Goal: Information Seeking & Learning: Compare options

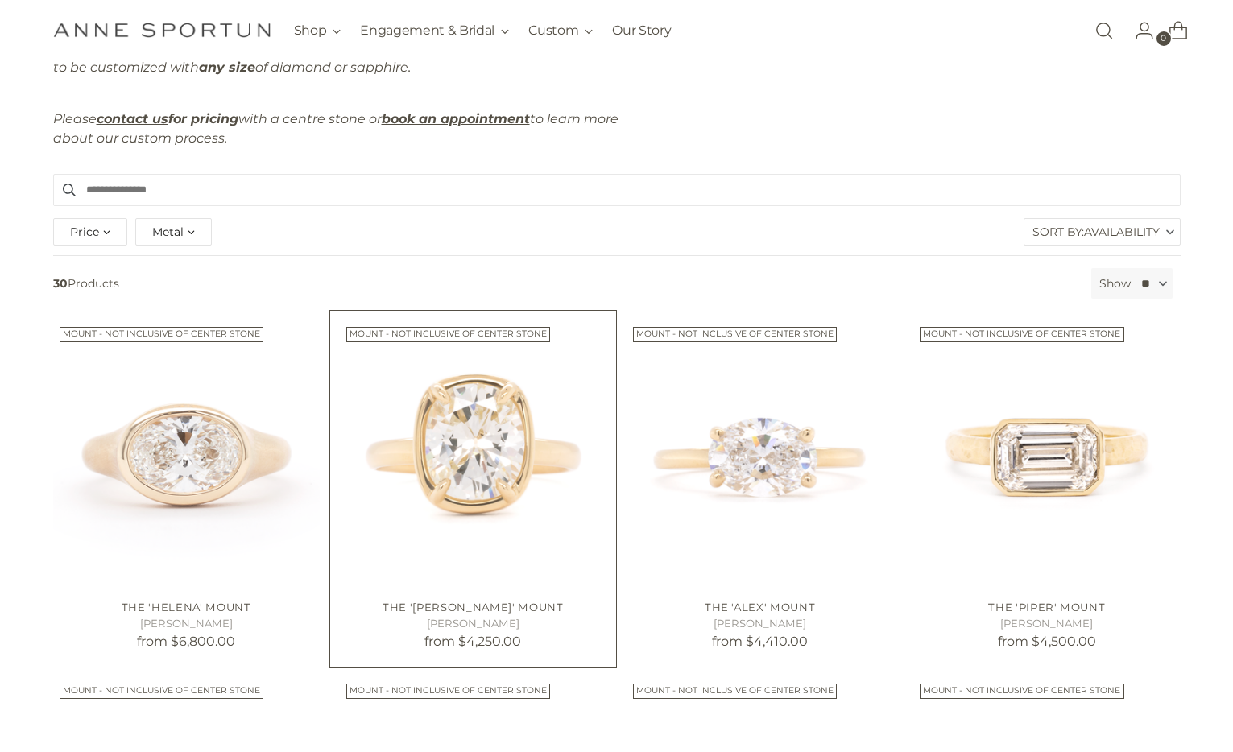
scroll to position [211, 0]
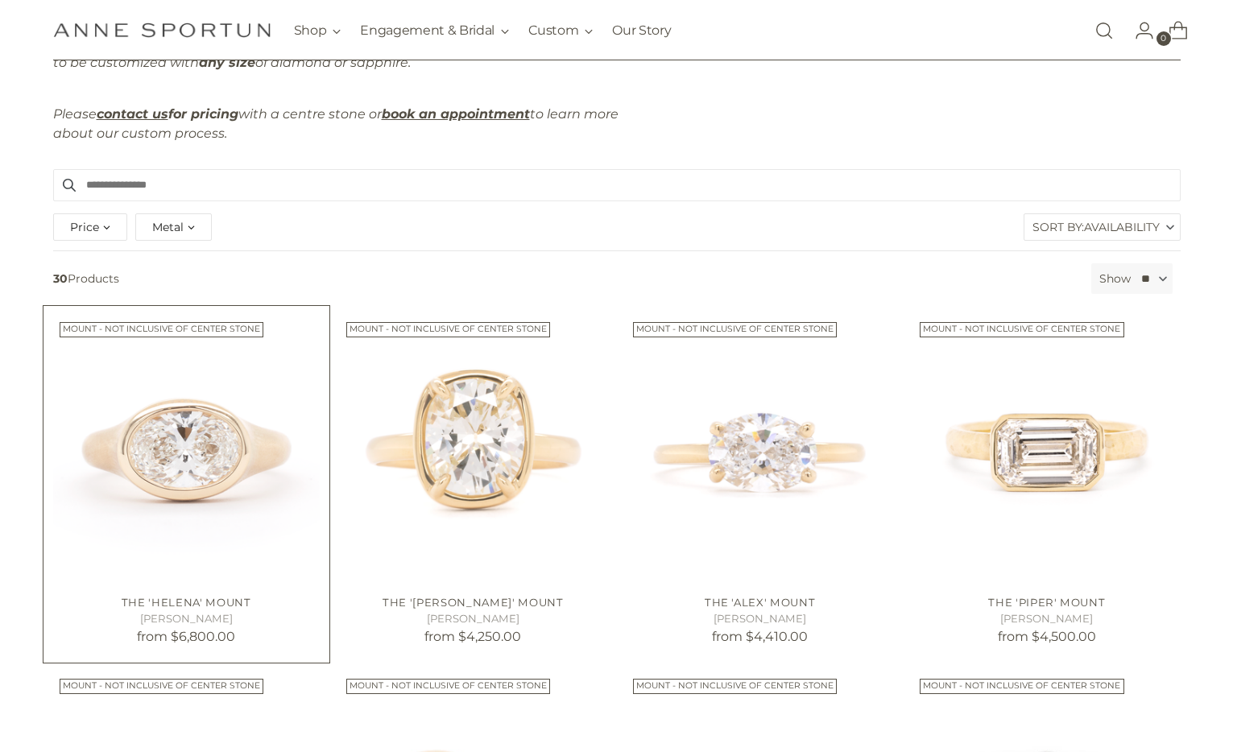
click at [0, 0] on img "The 'Helena' Mount" at bounding box center [0, 0] width 0 height 0
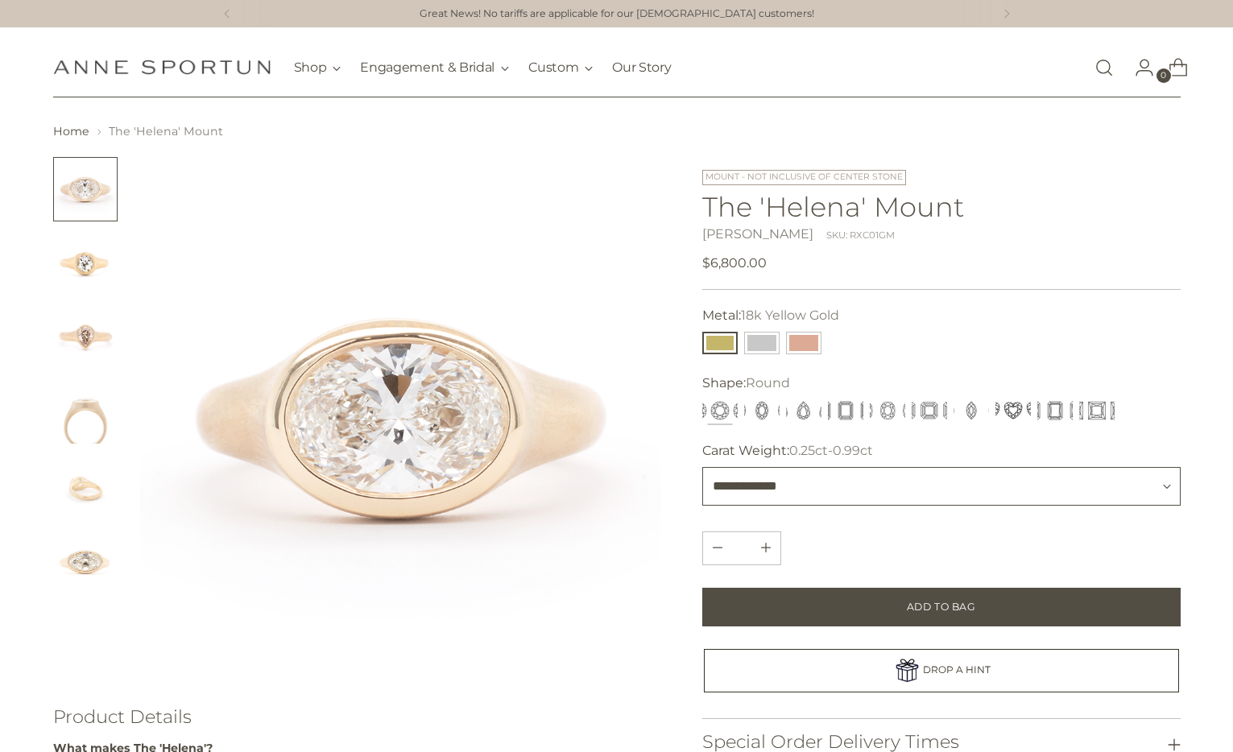
click at [753, 477] on select "**********" at bounding box center [941, 486] width 478 height 39
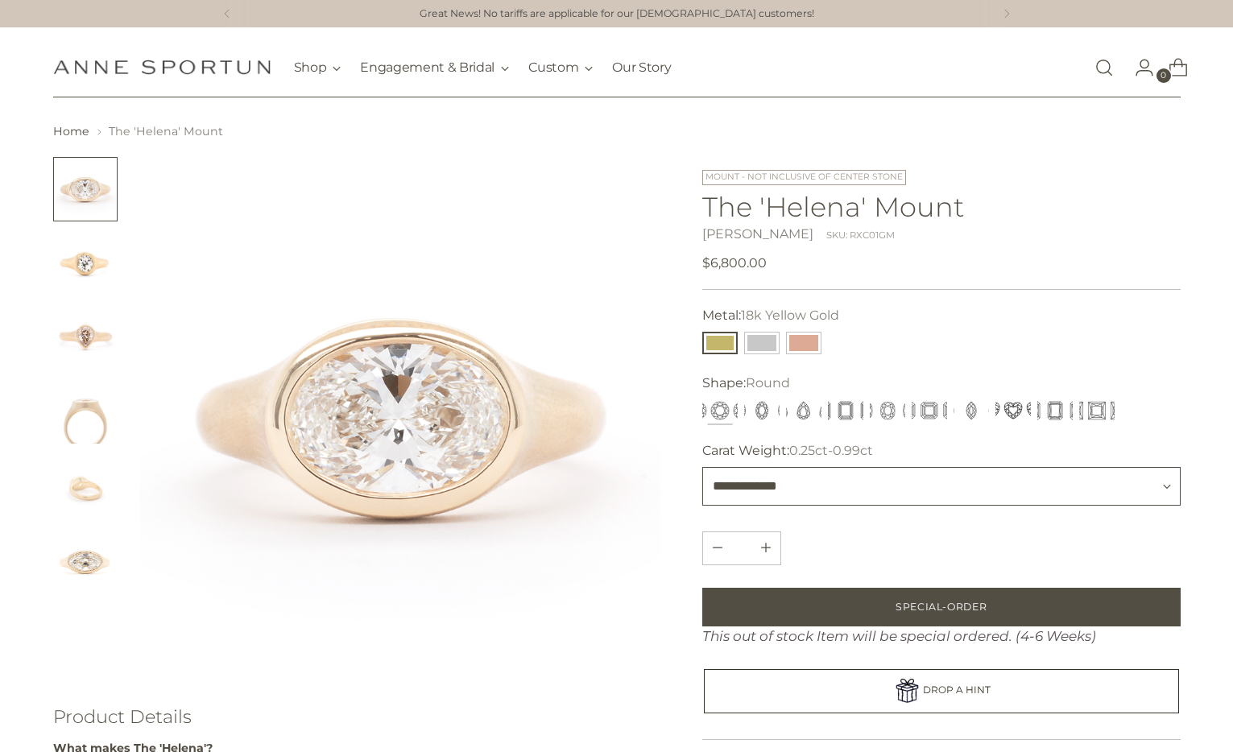
select select "**********"
click at [84, 283] on img "Change image to image 2" at bounding box center [85, 263] width 64 height 64
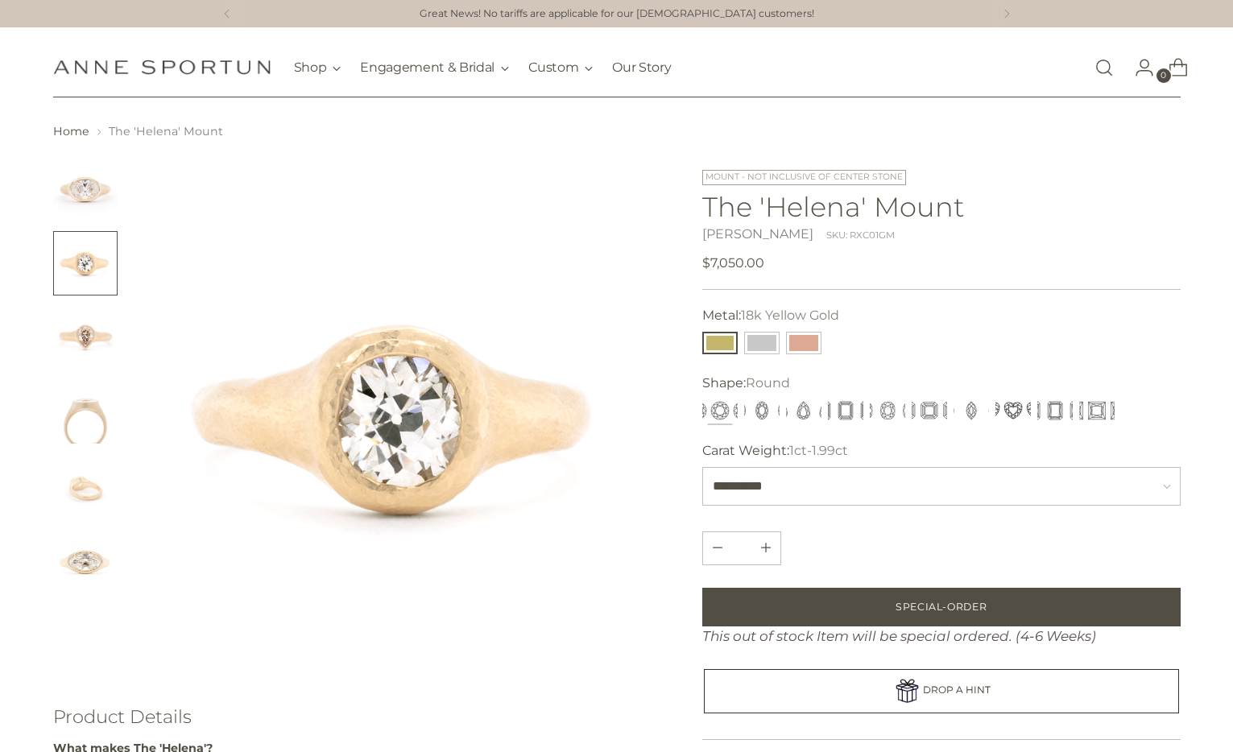
click at [88, 351] on img "Change image to image 3" at bounding box center [85, 337] width 64 height 64
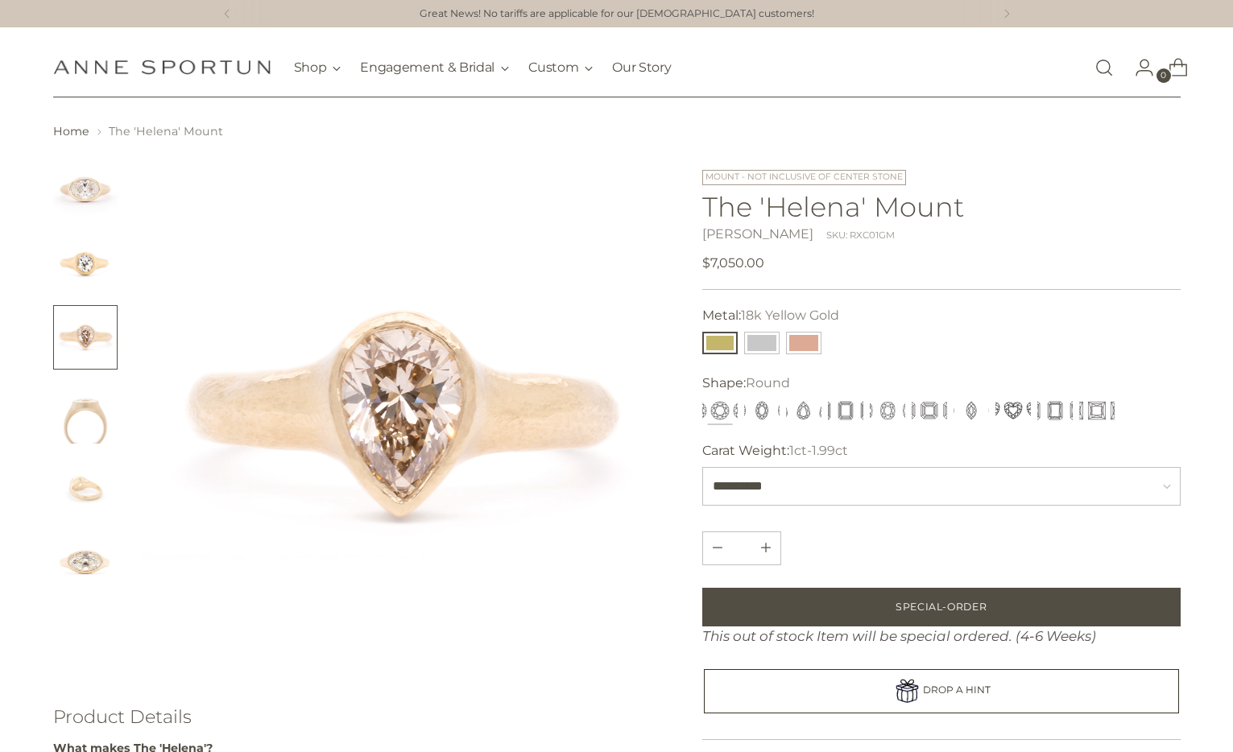
click at [89, 382] on img "Change image to image 4" at bounding box center [85, 411] width 64 height 64
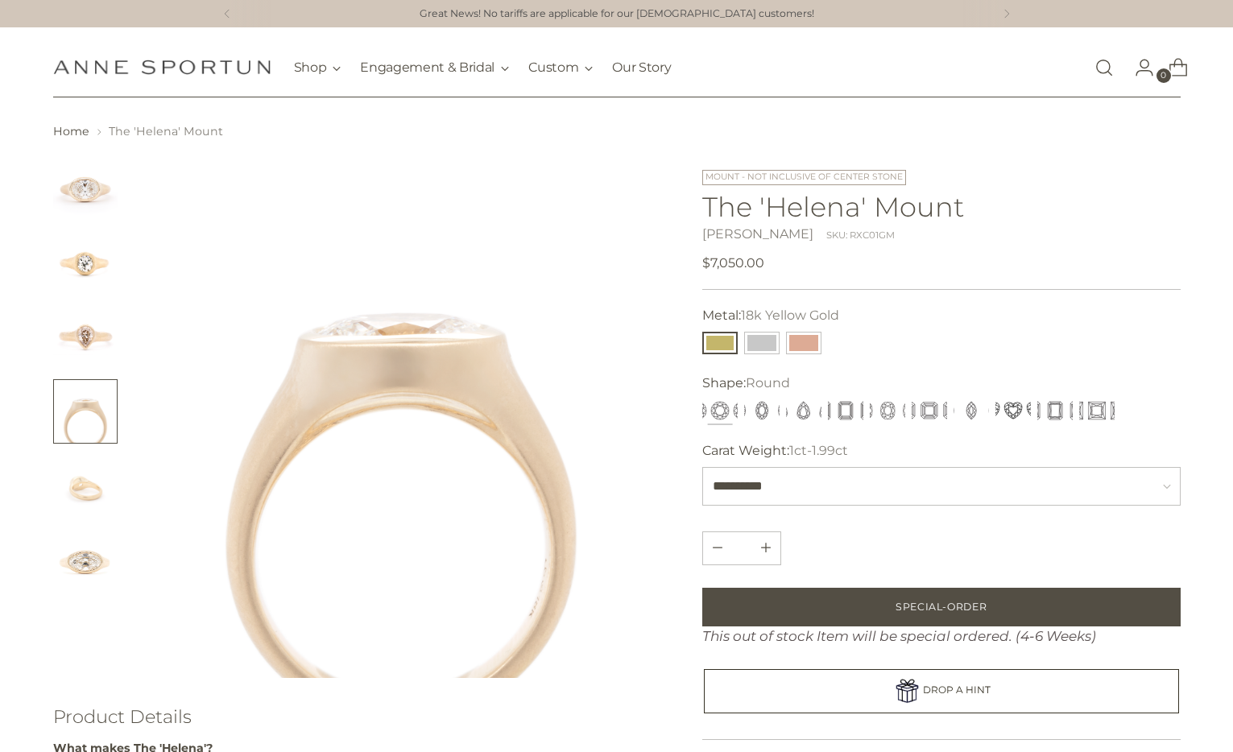
click at [92, 500] on img "Change image to image 5" at bounding box center [85, 485] width 64 height 64
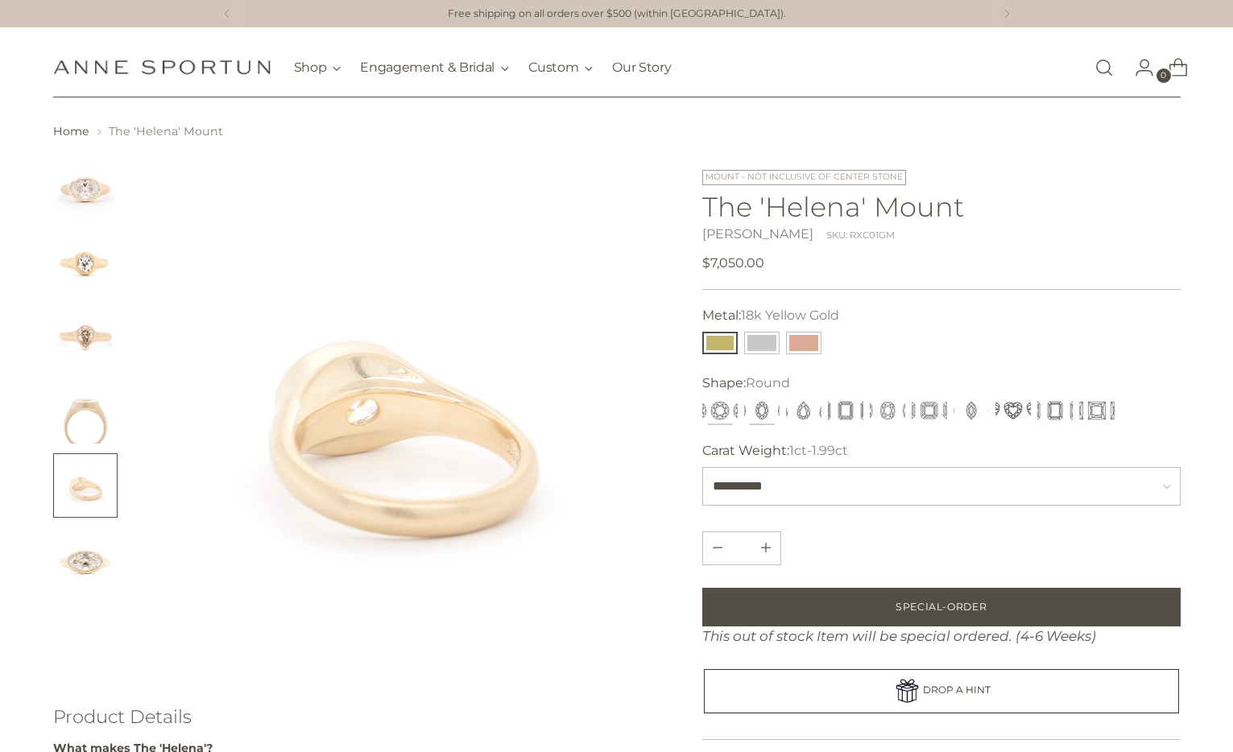
click at [768, 412] on button "Oval" at bounding box center [761, 410] width 35 height 23
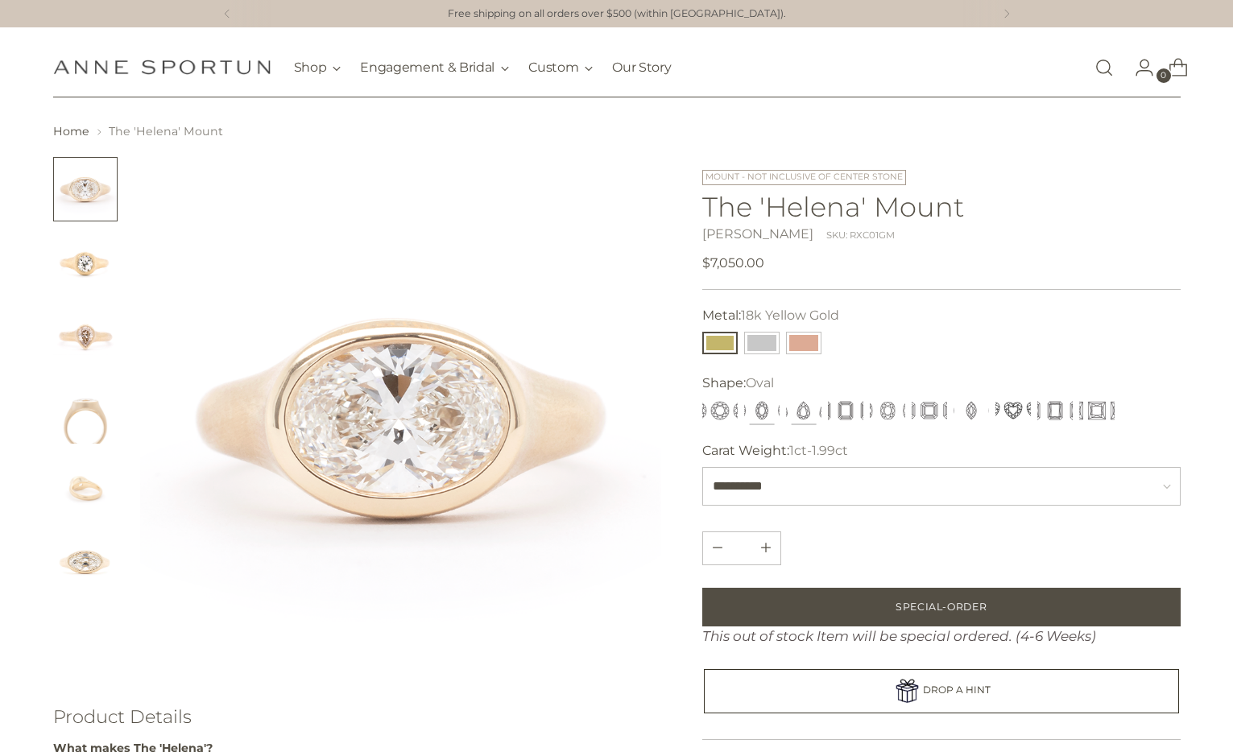
click at [808, 413] on button "Pear" at bounding box center [803, 410] width 35 height 23
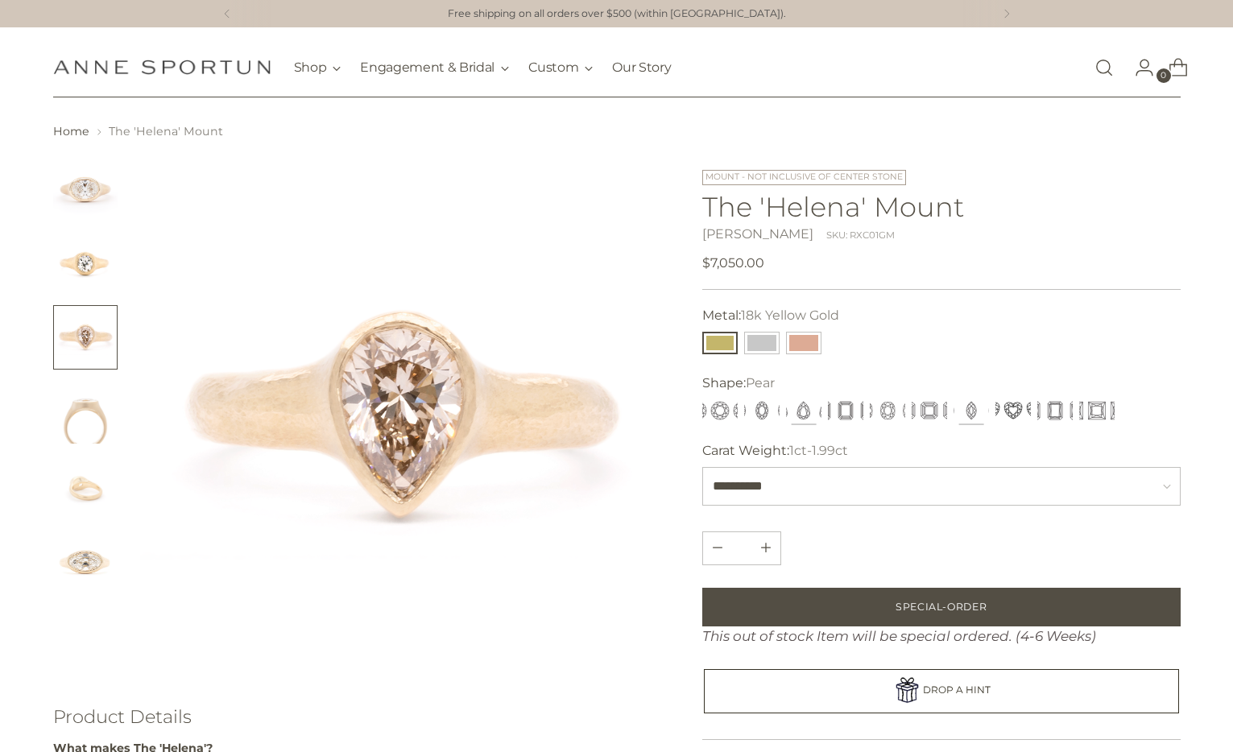
click at [965, 414] on button "Marquise" at bounding box center [970, 410] width 35 height 23
click at [991, 414] on div "***** **** **** ******* ******* ******* ******** ***** ******* ******** *****" at bounding box center [929, 410] width 461 height 29
click at [1020, 414] on button "Heart" at bounding box center [1012, 410] width 35 height 23
click at [1051, 409] on button "Radiant" at bounding box center [1054, 410] width 35 height 23
click at [1023, 405] on button "Heart" at bounding box center [1012, 410] width 35 height 23
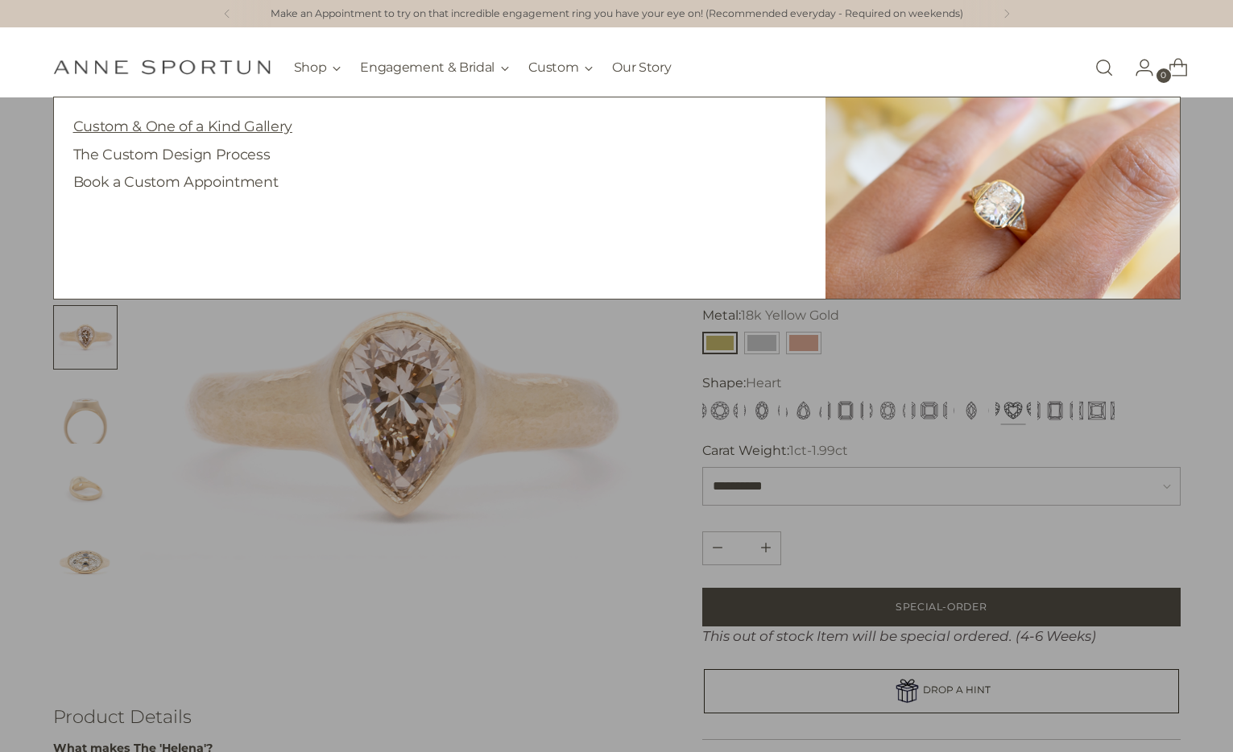
click at [205, 126] on link "Custom & One of a Kind Gallery" at bounding box center [182, 126] width 219 height 17
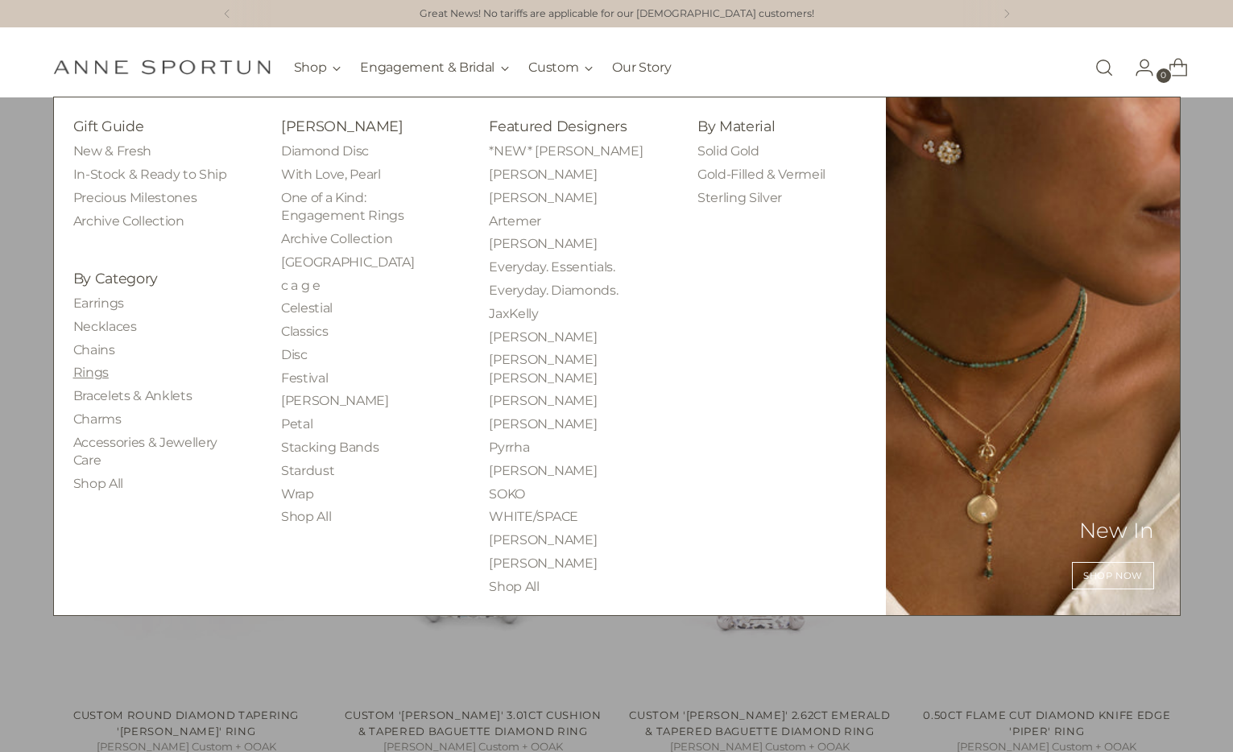
click at [104, 376] on link "Rings" at bounding box center [90, 372] width 35 height 15
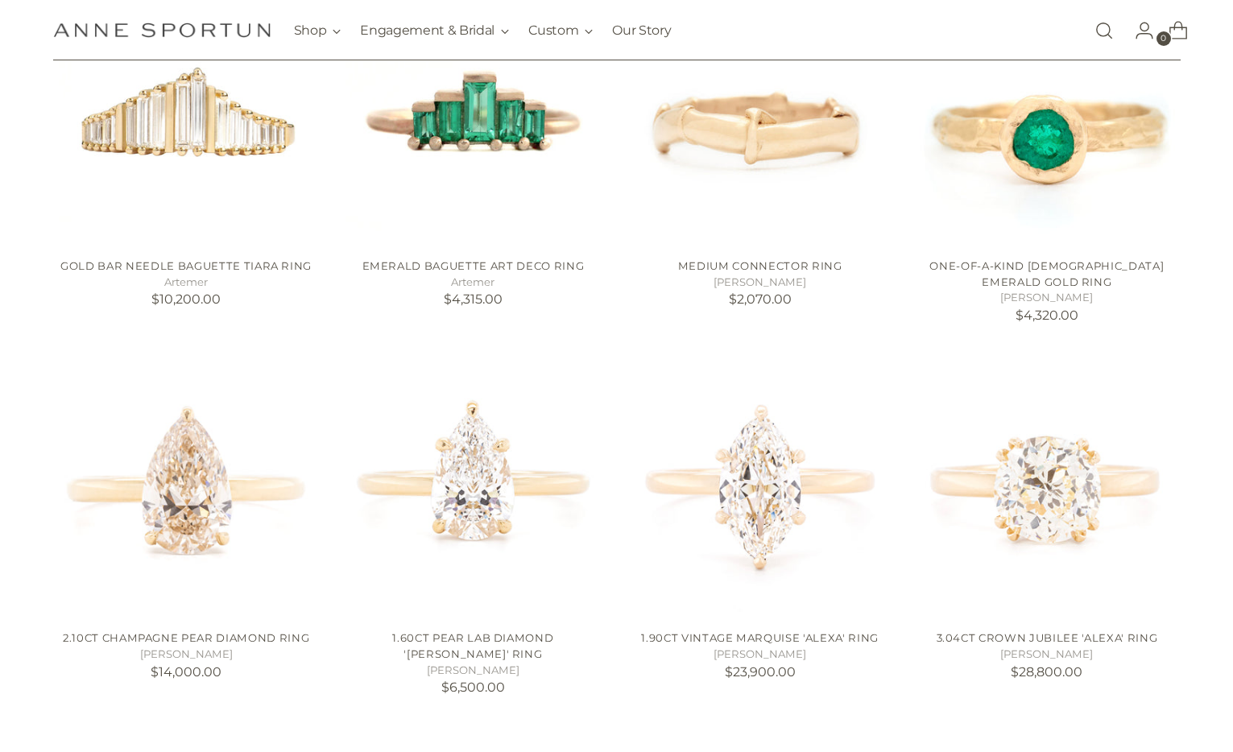
scroll to position [812, 0]
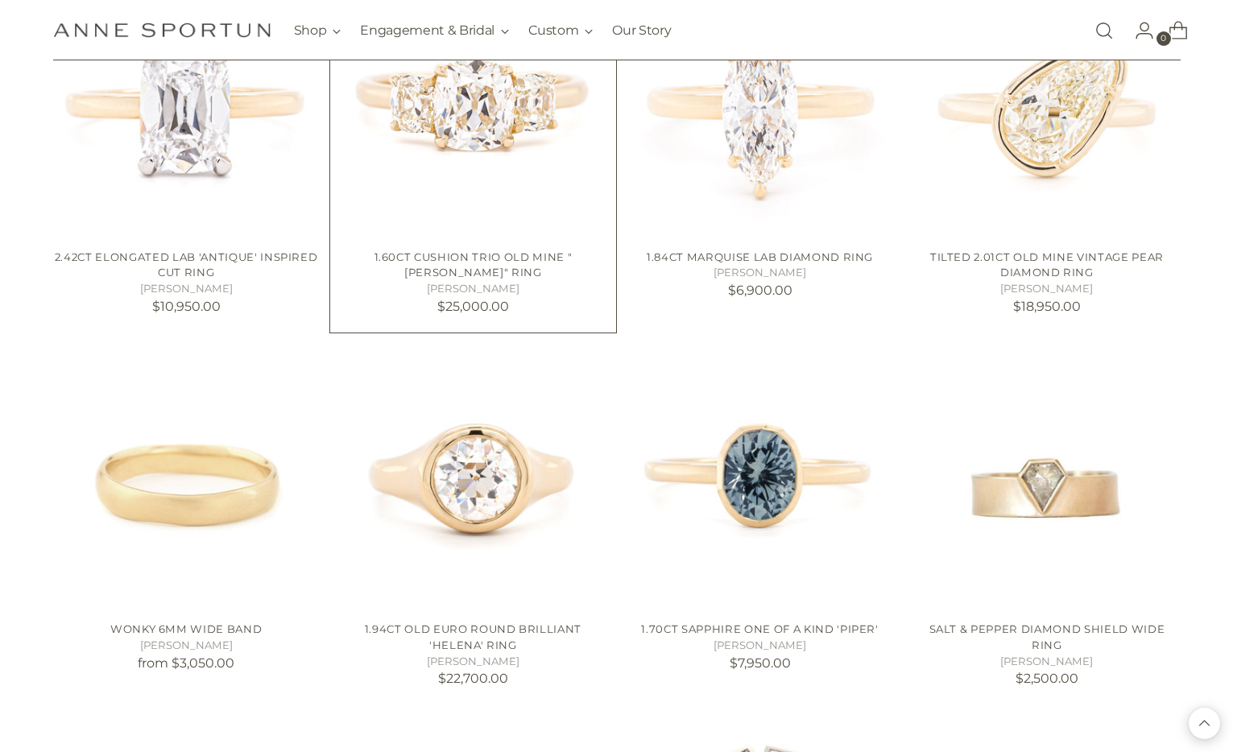
scroll to position [2295, 0]
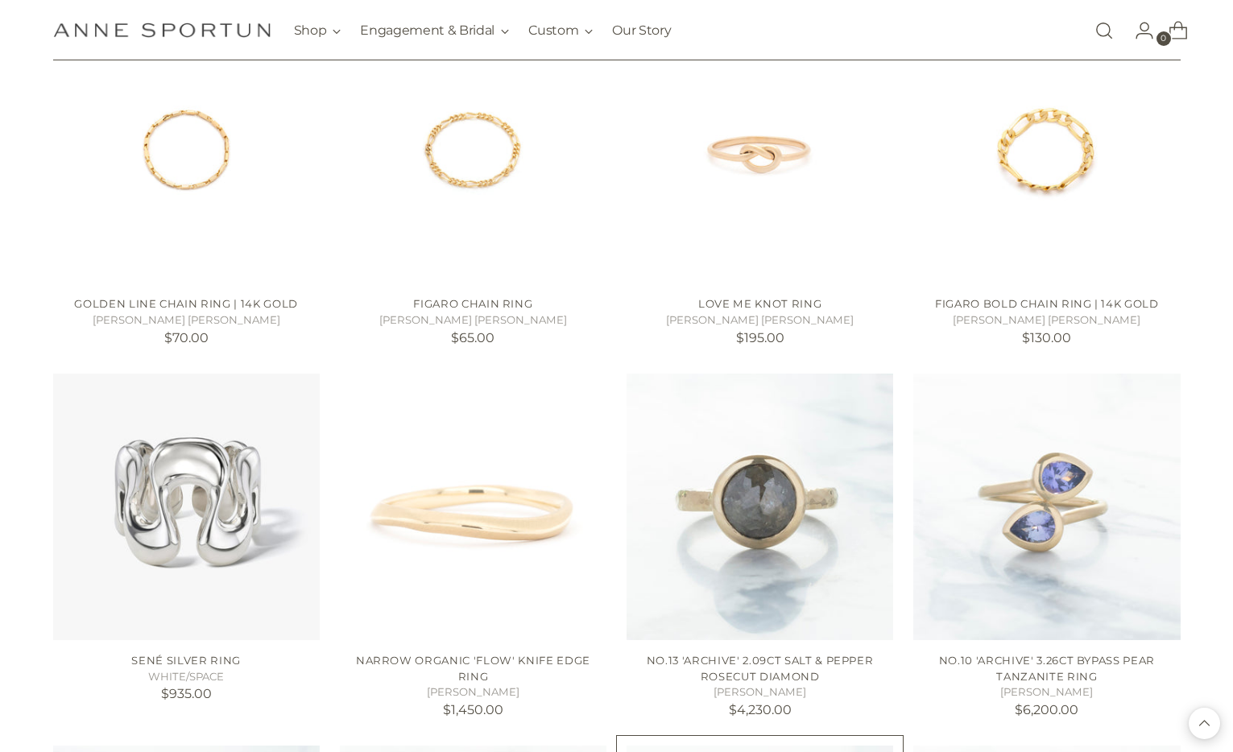
scroll to position [4129, 0]
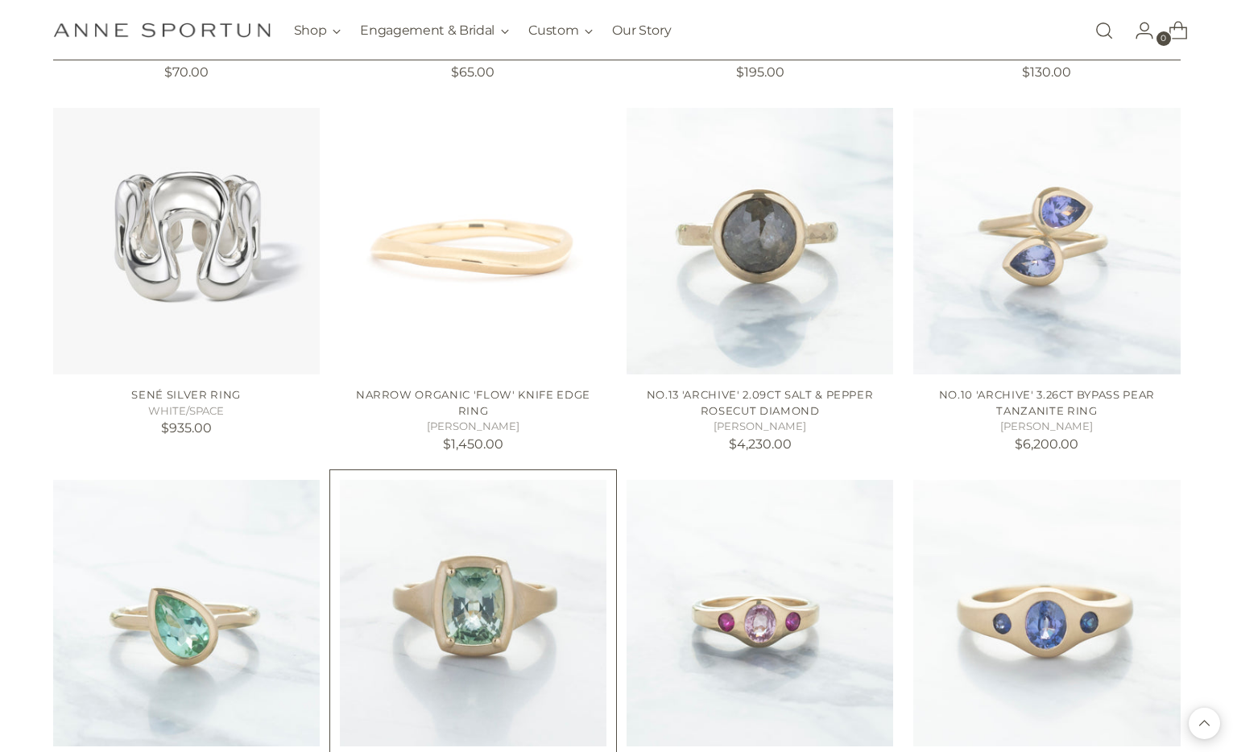
scroll to position [4473, 0]
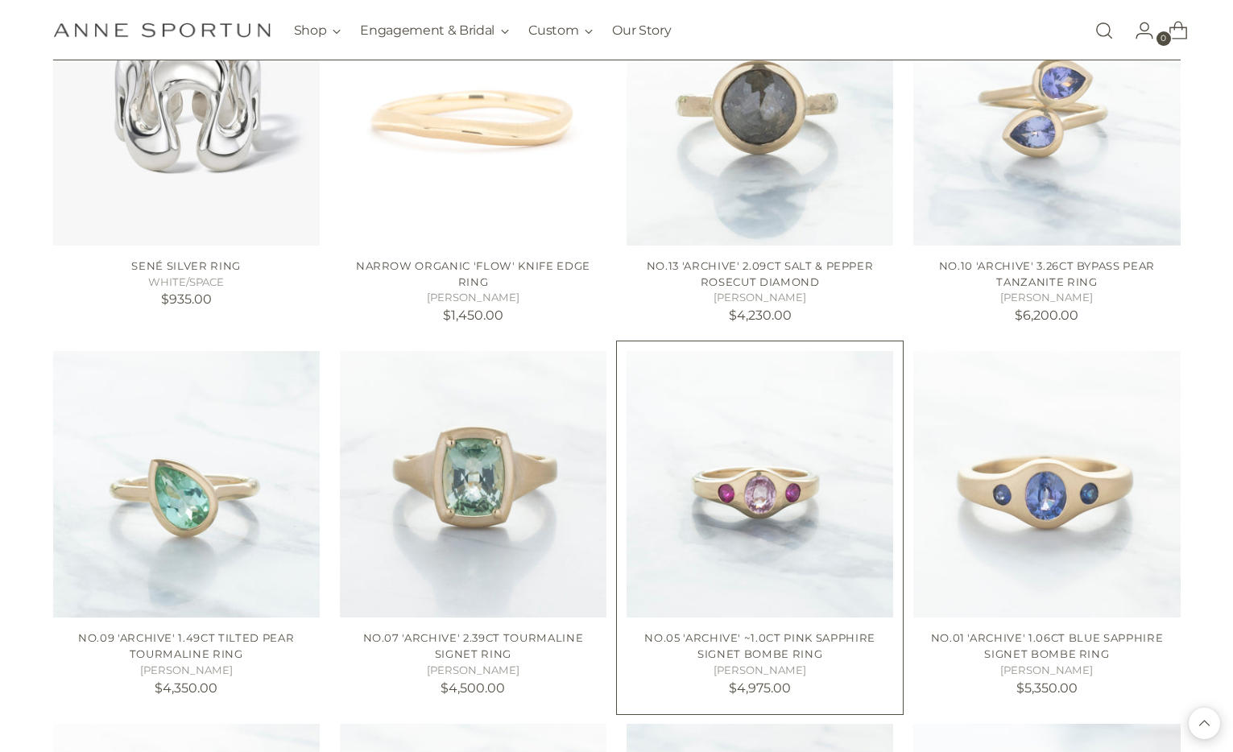
click at [0, 0] on img "No.05 'Archive' ~1.0ct Pink Sapphire Signet Bombe Ring" at bounding box center [0, 0] width 0 height 0
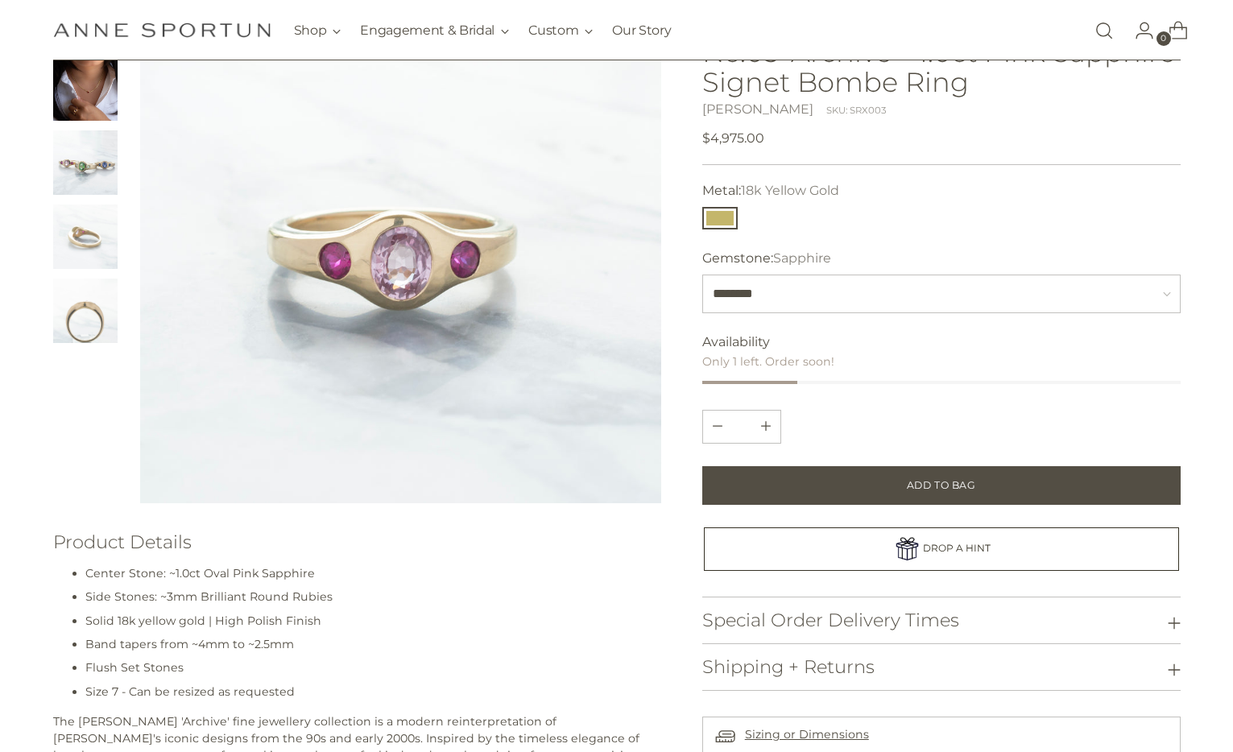
scroll to position [171, 0]
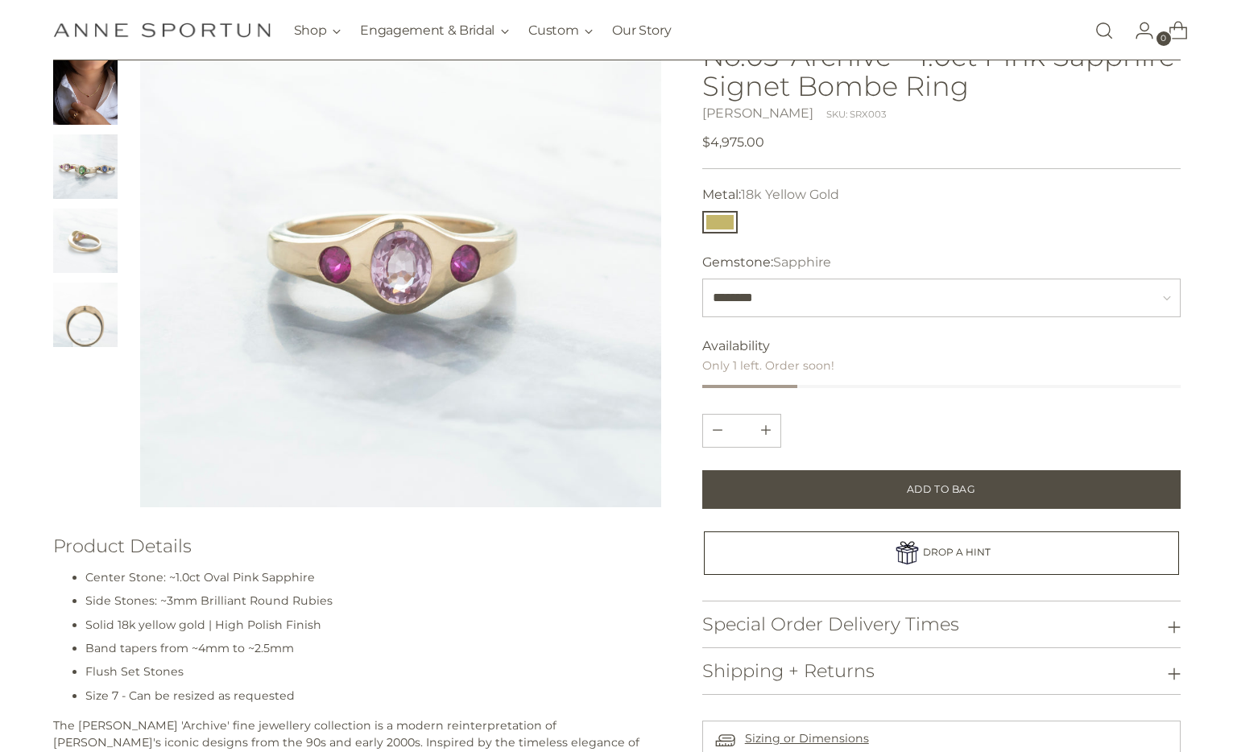
click at [104, 171] on img "Change image to image 3" at bounding box center [85, 166] width 64 height 64
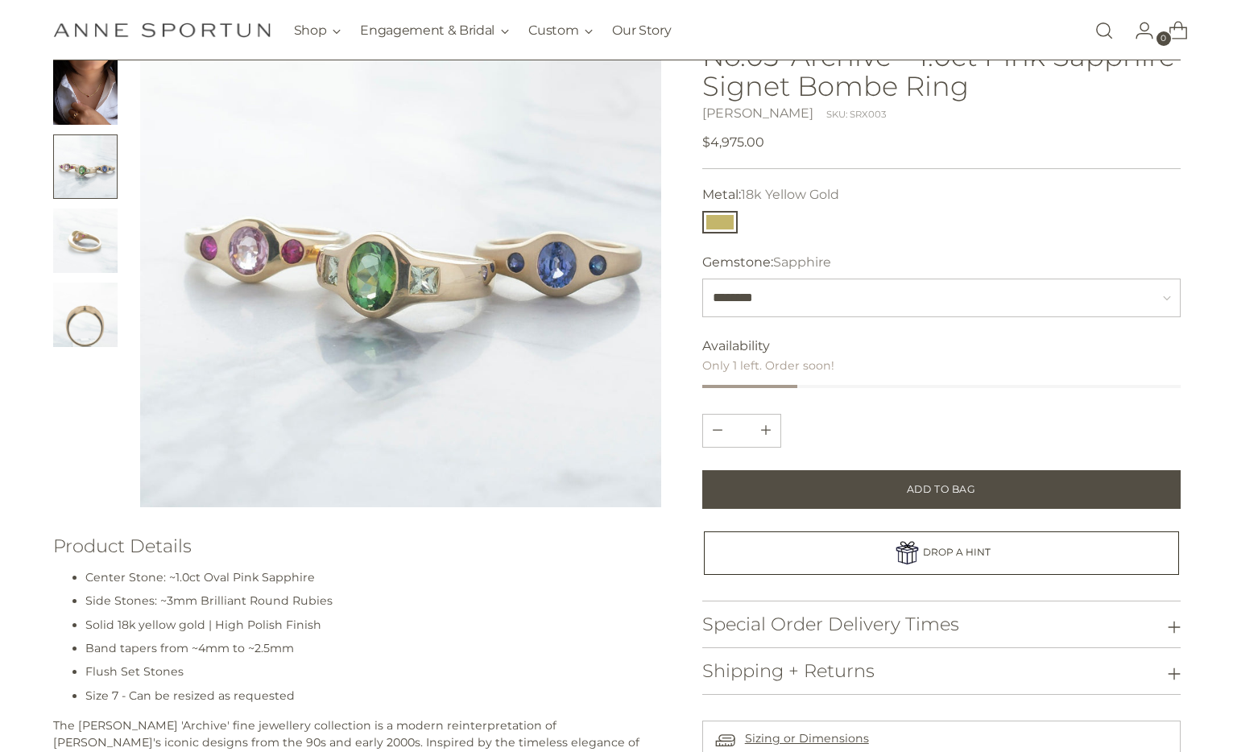
click at [85, 233] on img "Change image to image 4" at bounding box center [85, 241] width 64 height 64
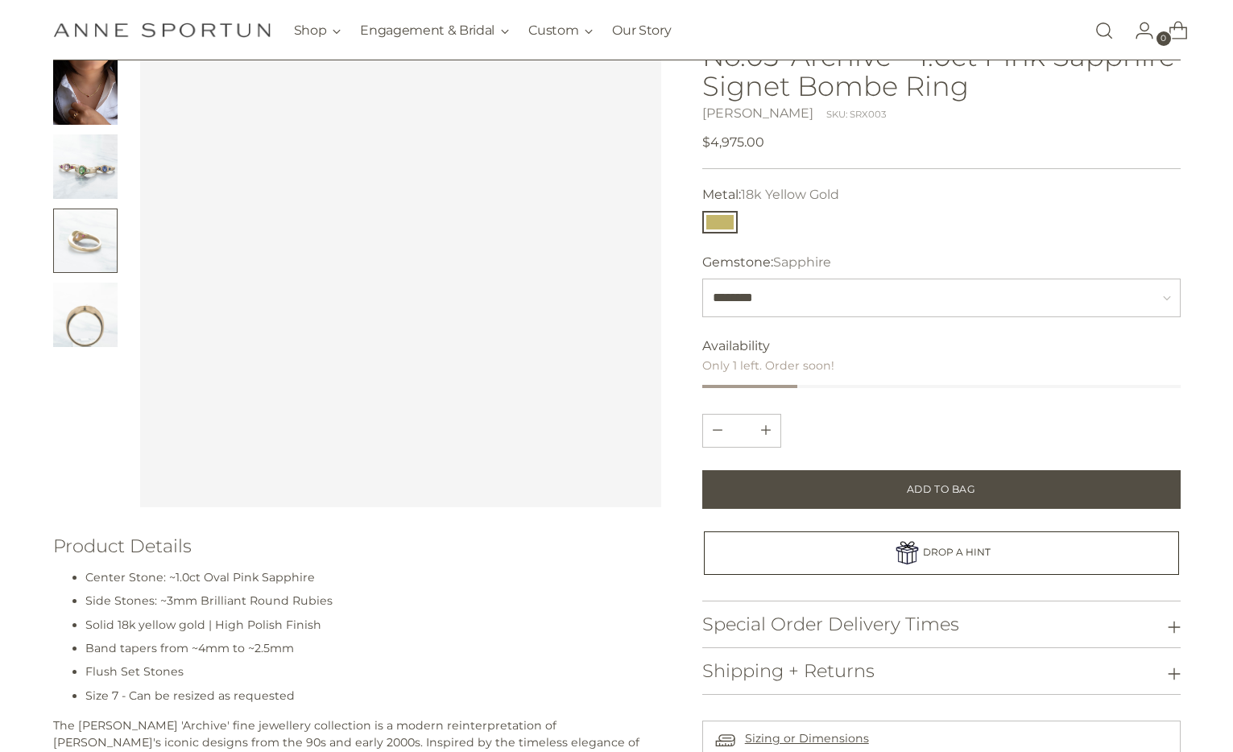
click at [98, 320] on img "Change image to image 5" at bounding box center [85, 315] width 64 height 64
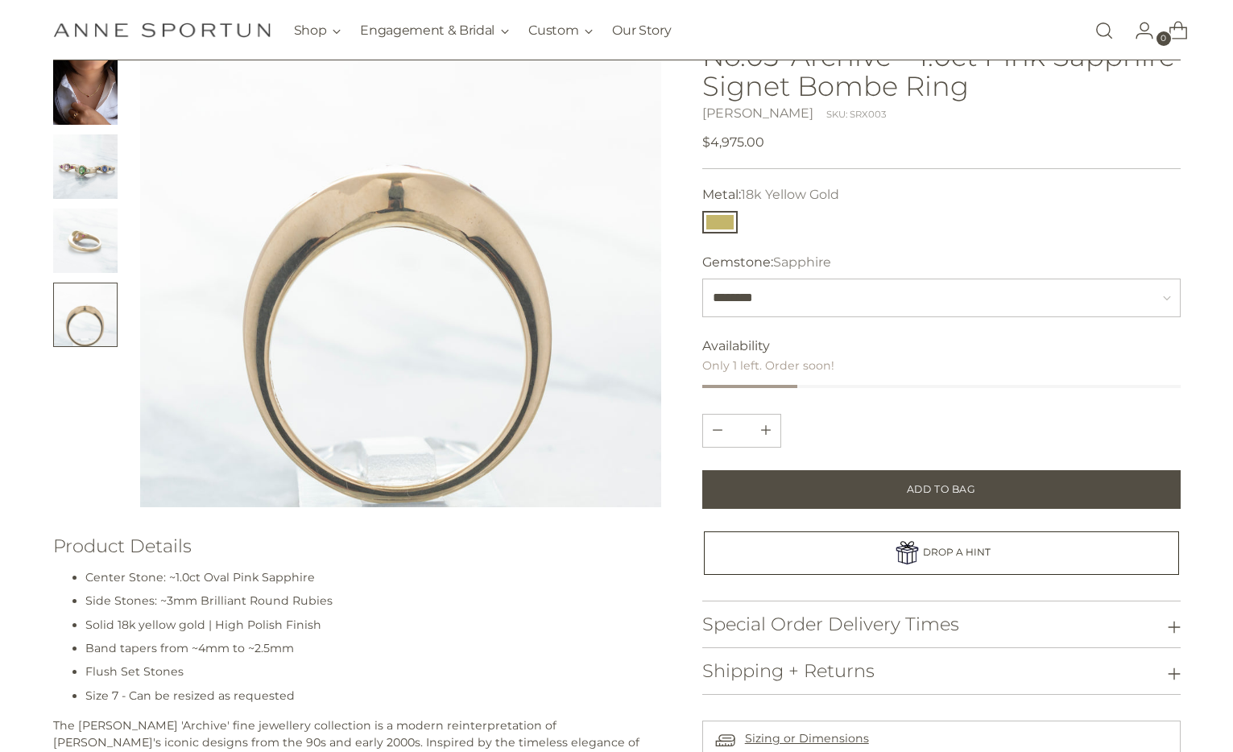
click at [94, 229] on img "Change image to image 4" at bounding box center [85, 241] width 64 height 64
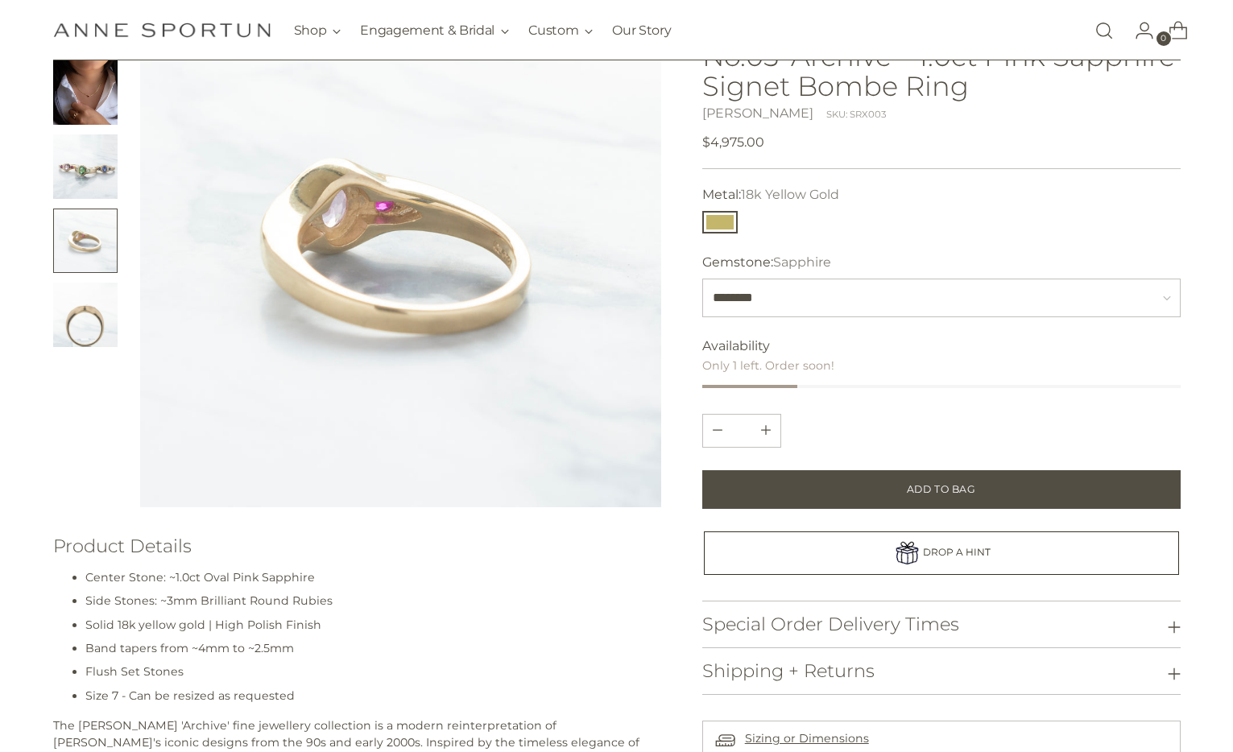
click at [84, 172] on img "Change image to image 3" at bounding box center [85, 166] width 64 height 64
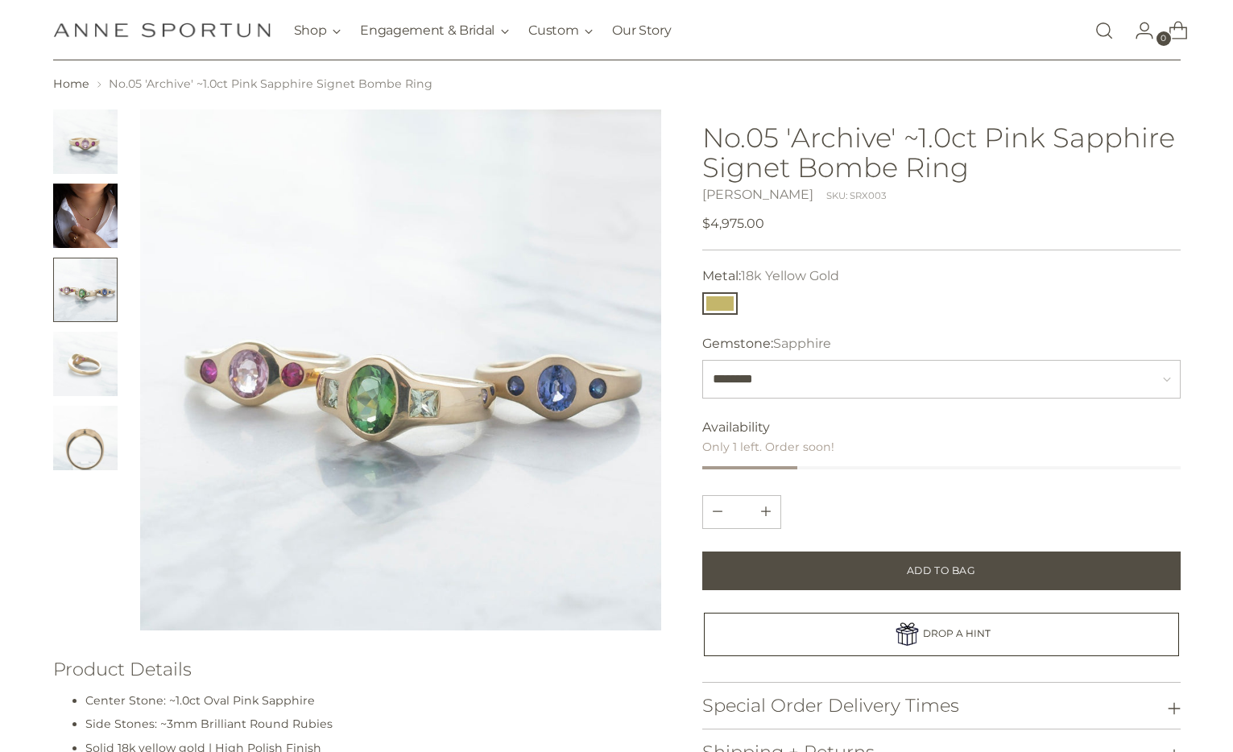
scroll to position [47, 0]
click at [394, 416] on img at bounding box center [401, 371] width 522 height 522
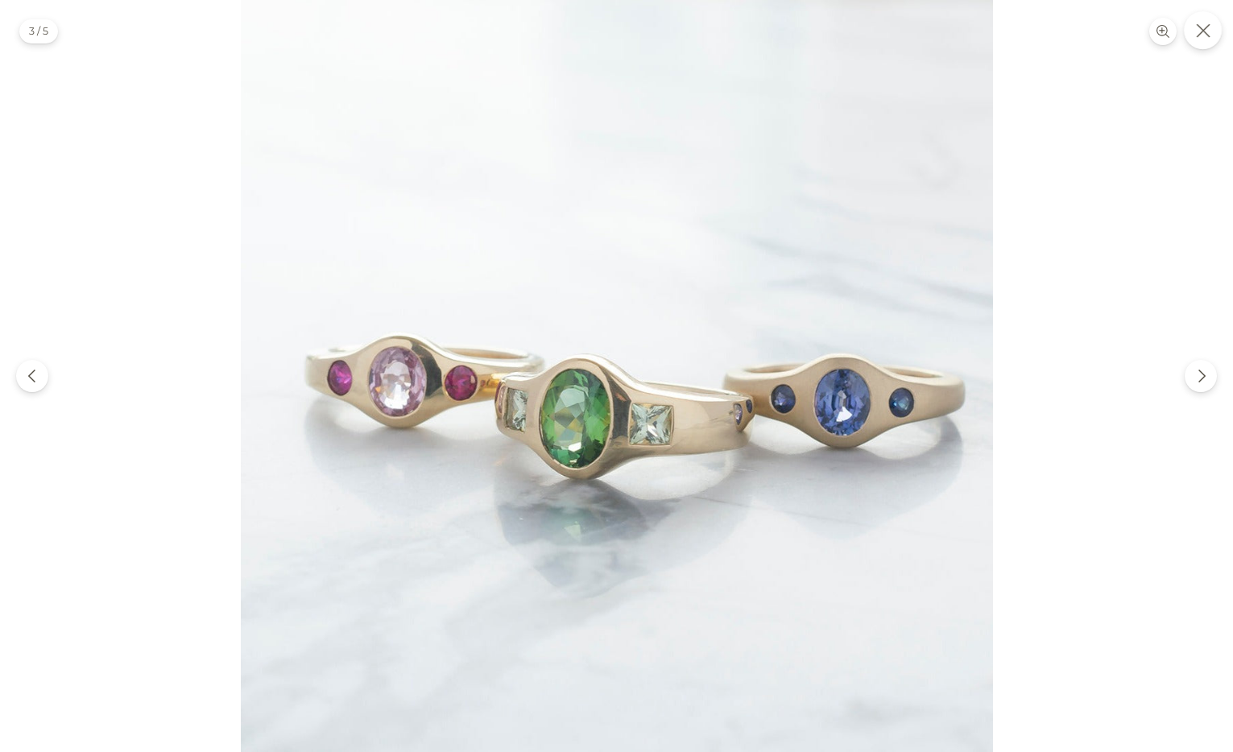
click at [1205, 14] on button "Close" at bounding box center [1203, 30] width 38 height 38
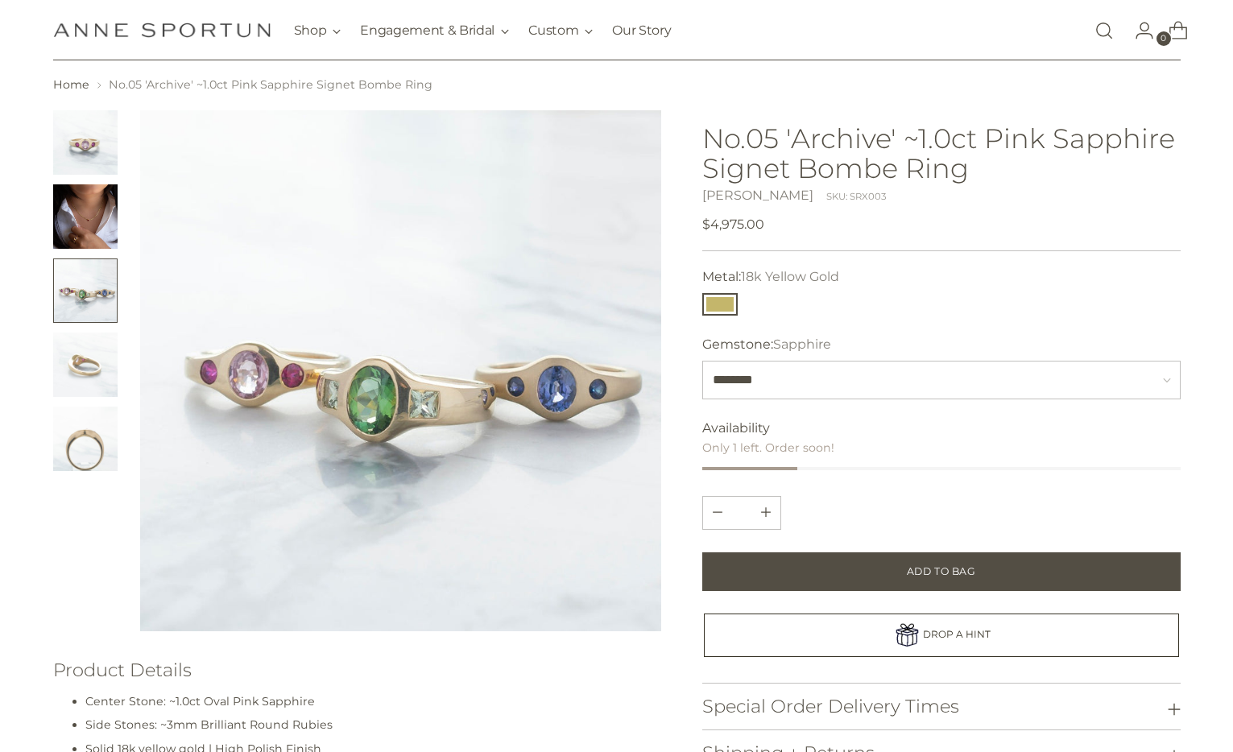
click at [88, 139] on img "Change image to image 1" at bounding box center [85, 142] width 64 height 64
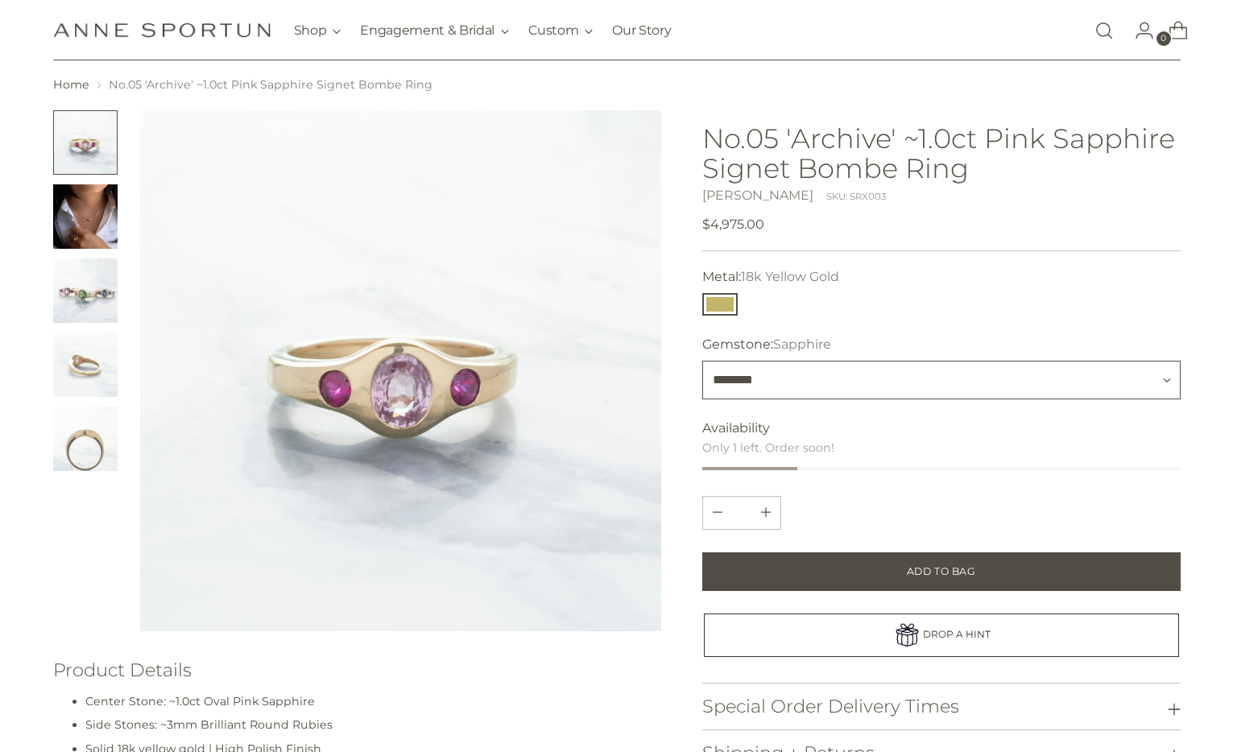
click at [831, 374] on select "********" at bounding box center [941, 380] width 478 height 39
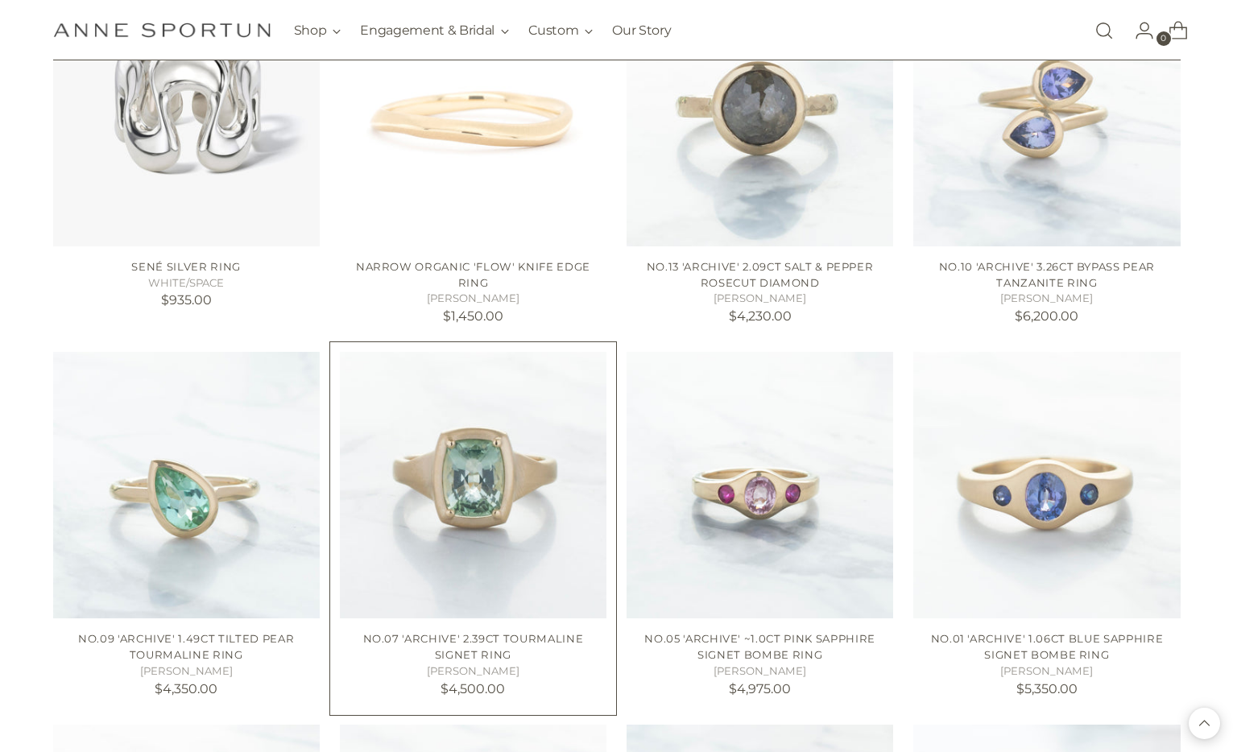
scroll to position [4594, 0]
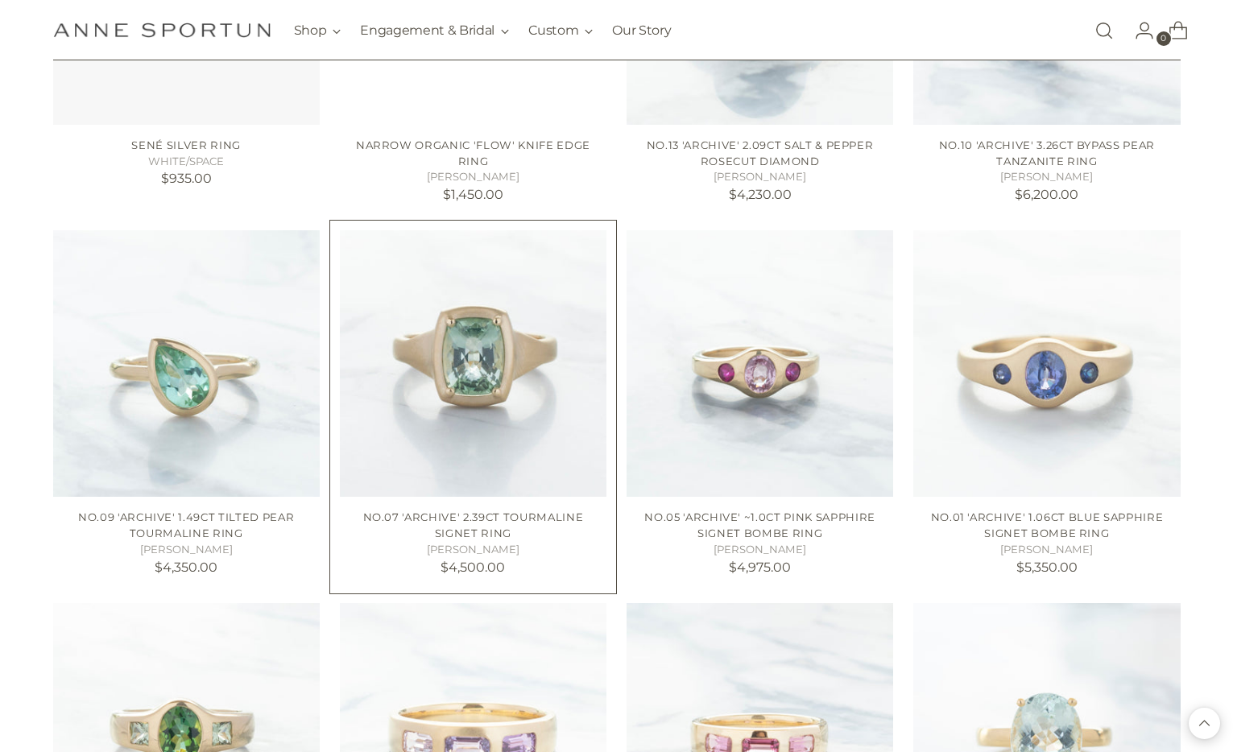
click at [0, 0] on img "No.07 'Archive' 2.39ct Tourmaline Signet Ring" at bounding box center [0, 0] width 0 height 0
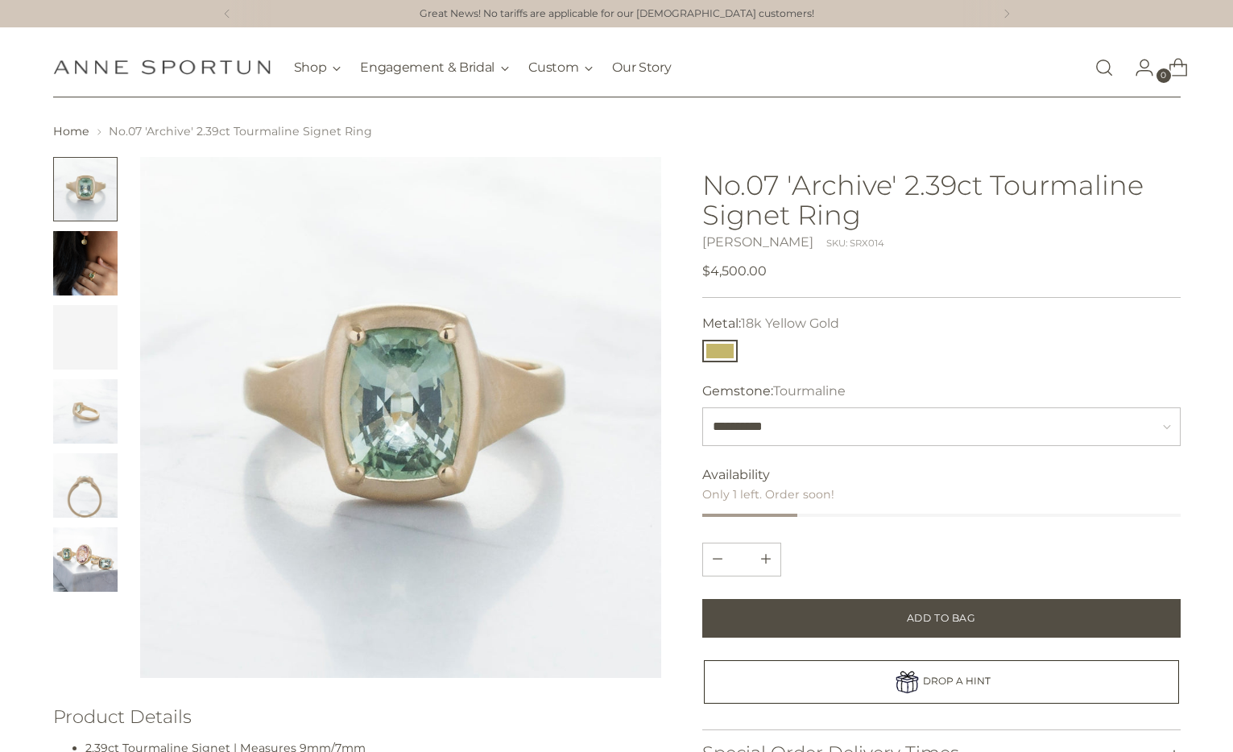
click at [94, 279] on img "Change image to image 2" at bounding box center [85, 263] width 64 height 64
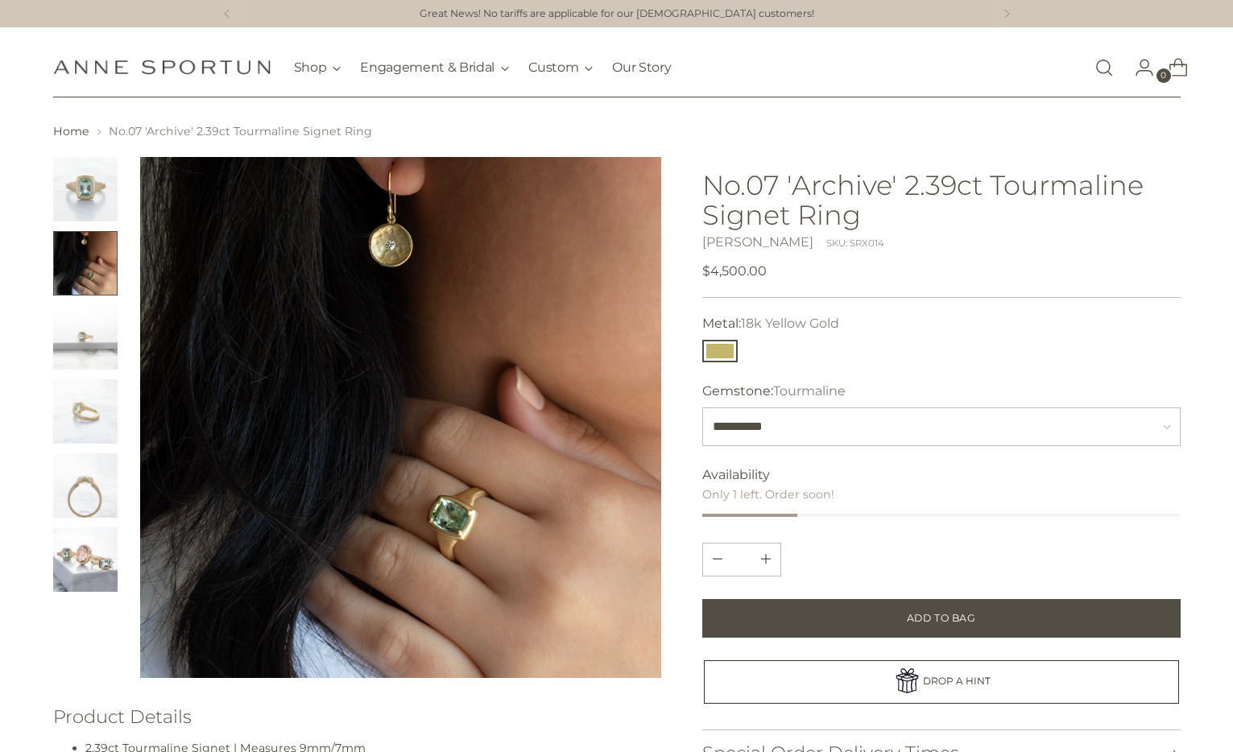
click at [91, 331] on img "Change image to image 3" at bounding box center [85, 337] width 64 height 64
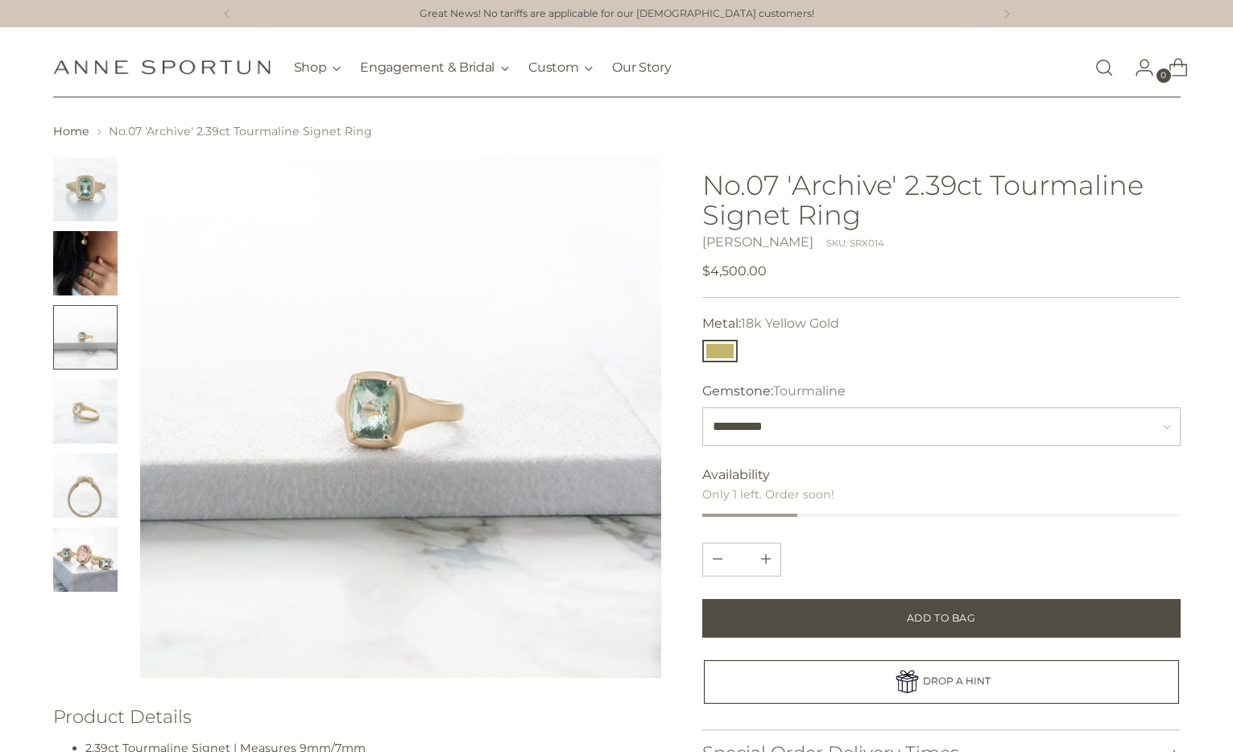
click at [93, 404] on img "Change image to image 4" at bounding box center [85, 411] width 64 height 64
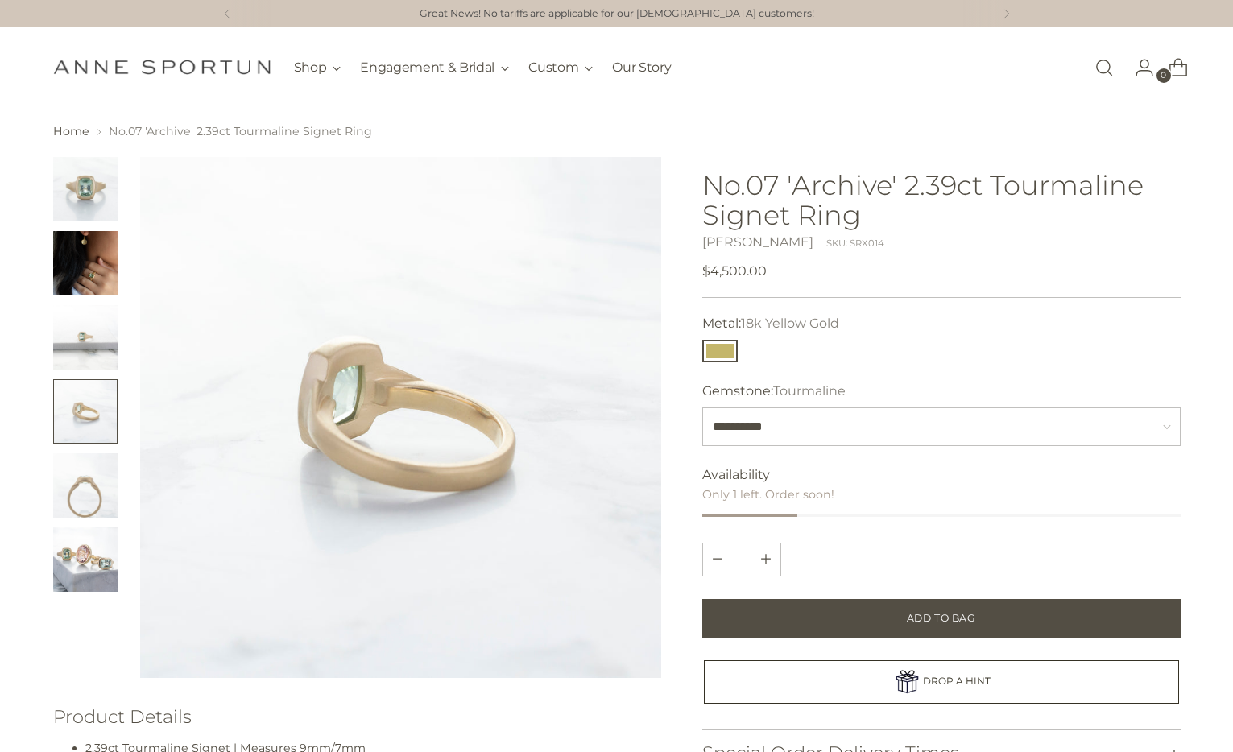
click at [100, 494] on img "Change image to image 5" at bounding box center [85, 485] width 64 height 64
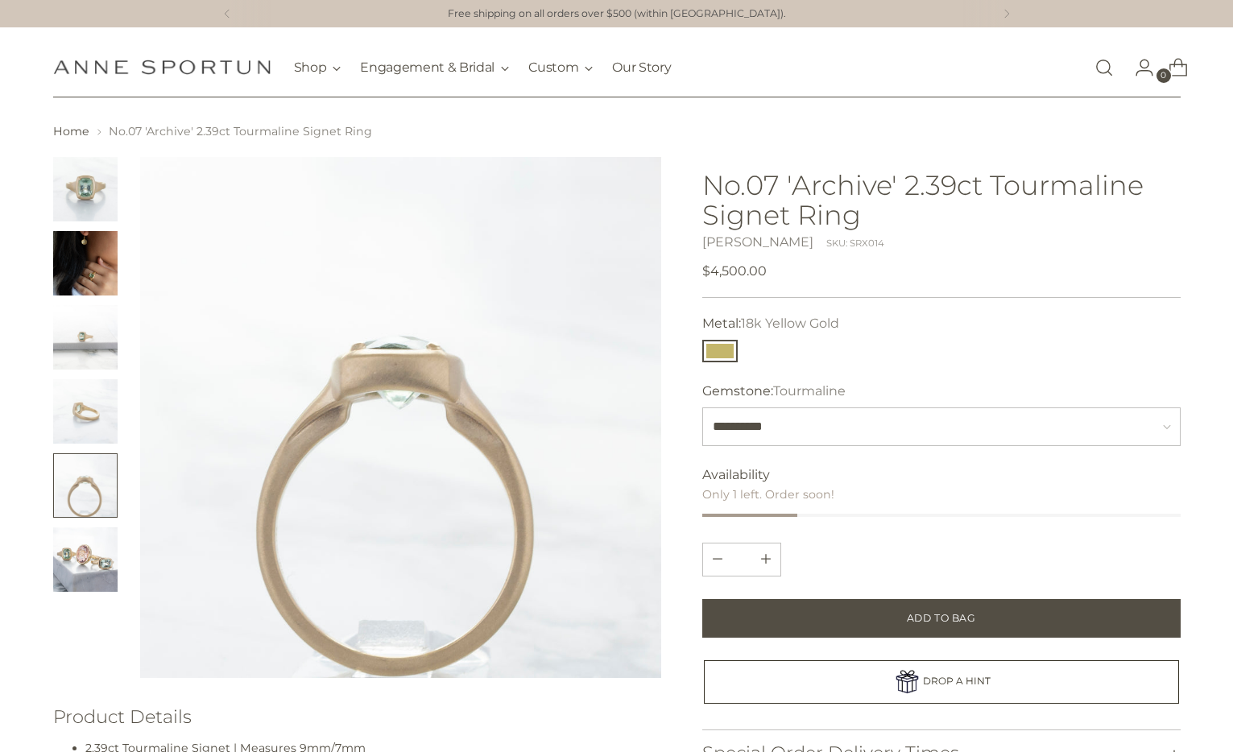
click at [94, 583] on img "Change image to image 6" at bounding box center [85, 559] width 64 height 64
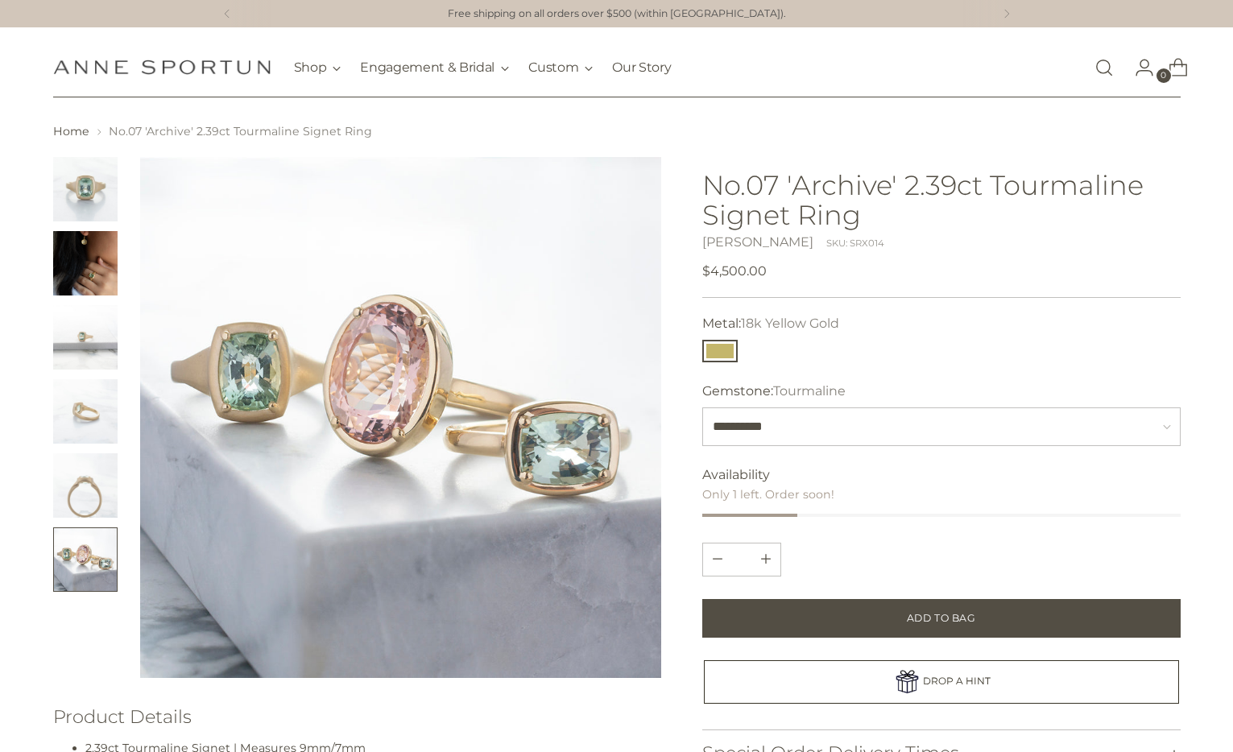
click at [81, 479] on img "Change image to image 5" at bounding box center [85, 485] width 64 height 64
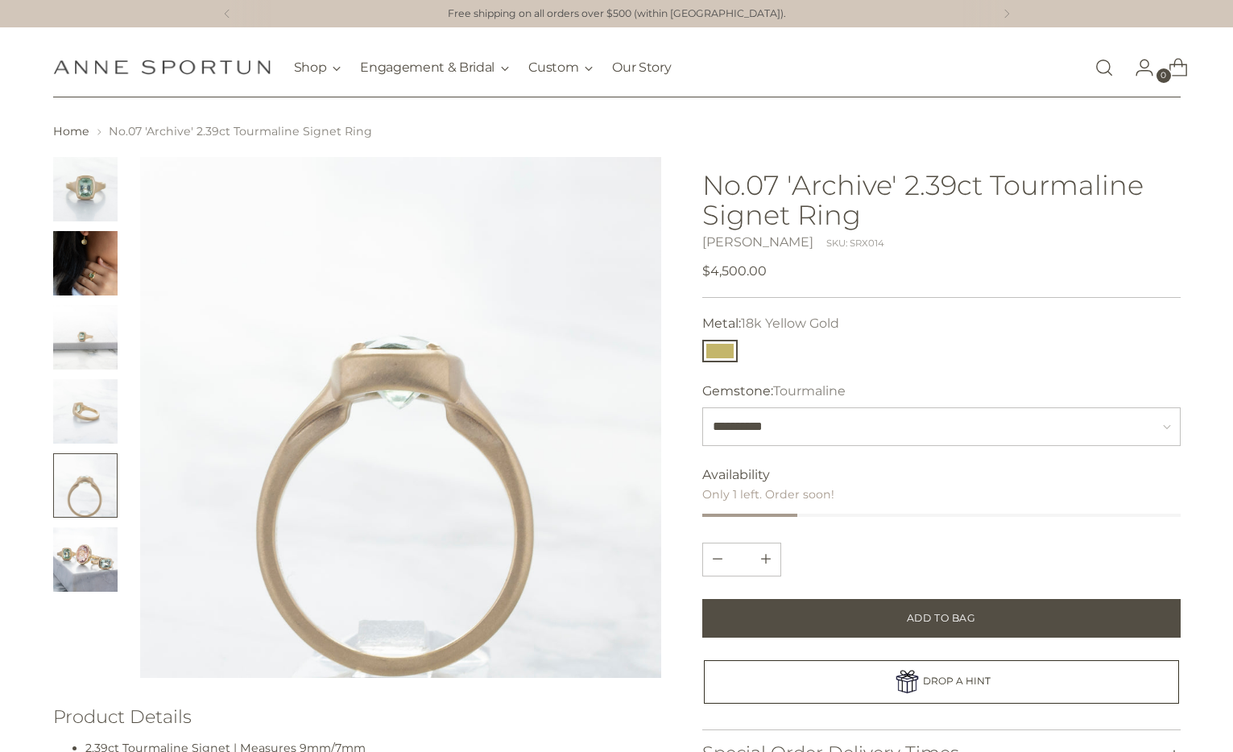
click at [72, 383] on img "Change image to image 4" at bounding box center [85, 411] width 64 height 64
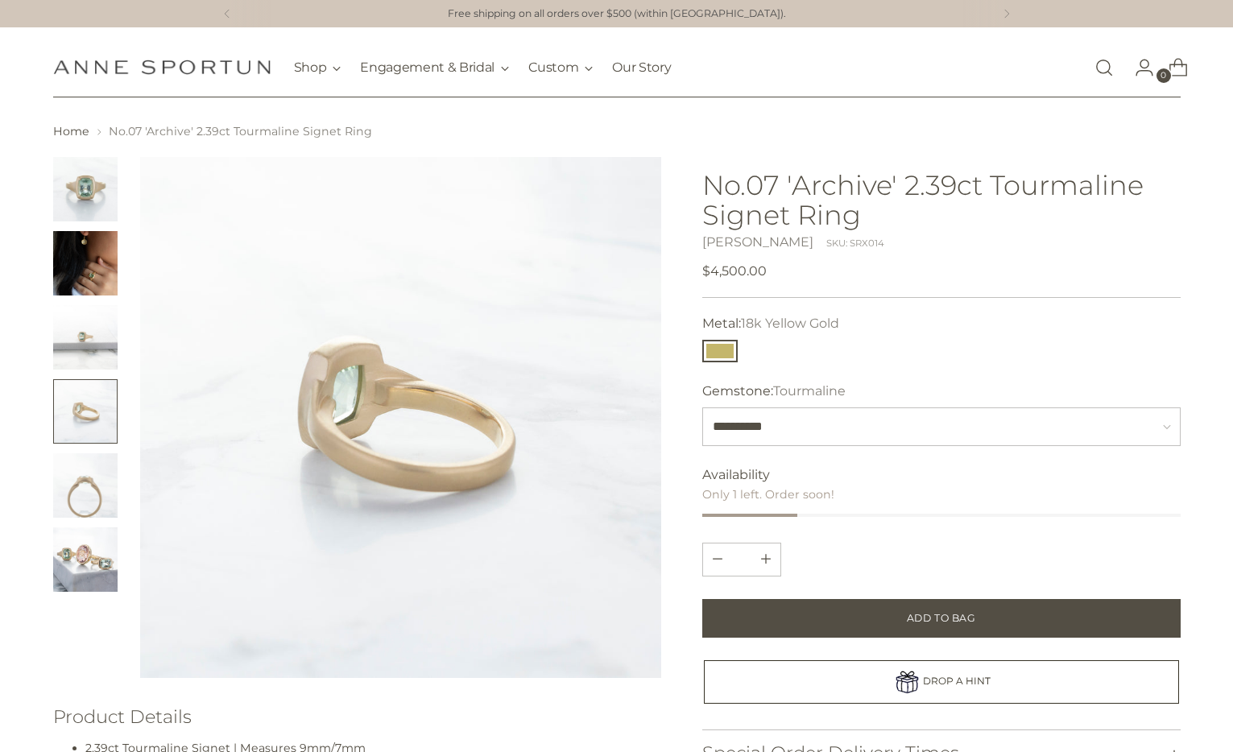
click at [72, 357] on img "Change image to image 3" at bounding box center [85, 337] width 64 height 64
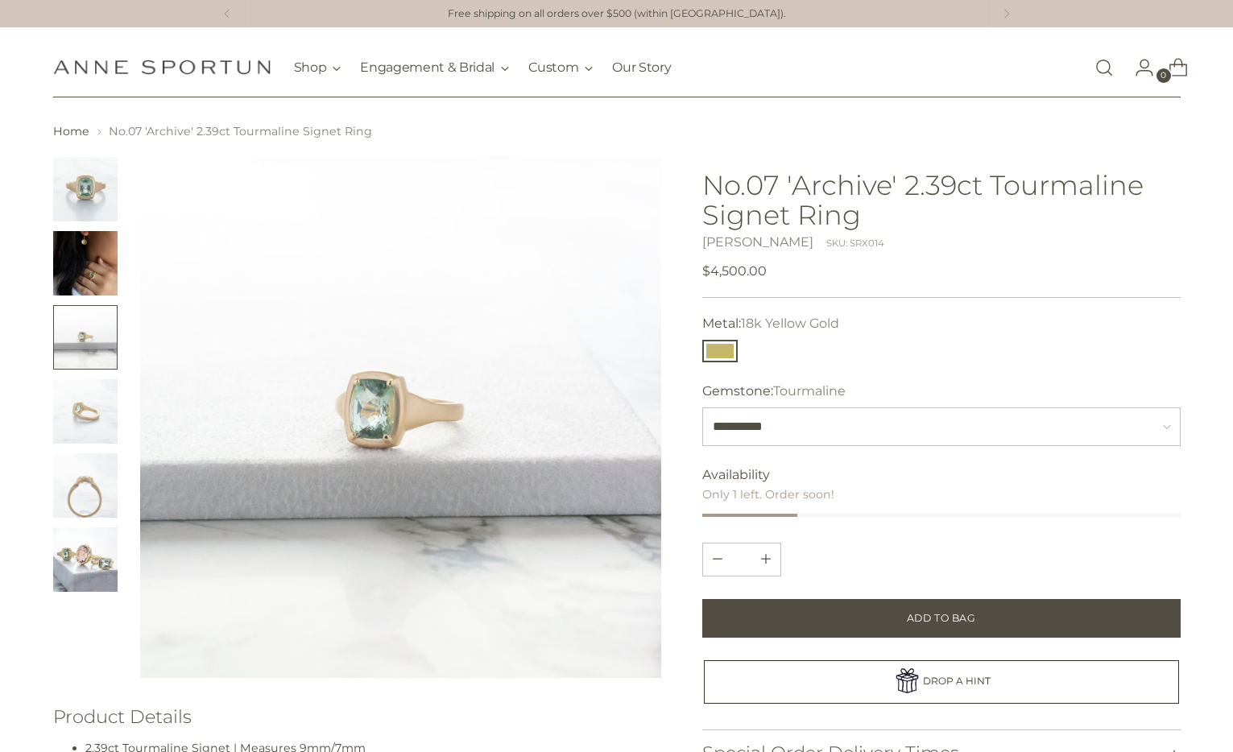
click at [75, 547] on img "Change image to image 6" at bounding box center [85, 559] width 64 height 64
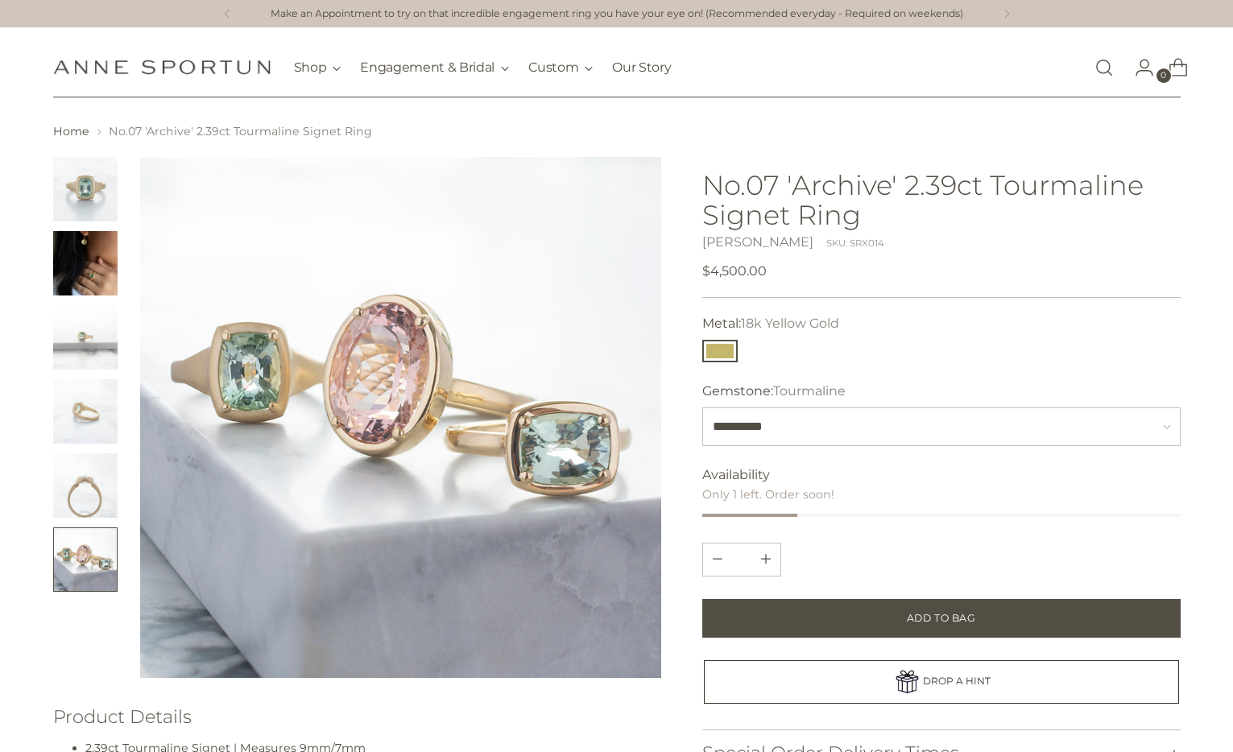
click at [85, 195] on img "Change image to image 1" at bounding box center [85, 189] width 64 height 64
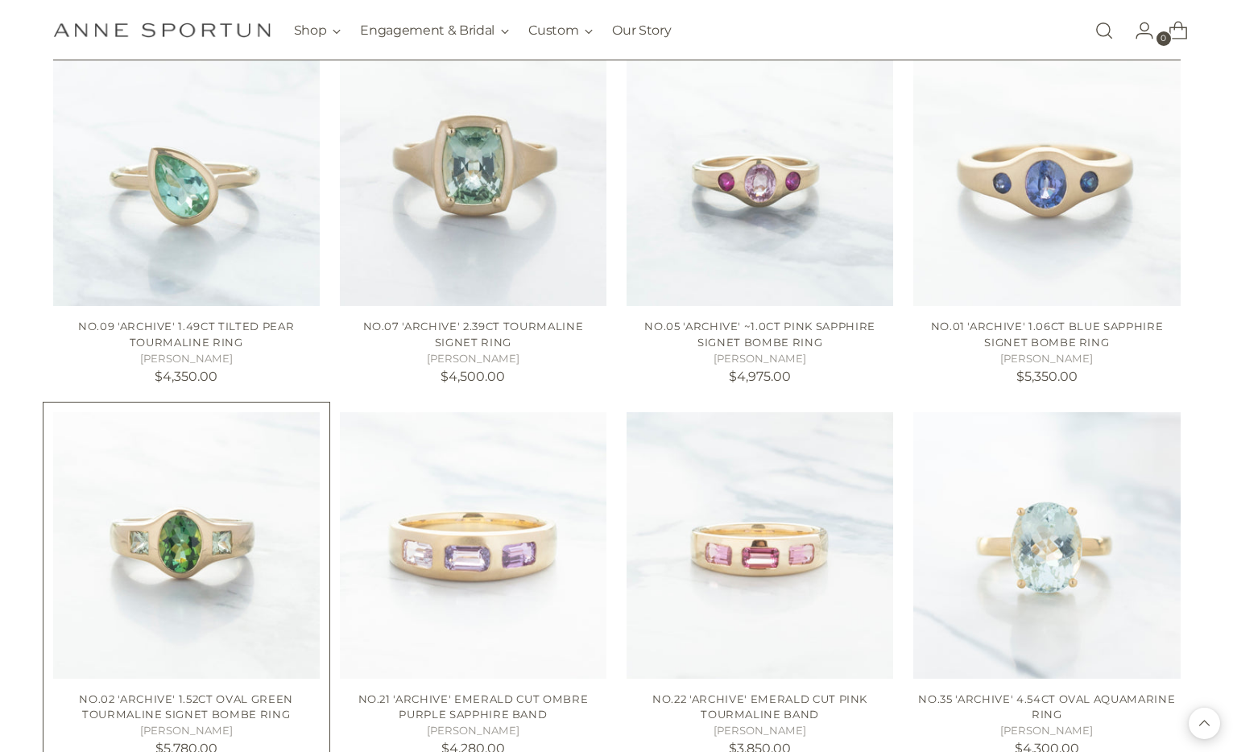
scroll to position [4800, 0]
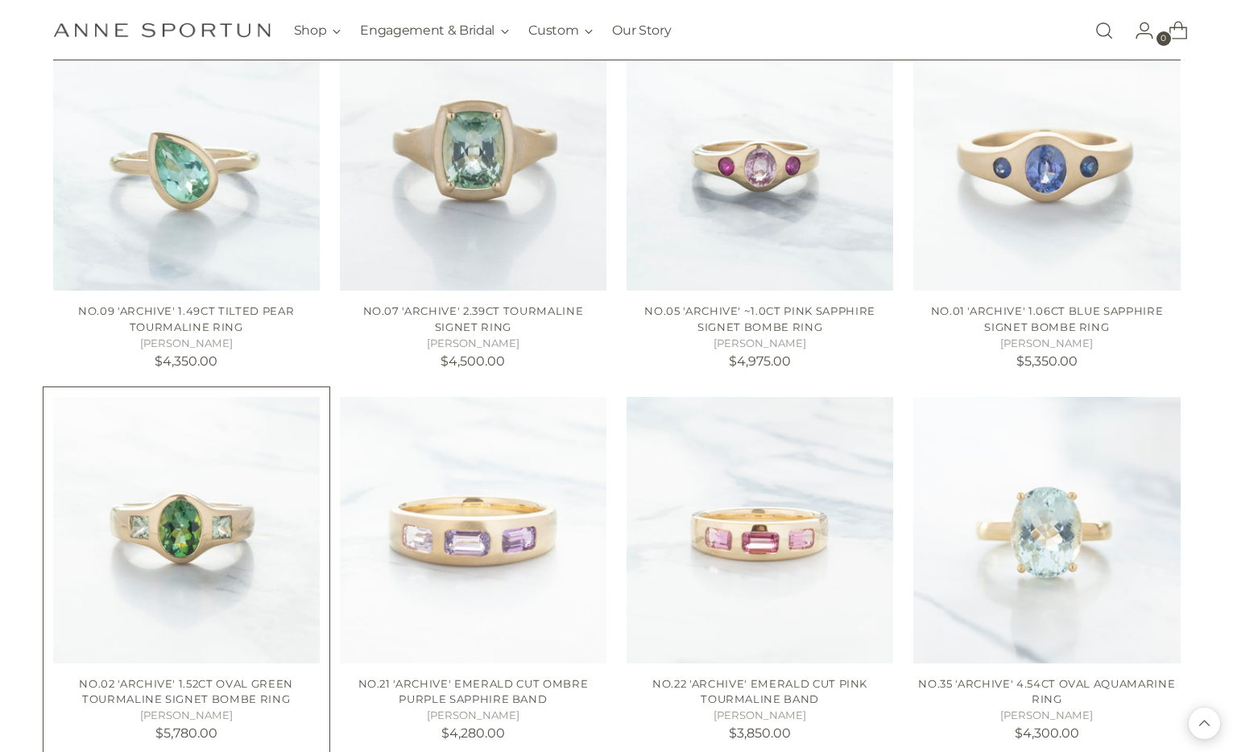
click at [0, 0] on img "No.02 'Archive' 1.52ct Oval Green Tourmaline Signet Bombe Ring" at bounding box center [0, 0] width 0 height 0
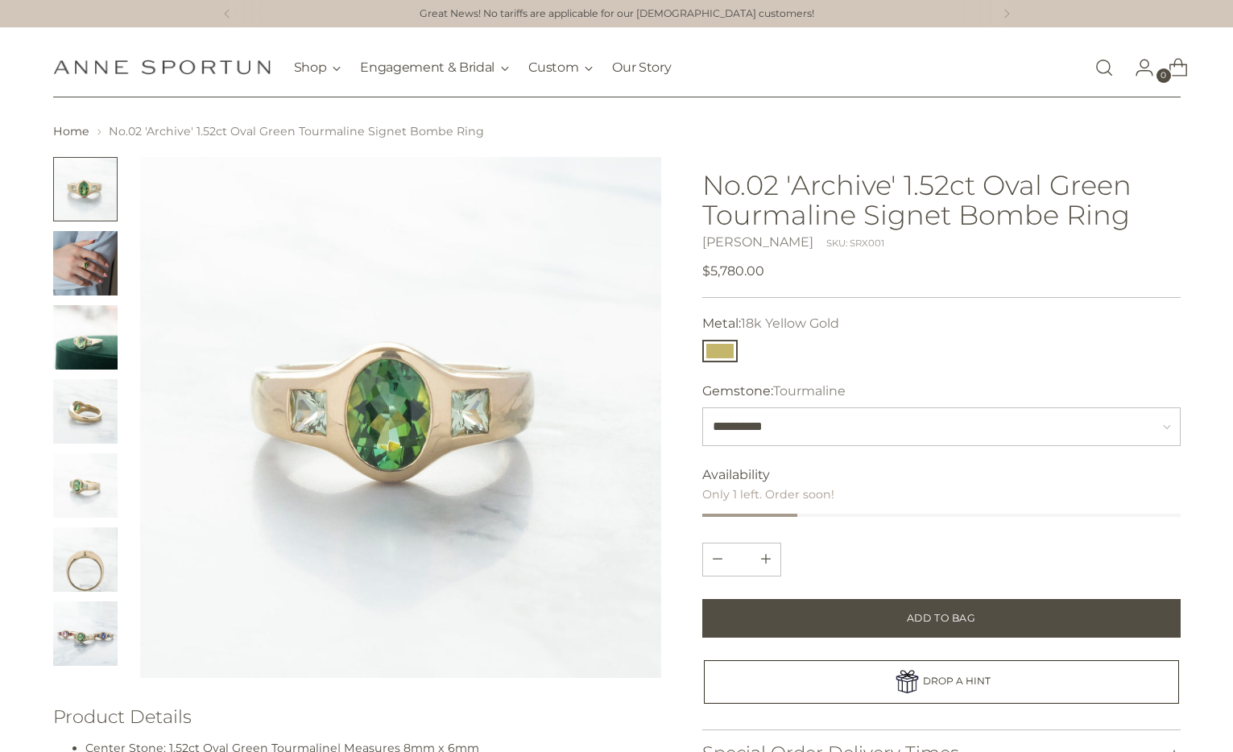
click at [92, 345] on img "Change image to image 3" at bounding box center [85, 337] width 64 height 64
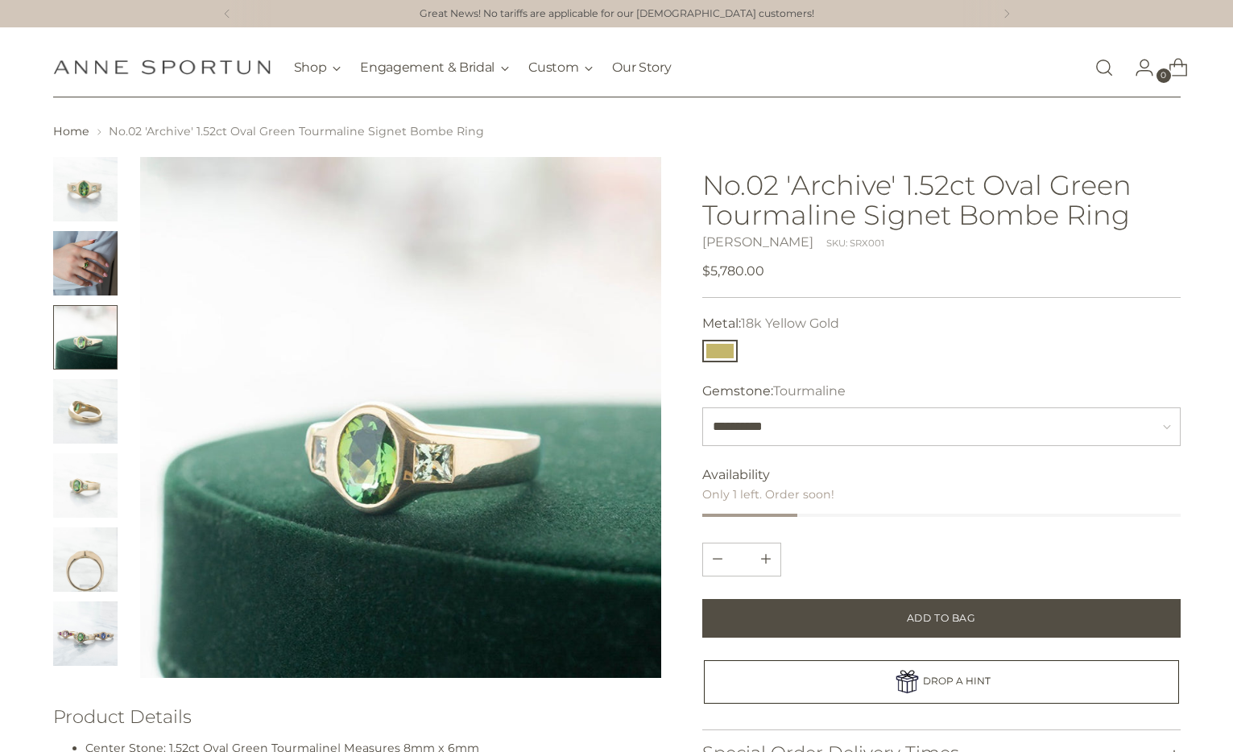
click at [85, 408] on img "Change image to image 4" at bounding box center [85, 411] width 64 height 64
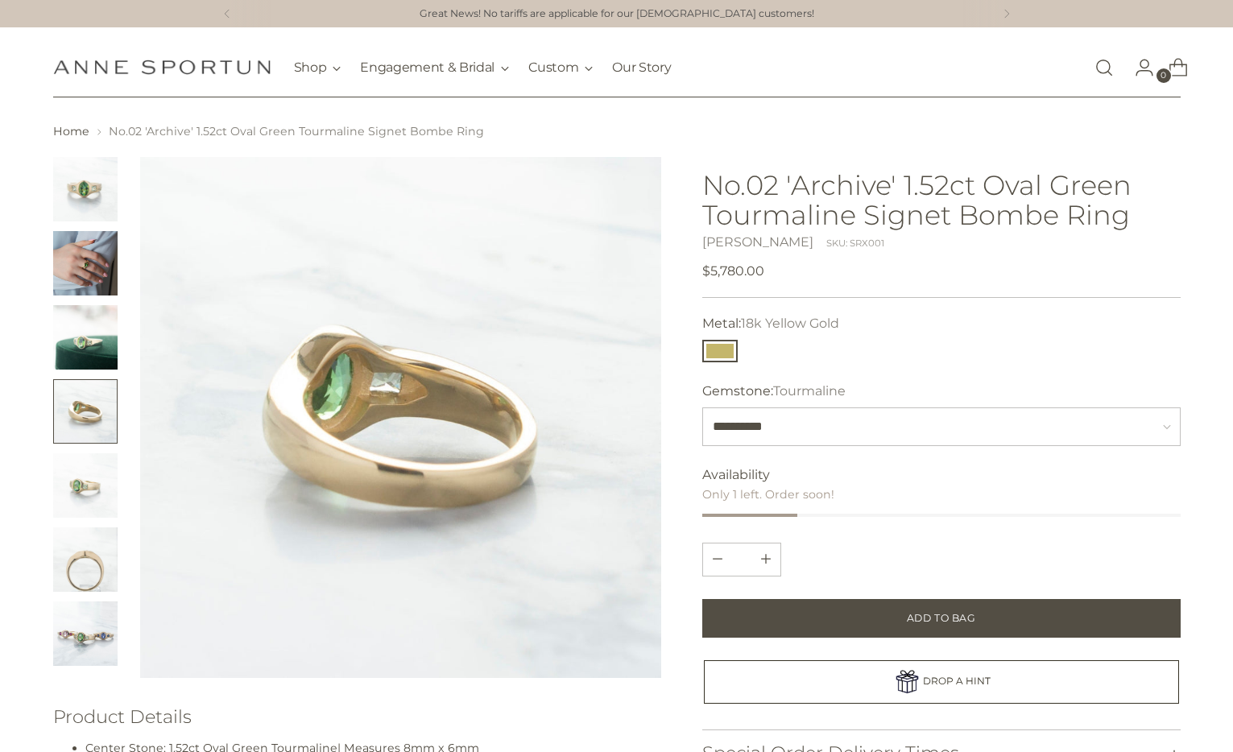
click at [88, 495] on img "Change image to image 5" at bounding box center [85, 485] width 64 height 64
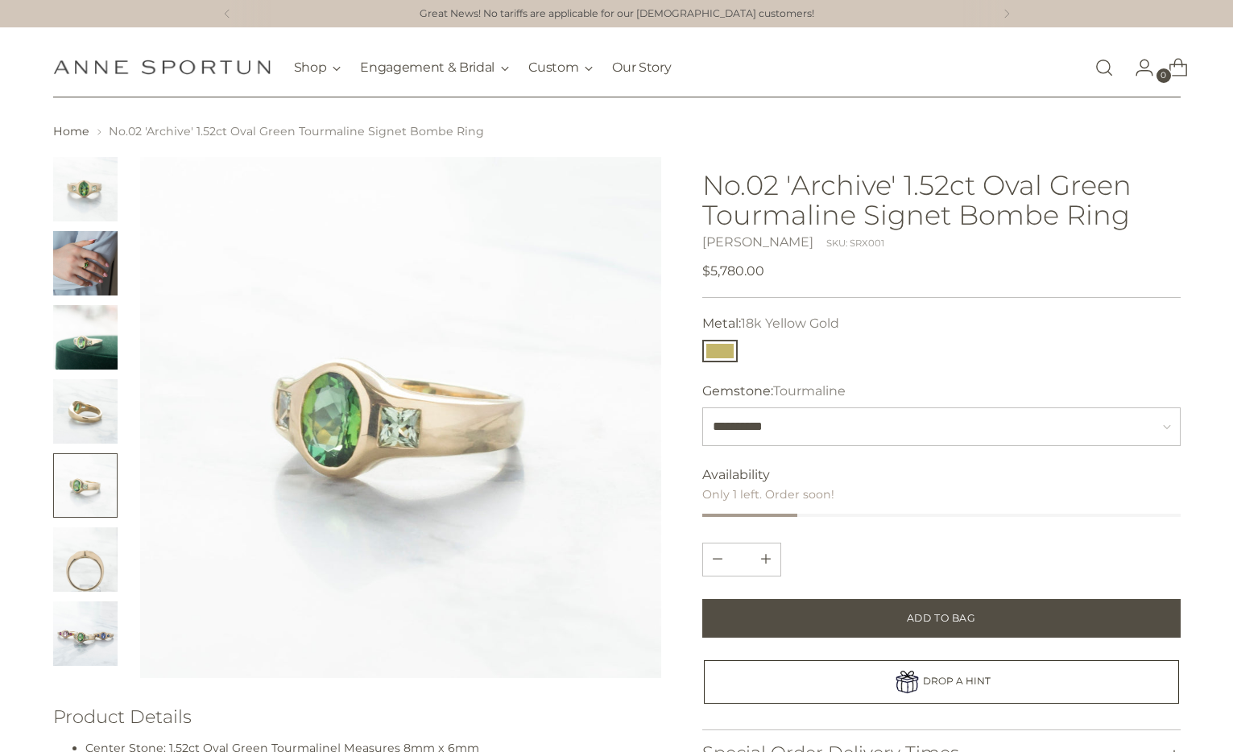
click at [93, 552] on img "Change image to image 6" at bounding box center [85, 559] width 64 height 64
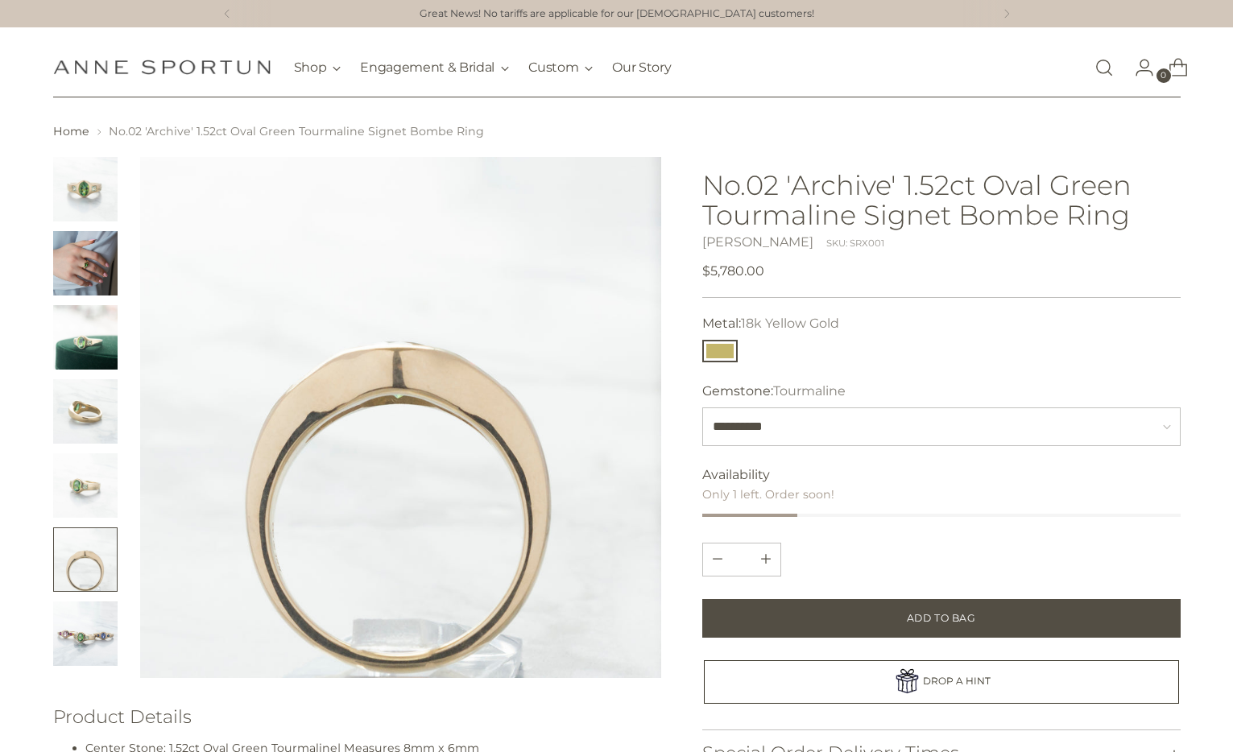
click at [87, 655] on img "Change image to image 7" at bounding box center [85, 633] width 64 height 64
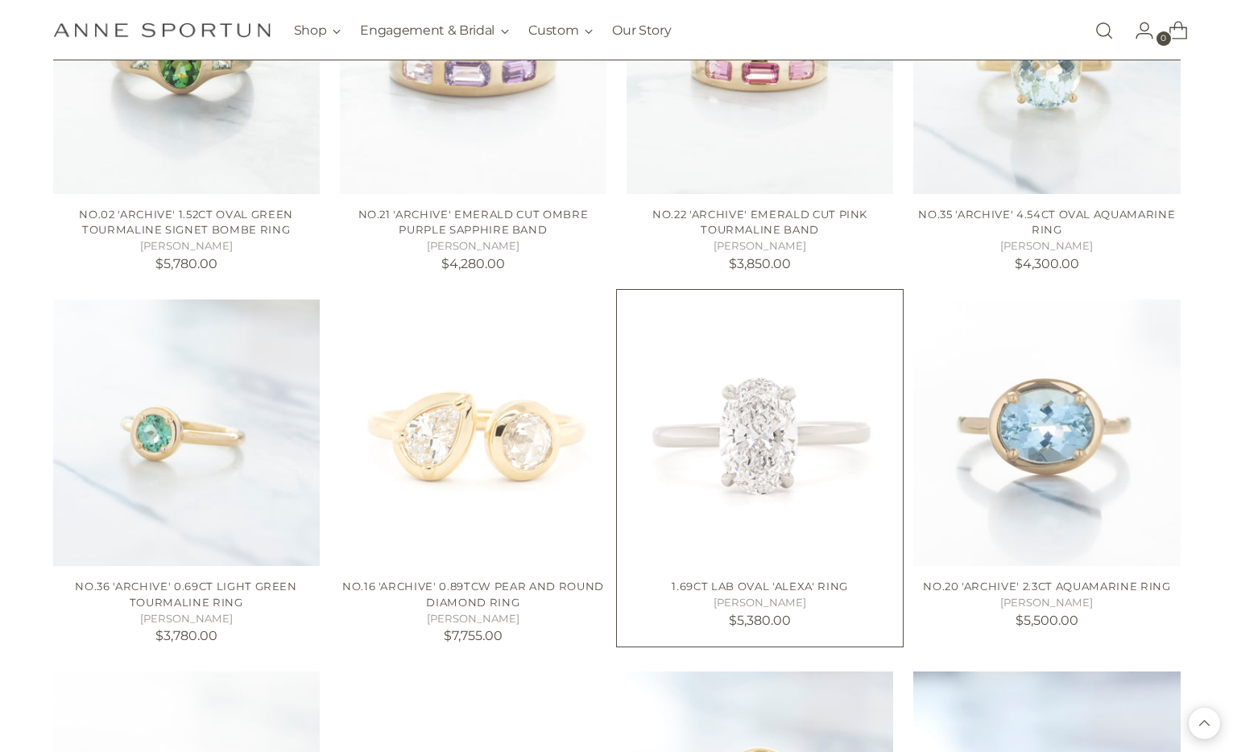
scroll to position [5616, 0]
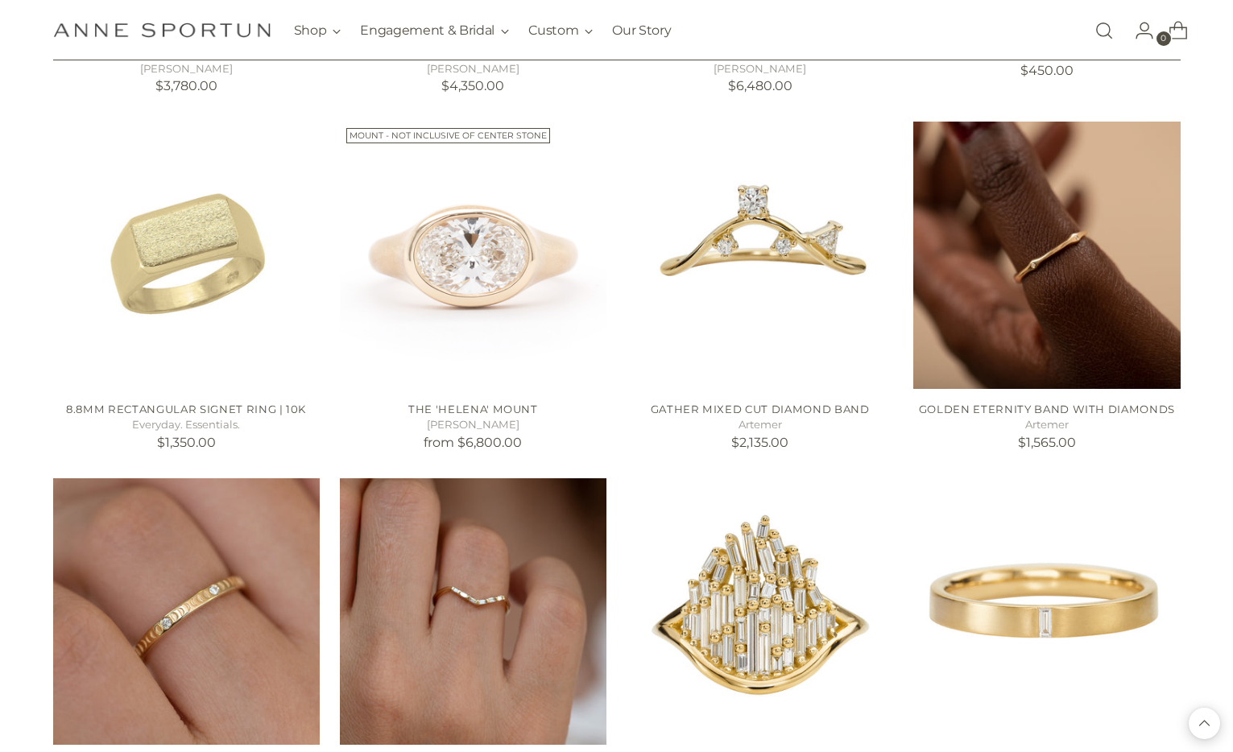
scroll to position [6805, 0]
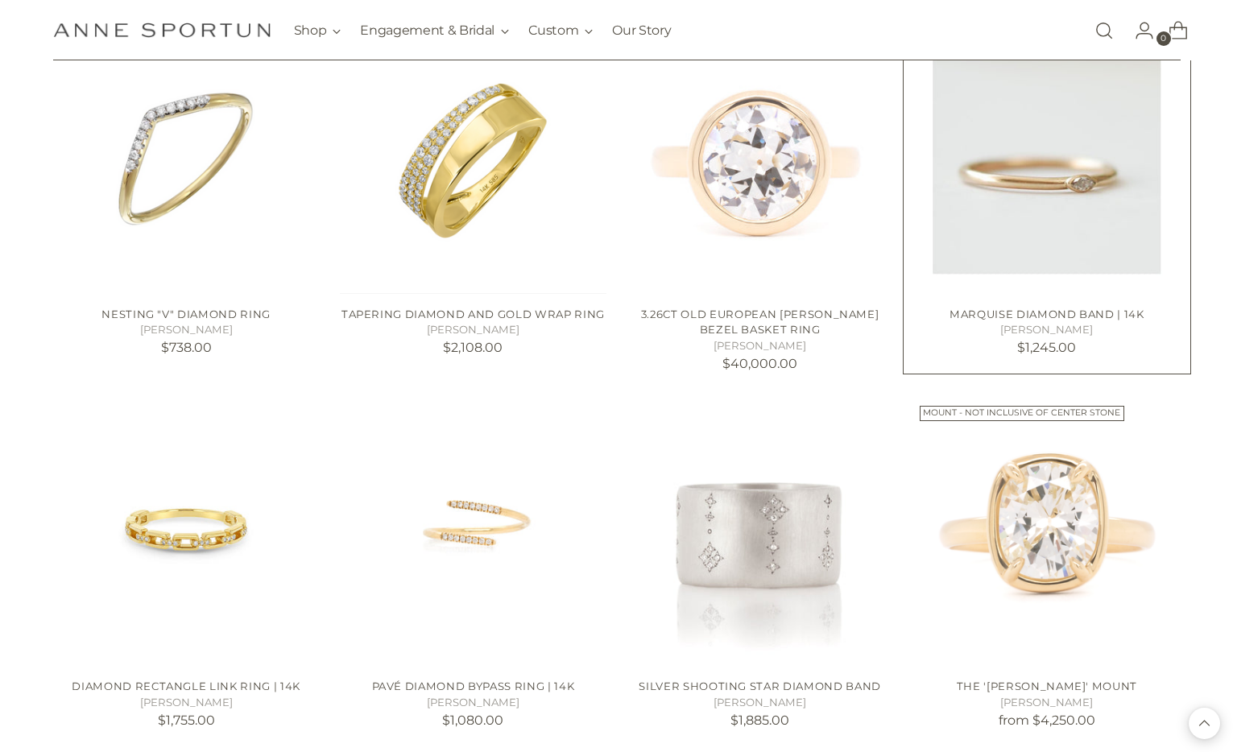
scroll to position [8429, 0]
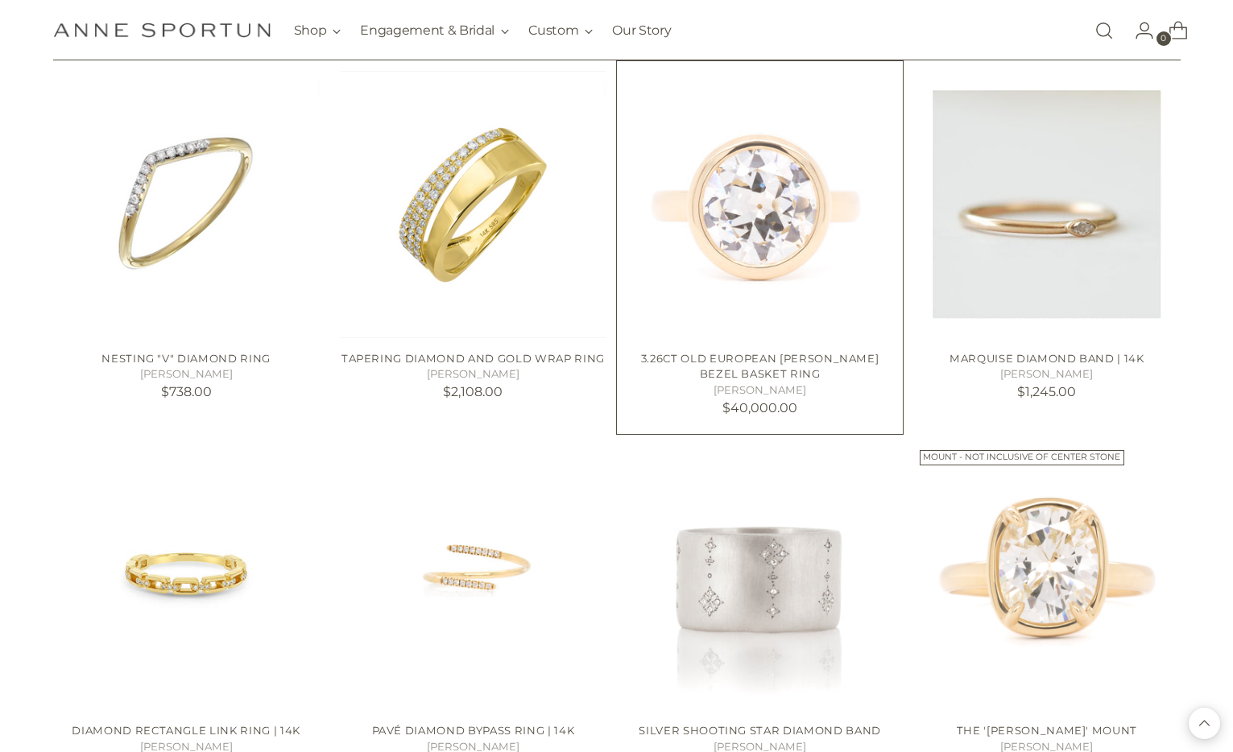
click at [0, 0] on img "3.26ct Old European Diamond Anne Bezel Basket Ring" at bounding box center [0, 0] width 0 height 0
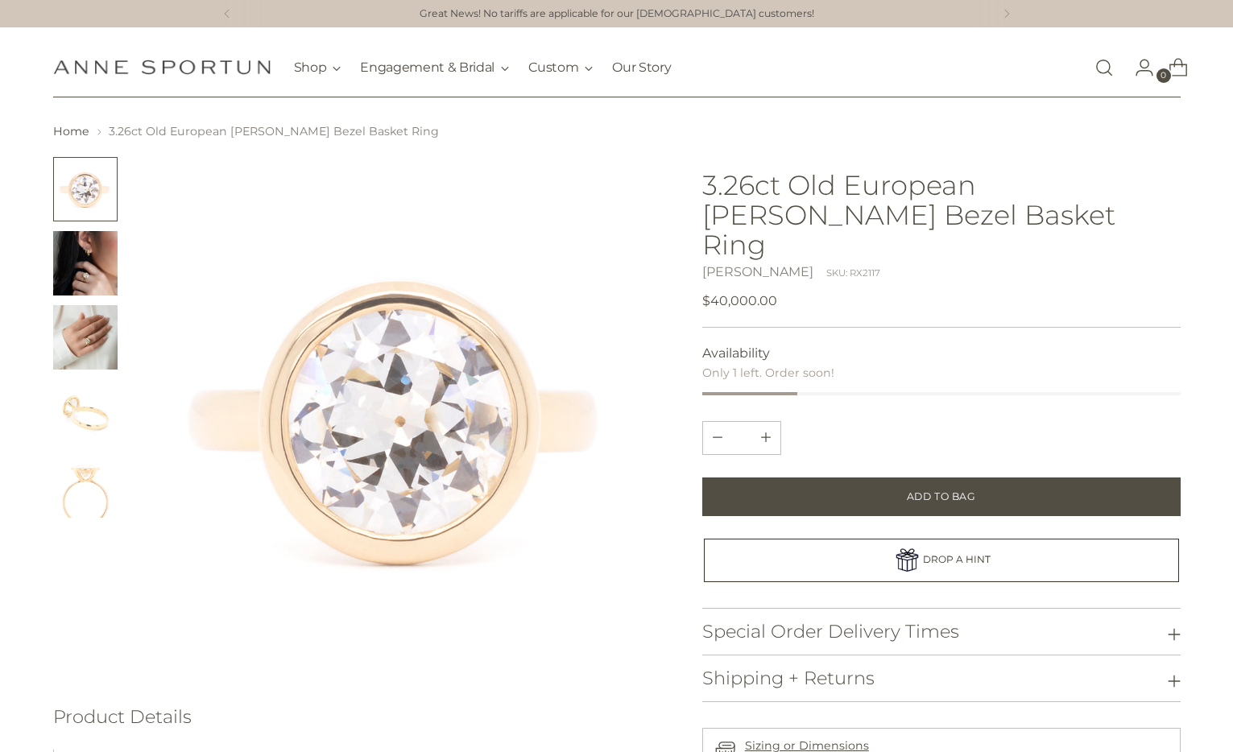
click at [72, 266] on img "Change image to image 2" at bounding box center [85, 263] width 64 height 64
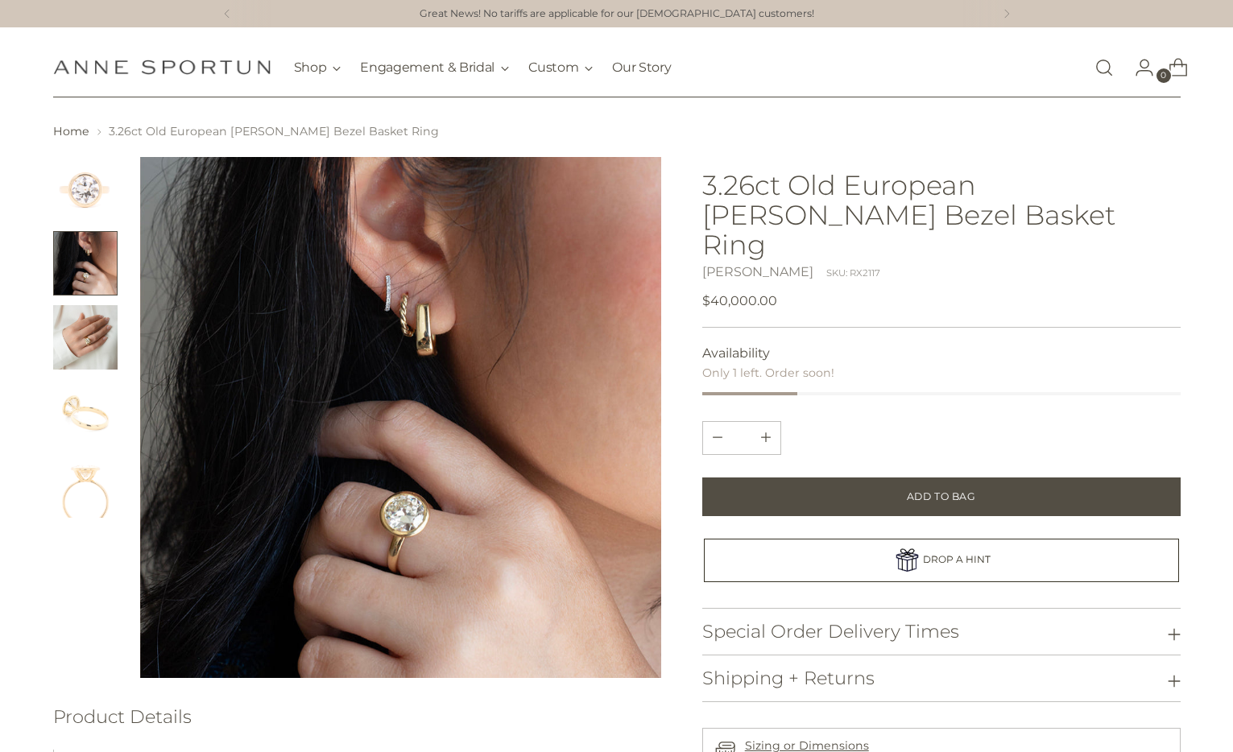
click at [91, 349] on img "Change image to image 3" at bounding box center [85, 337] width 64 height 64
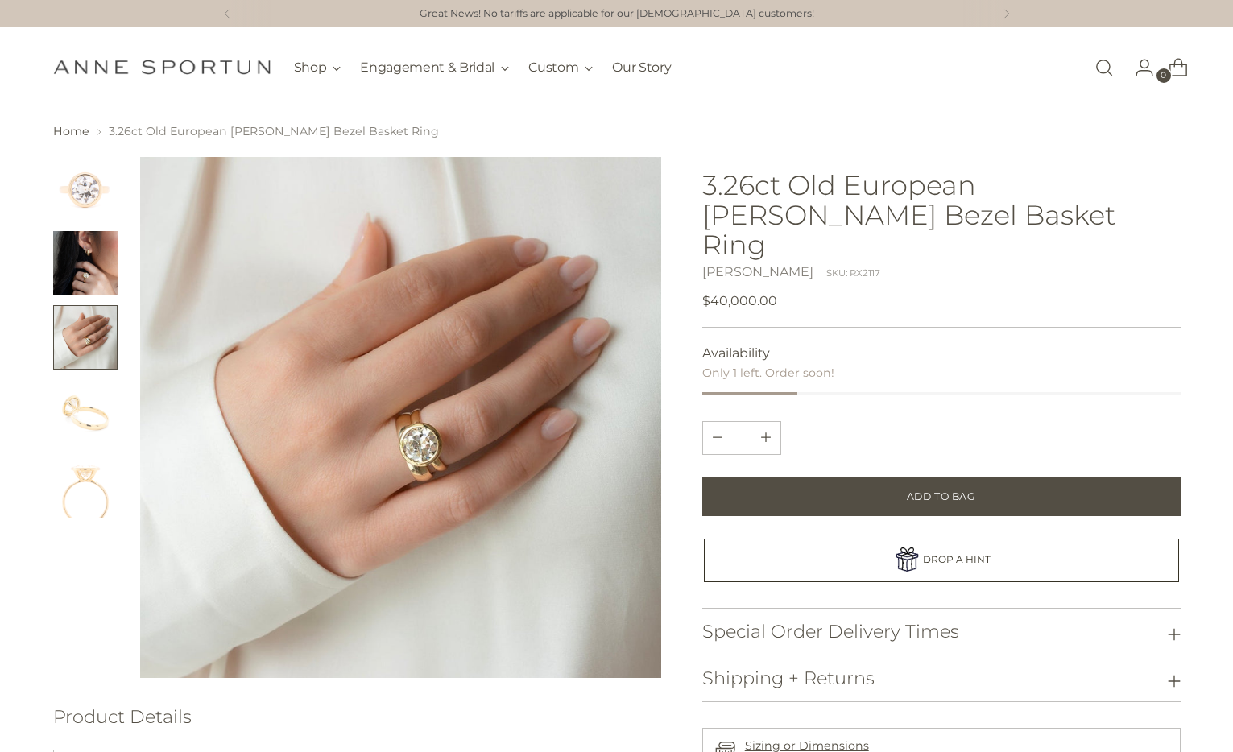
click at [93, 427] on img "Change image to image 4" at bounding box center [85, 411] width 64 height 64
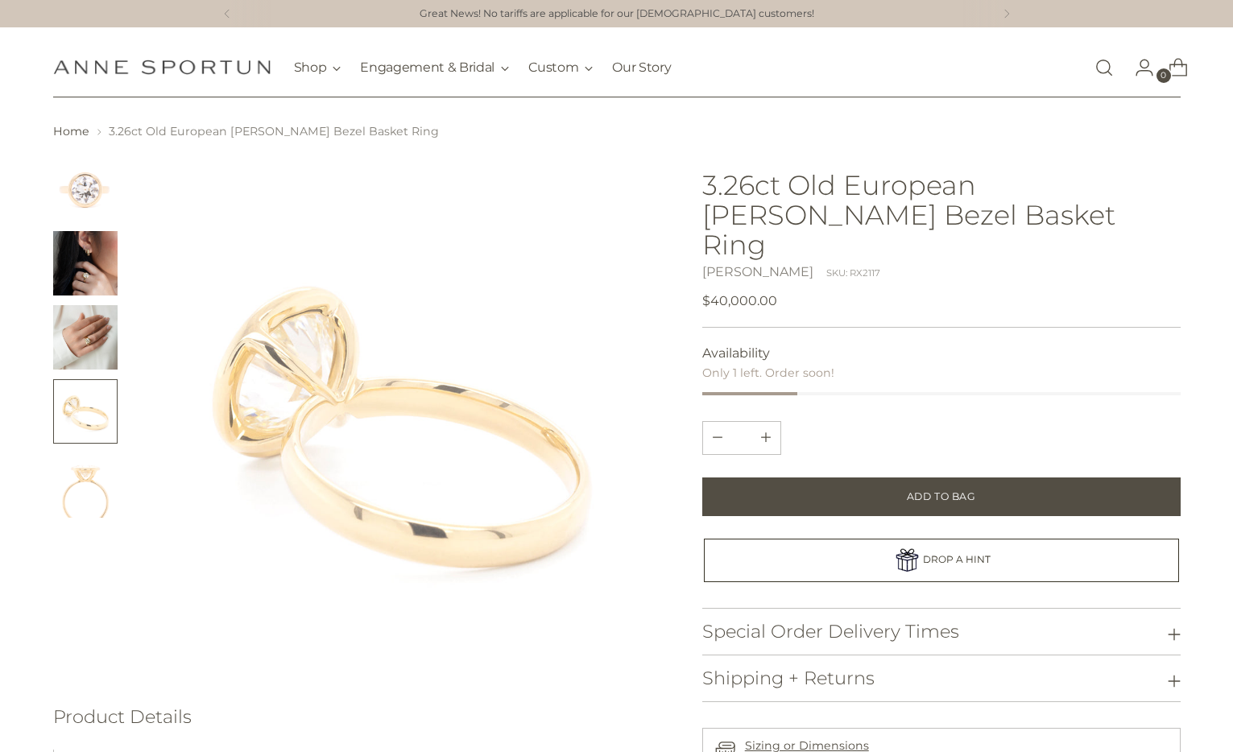
click at [97, 504] on img "Change image to image 5" at bounding box center [85, 485] width 64 height 64
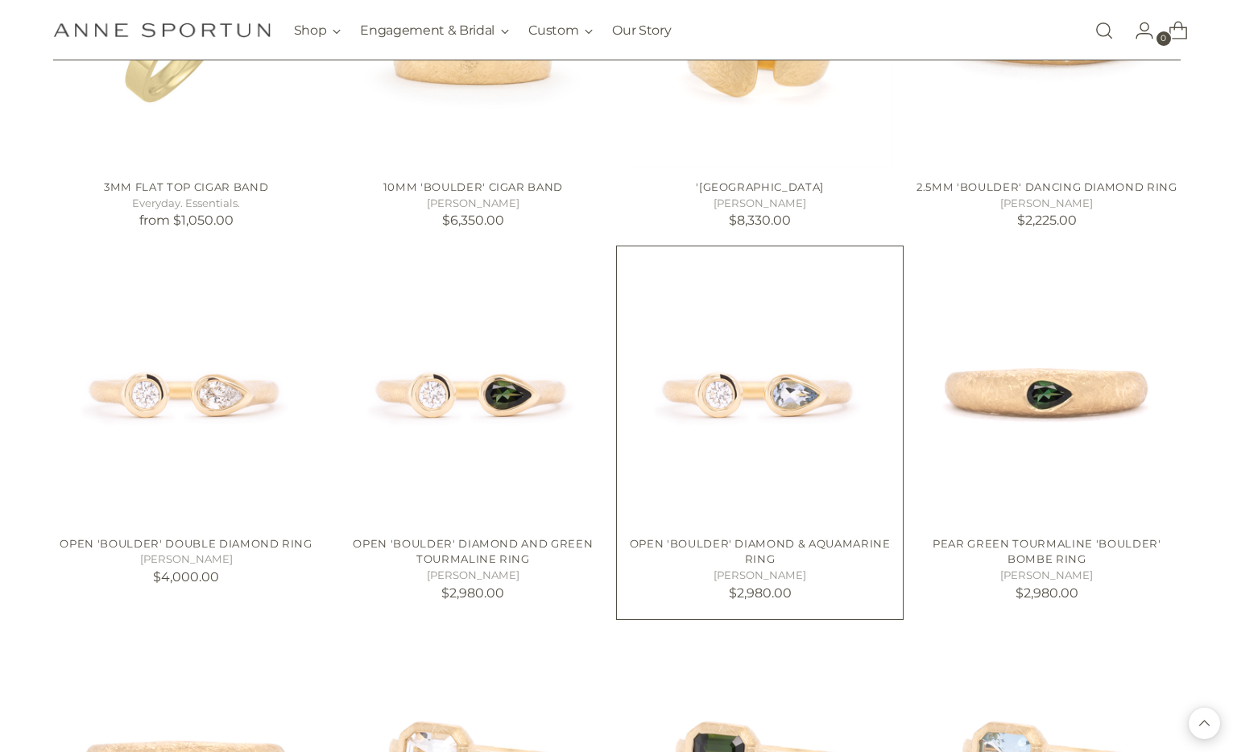
scroll to position [9575, 0]
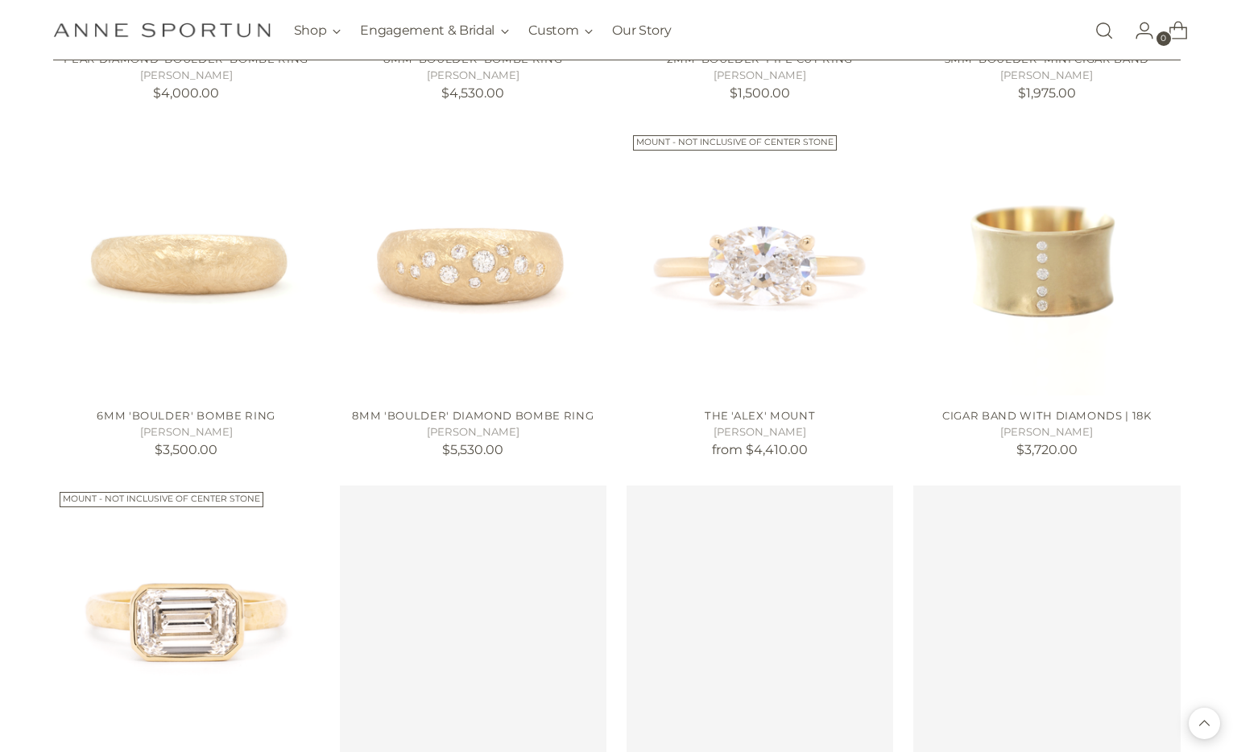
scroll to position [11473, 0]
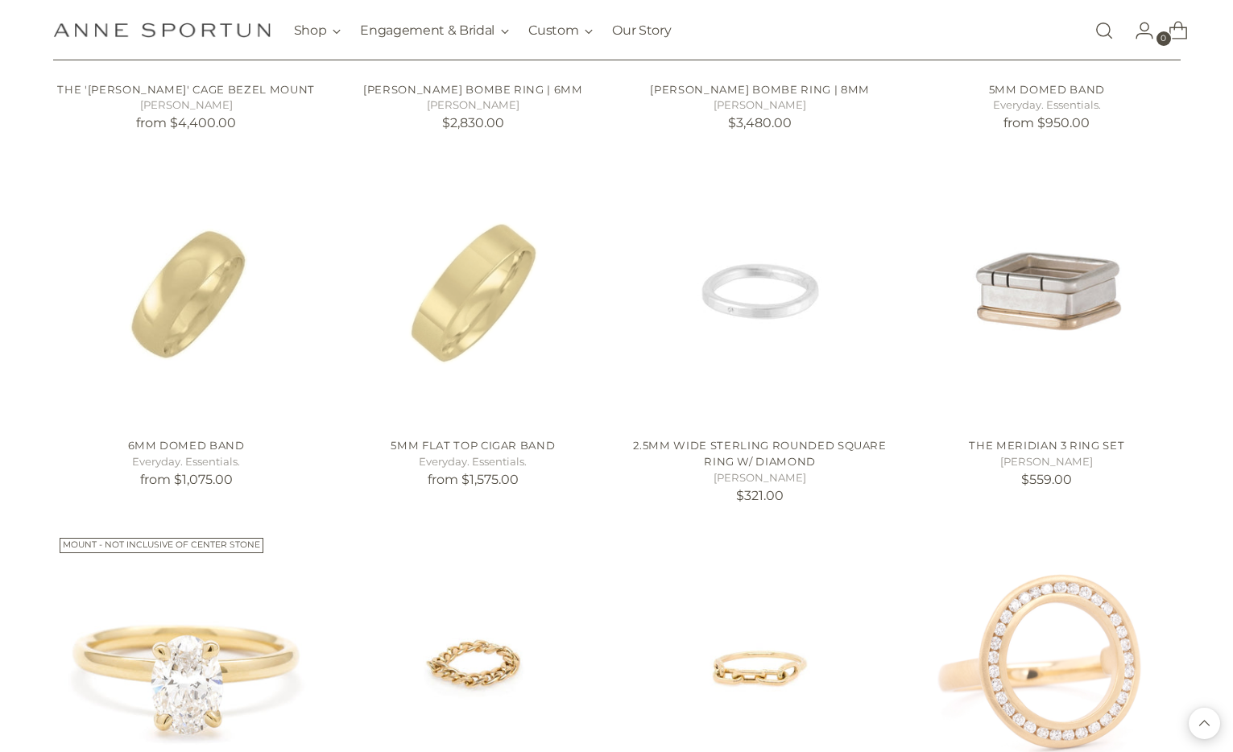
scroll to position [13151, 0]
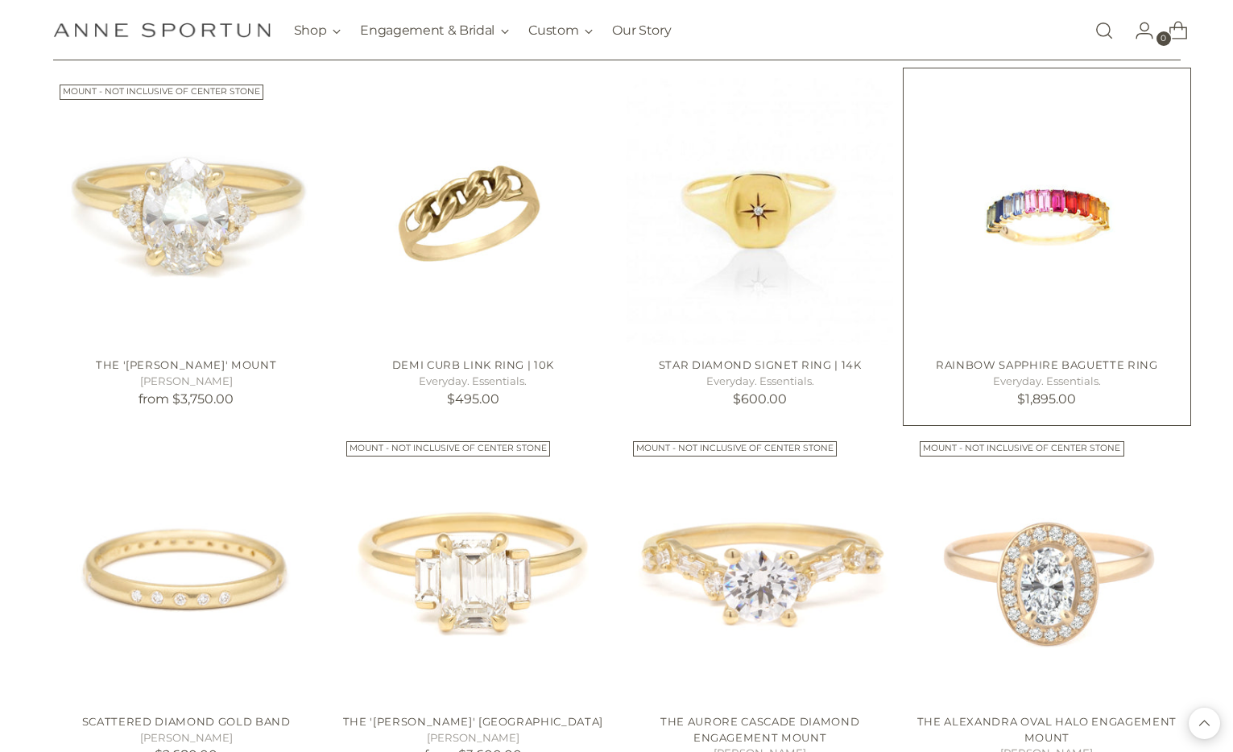
scroll to position [13897, 0]
click at [0, 0] on img "Rainbow Sapphire Baguette Ring" at bounding box center [0, 0] width 0 height 0
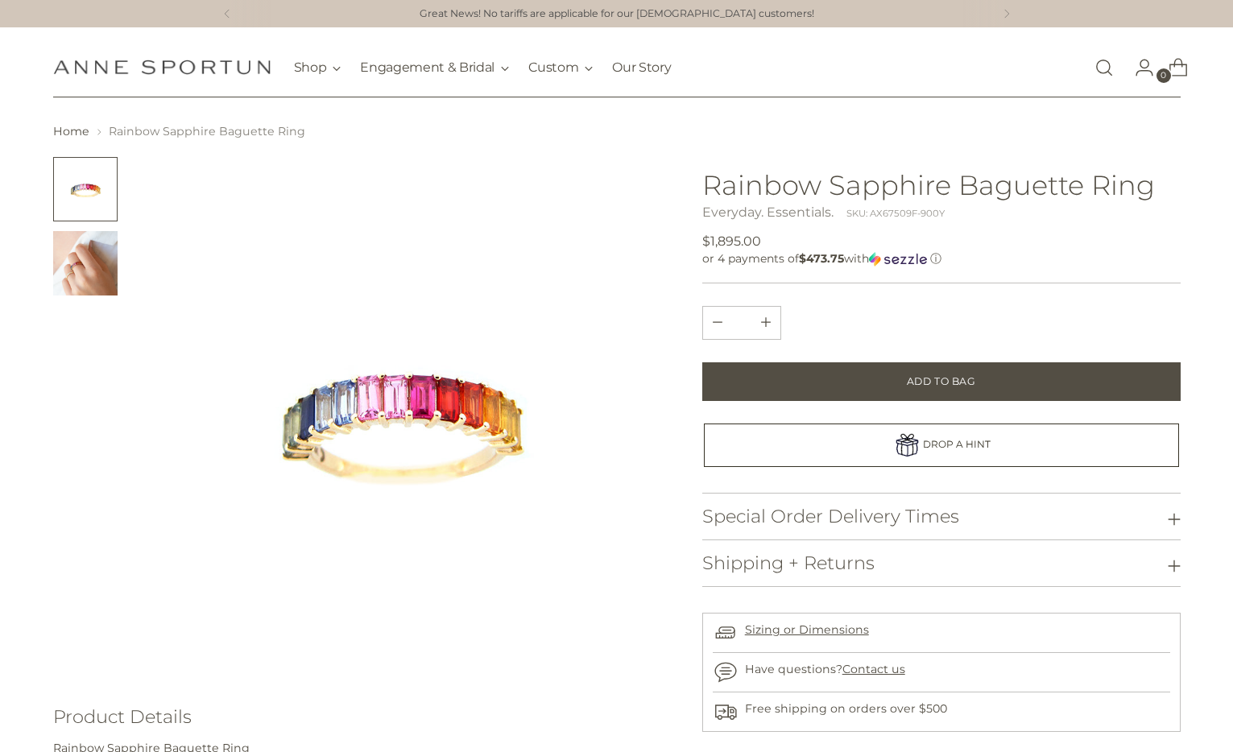
click at [67, 262] on img "Change image to image 2" at bounding box center [85, 263] width 64 height 64
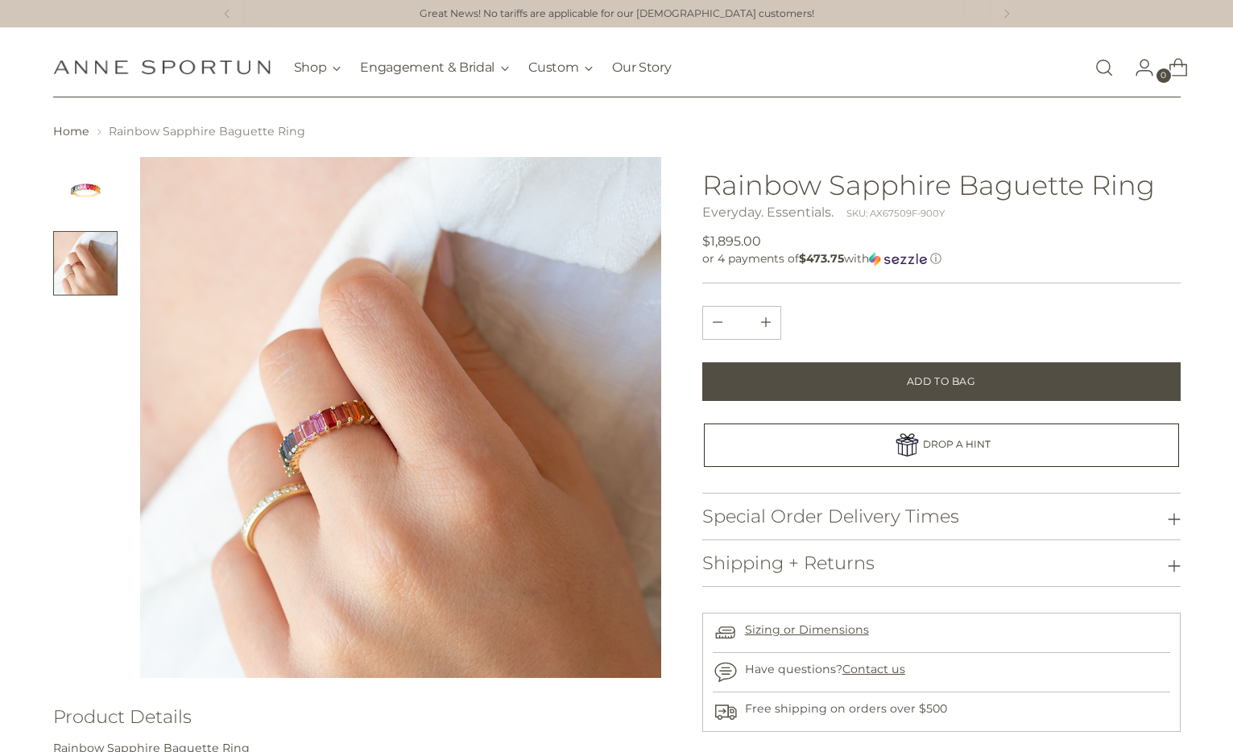
click at [52, 180] on div "Home Rainbow Sapphire Baguette Ring" at bounding box center [616, 488] width 1209 height 730
click at [89, 184] on img "Change image to image 1" at bounding box center [85, 189] width 64 height 64
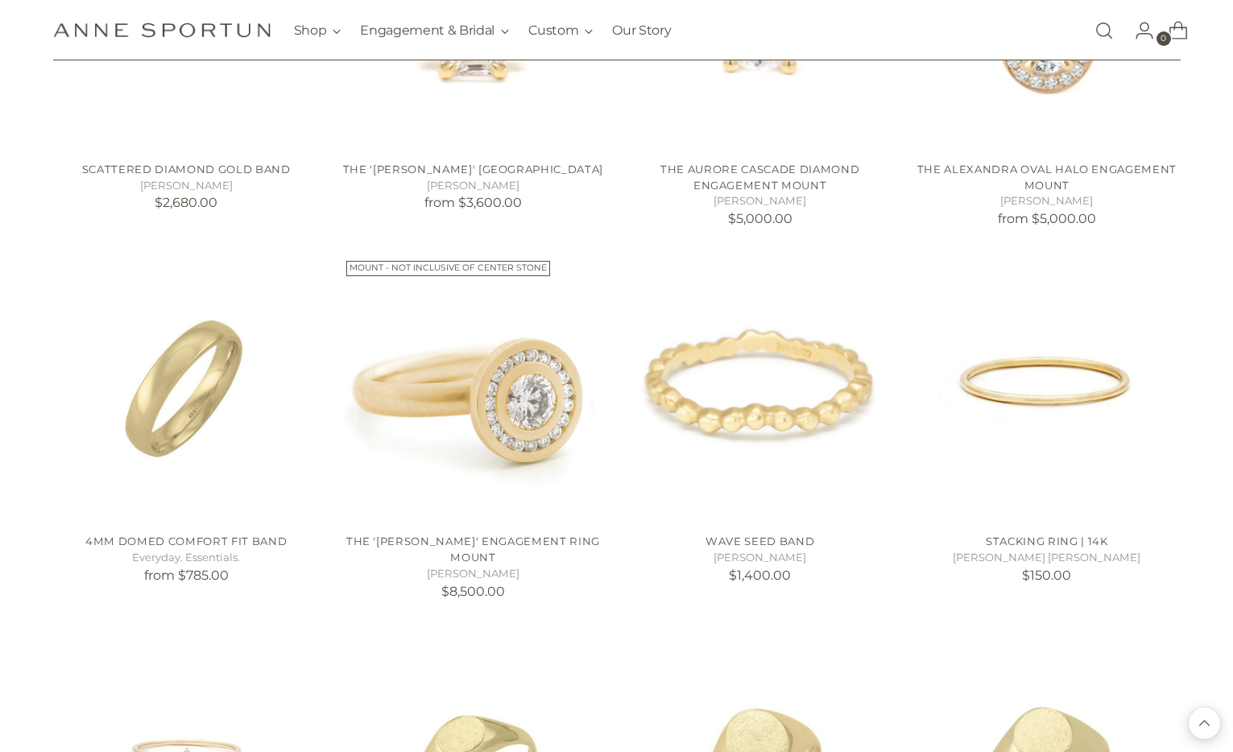
scroll to position [14775, 0]
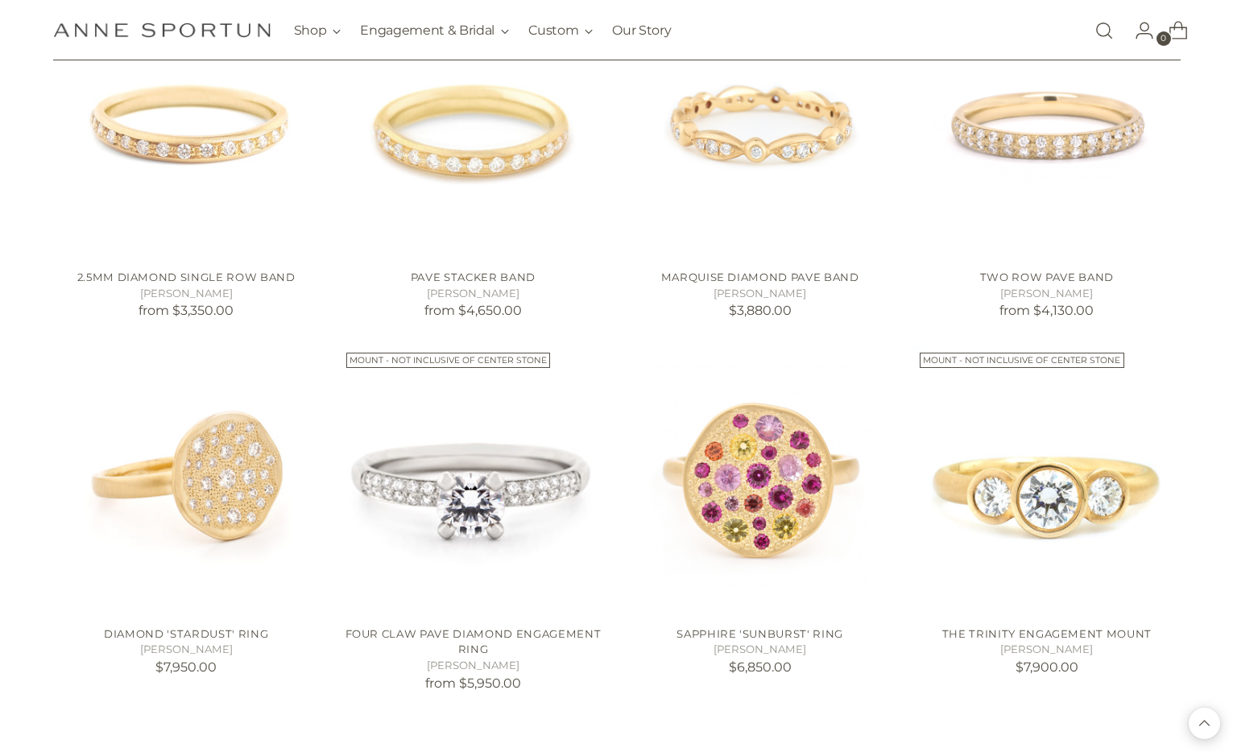
scroll to position [17985, 0]
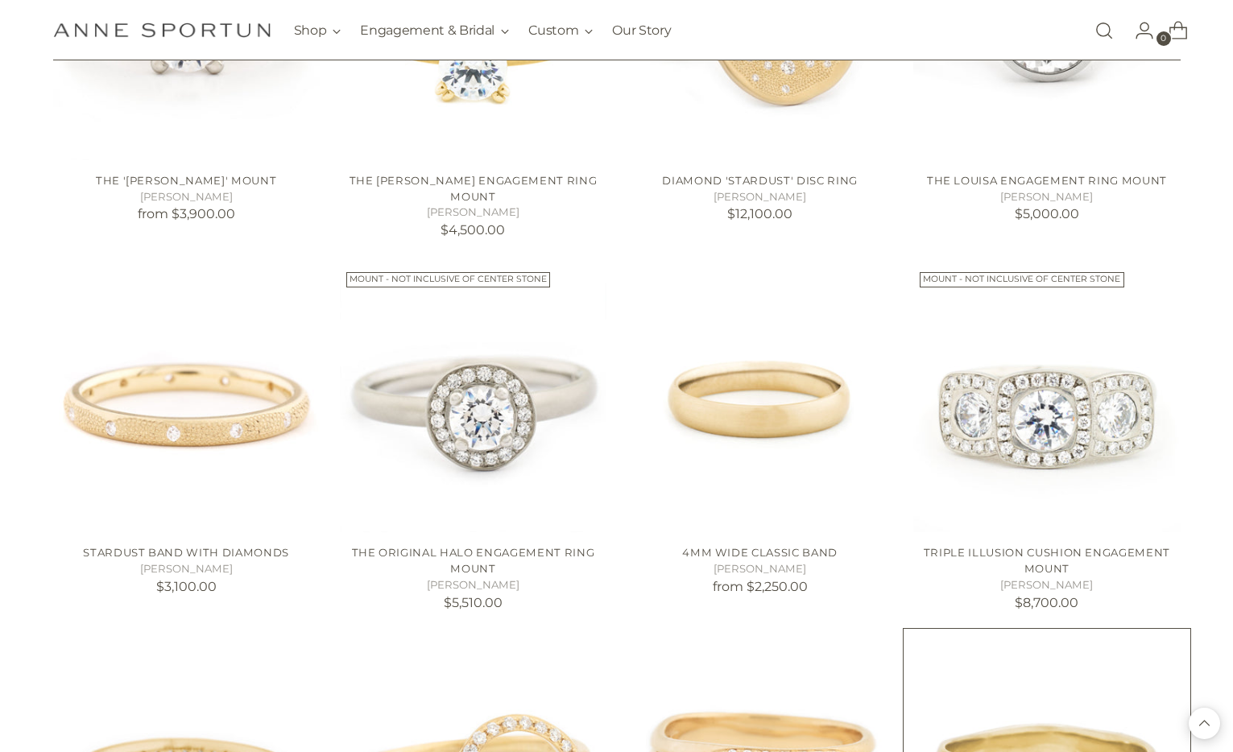
scroll to position [20516, 0]
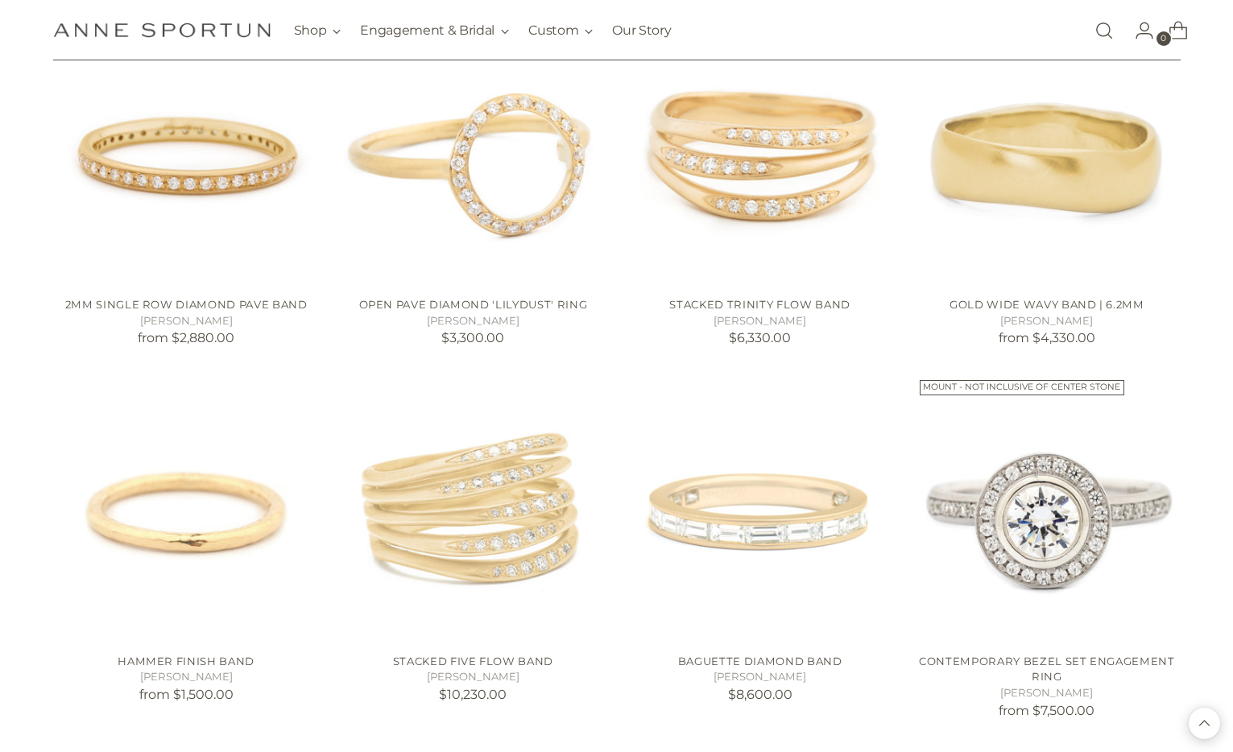
click at [169, 18] on h1 "[PERSON_NAME] Fine Jewellery" at bounding box center [161, 30] width 217 height 28
click at [170, 48] on div "Anne Sportun Fine Jewellery Shop Gift Guide New & Fresh In-Stock & Ready to Shi…" at bounding box center [362, 30] width 619 height 60
click at [171, 40] on h1 "[PERSON_NAME] Fine Jewellery" at bounding box center [161, 30] width 217 height 28
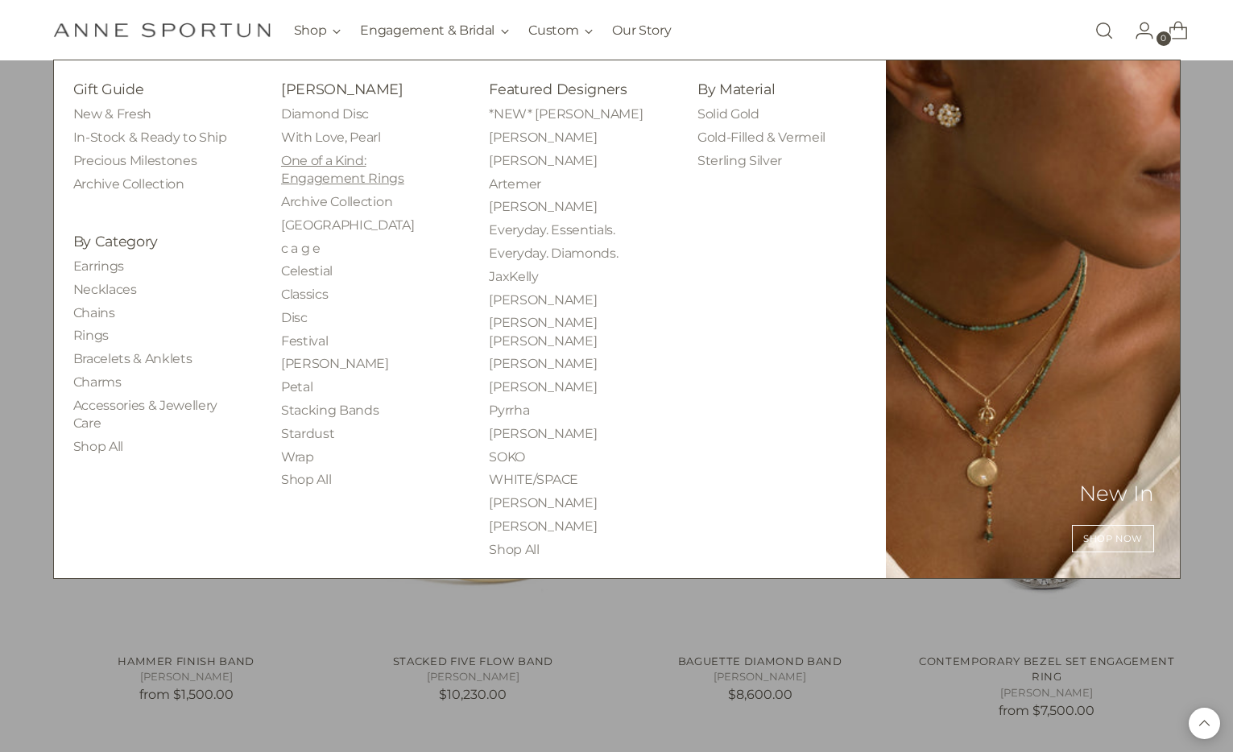
click at [315, 163] on link "One of a Kind: Engagement Rings" at bounding box center [342, 169] width 123 height 33
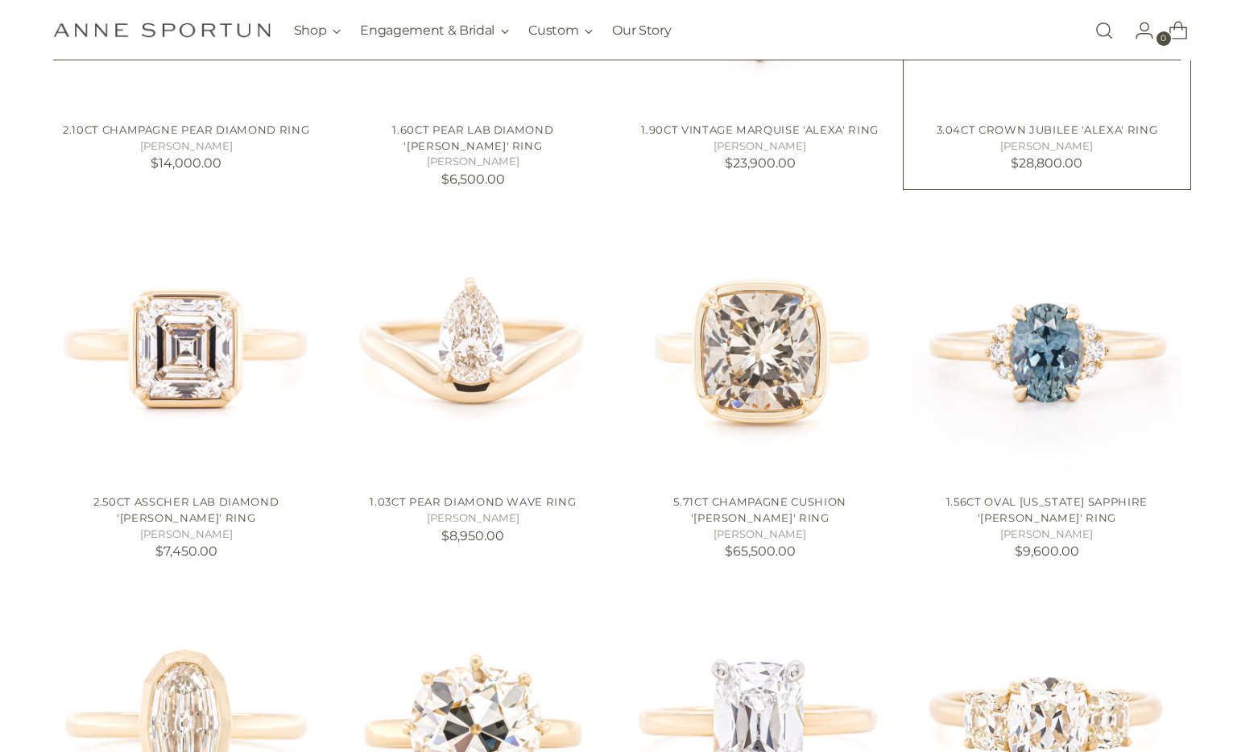
scroll to position [589, 0]
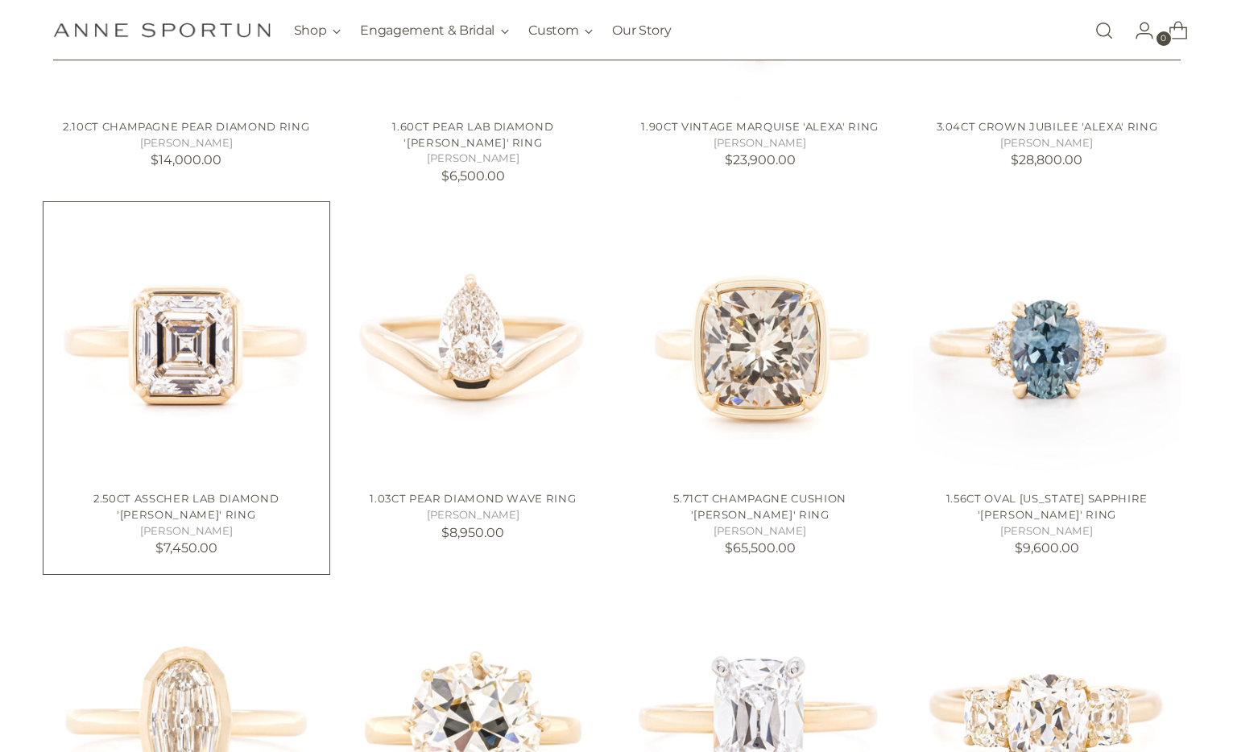
click at [0, 0] on img "2.50ct Asscher Lab Diamond 'Haley' Ring" at bounding box center [0, 0] width 0 height 0
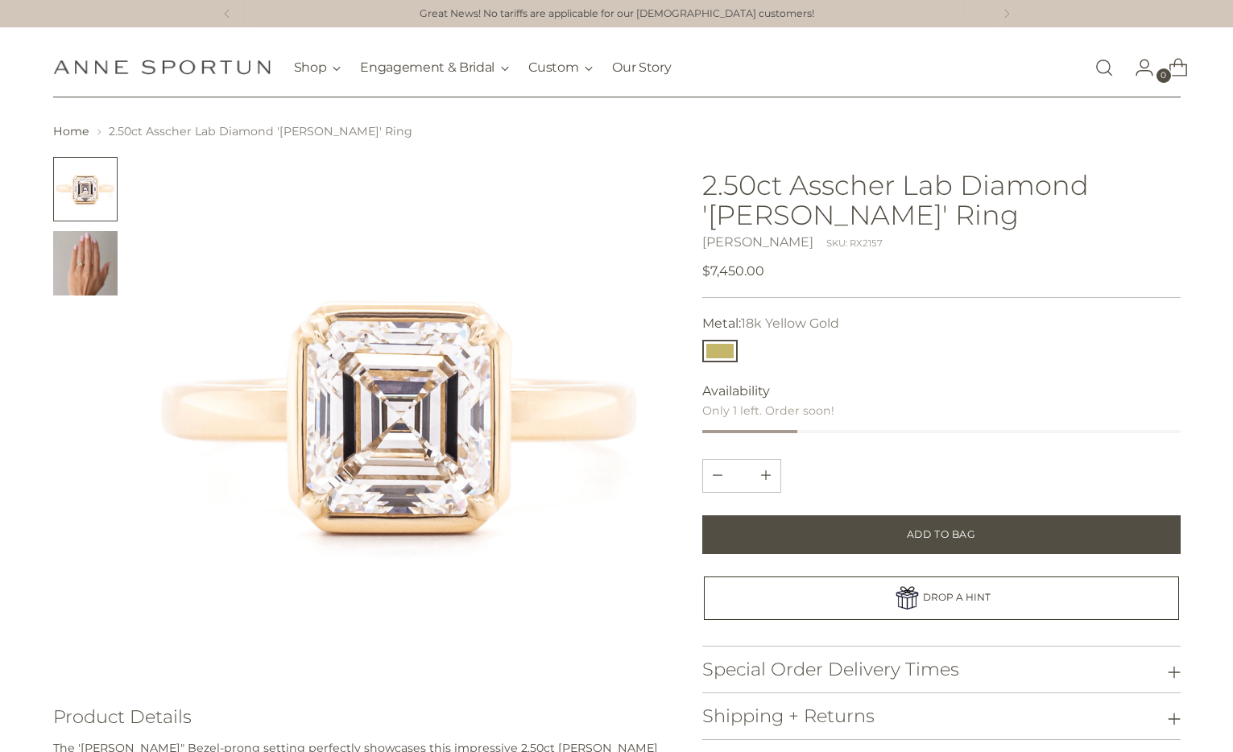
click at [89, 269] on img "Change image to image 2" at bounding box center [85, 263] width 64 height 64
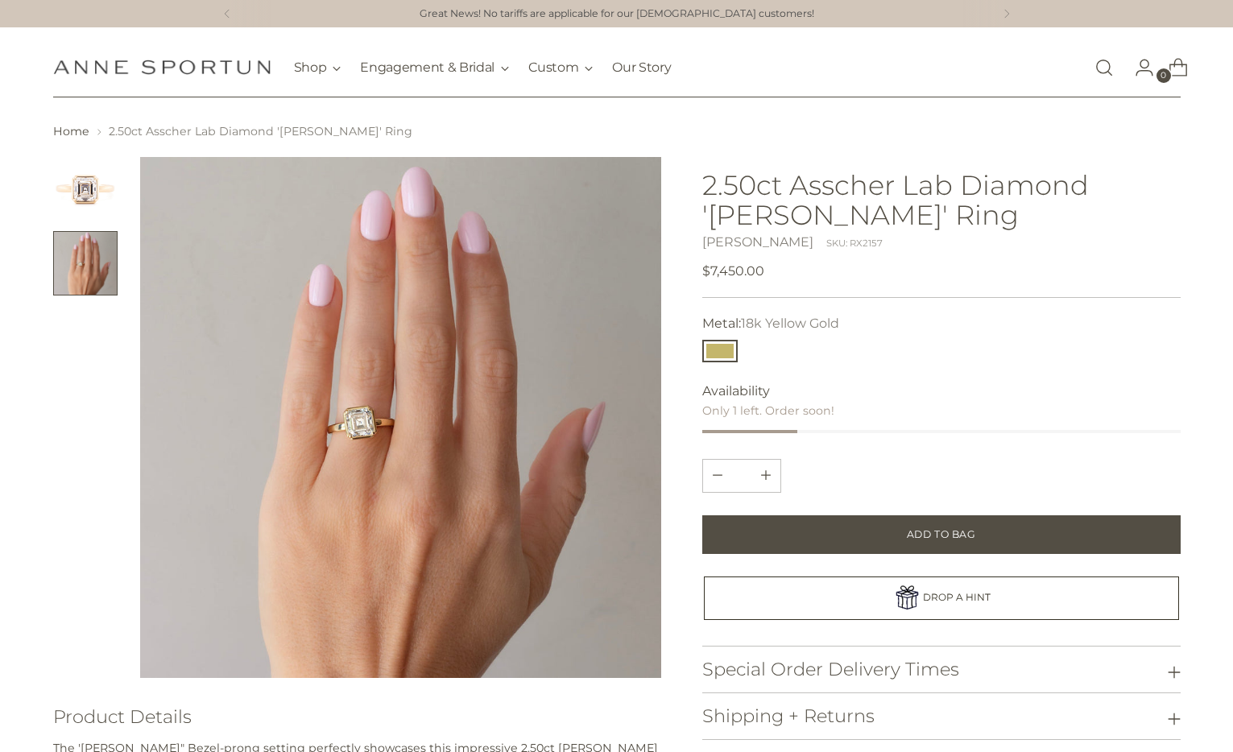
click at [77, 167] on img "Change image to image 1" at bounding box center [85, 189] width 64 height 64
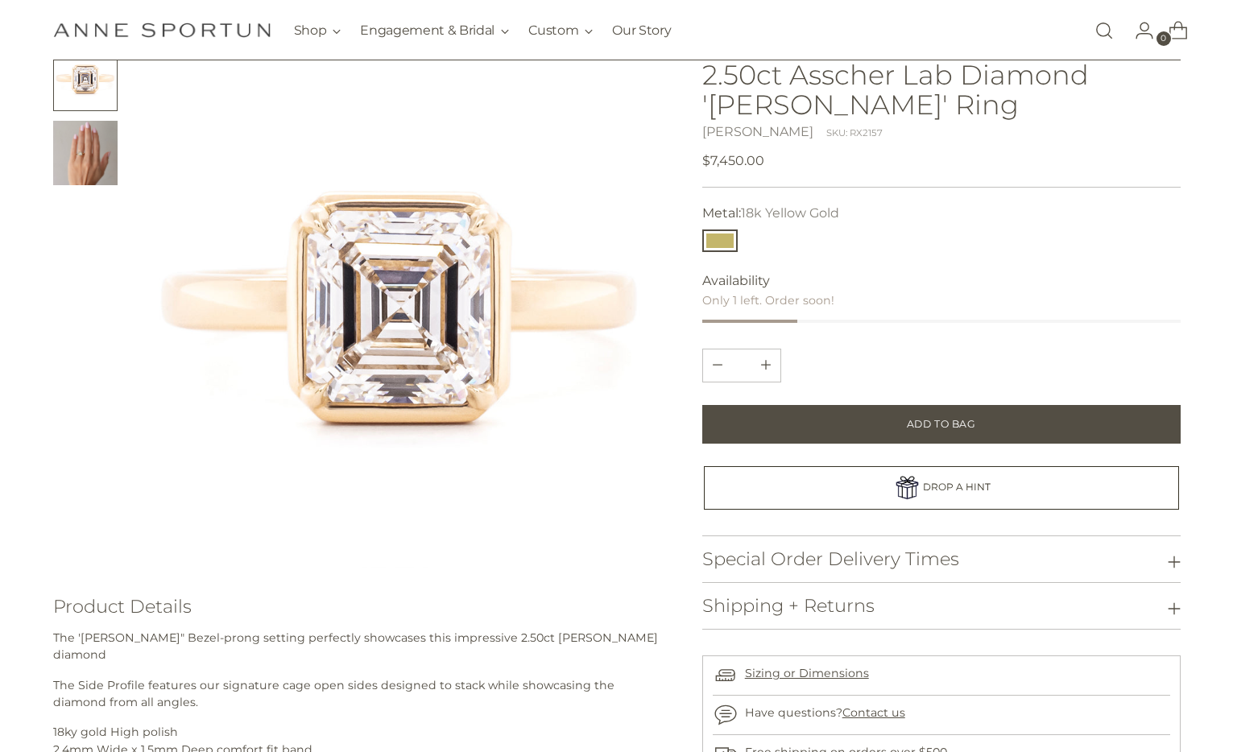
scroll to position [321, 0]
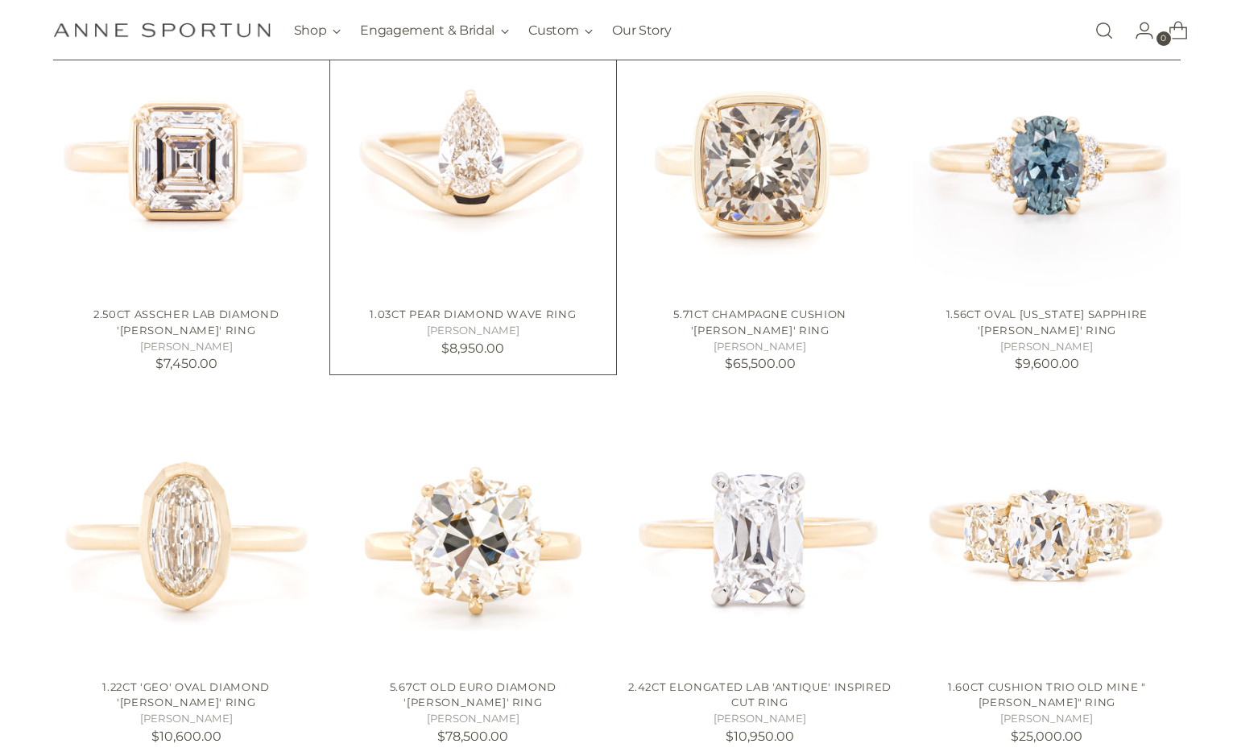
scroll to position [901, 0]
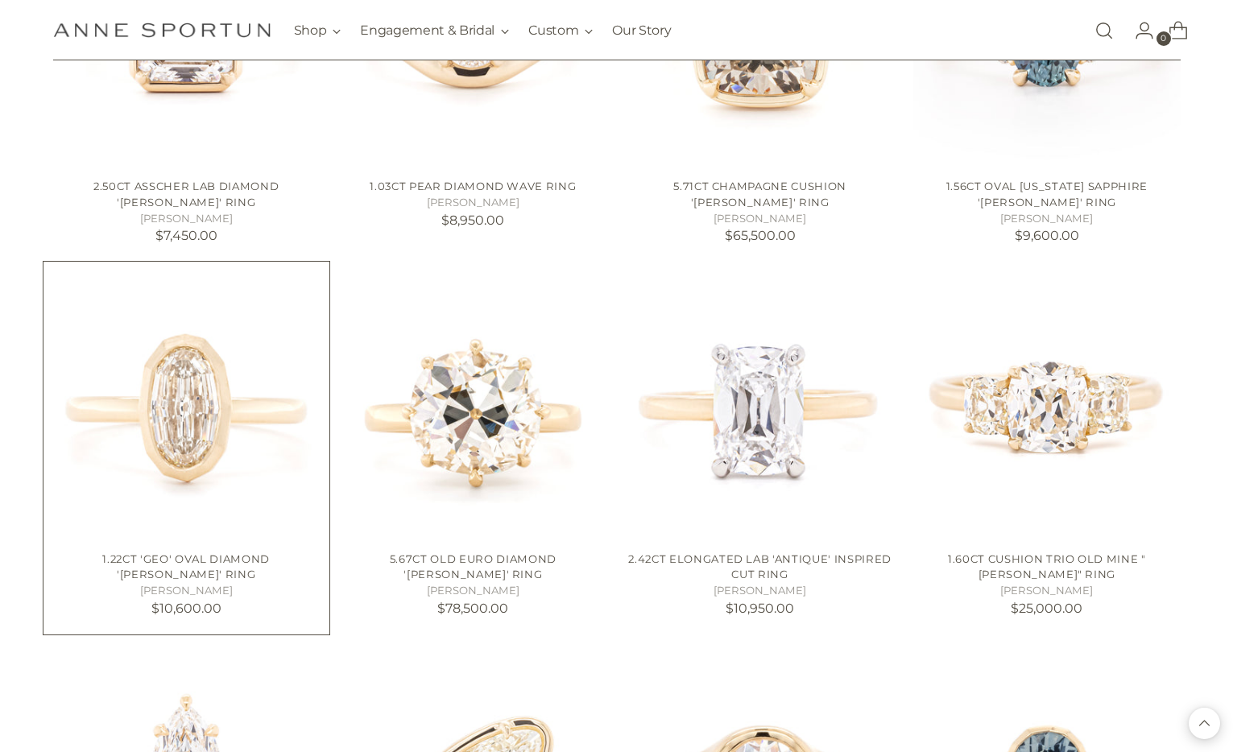
click at [0, 0] on img "1.22ct 'Geo' Oval Diamond 'Annie' Ring" at bounding box center [0, 0] width 0 height 0
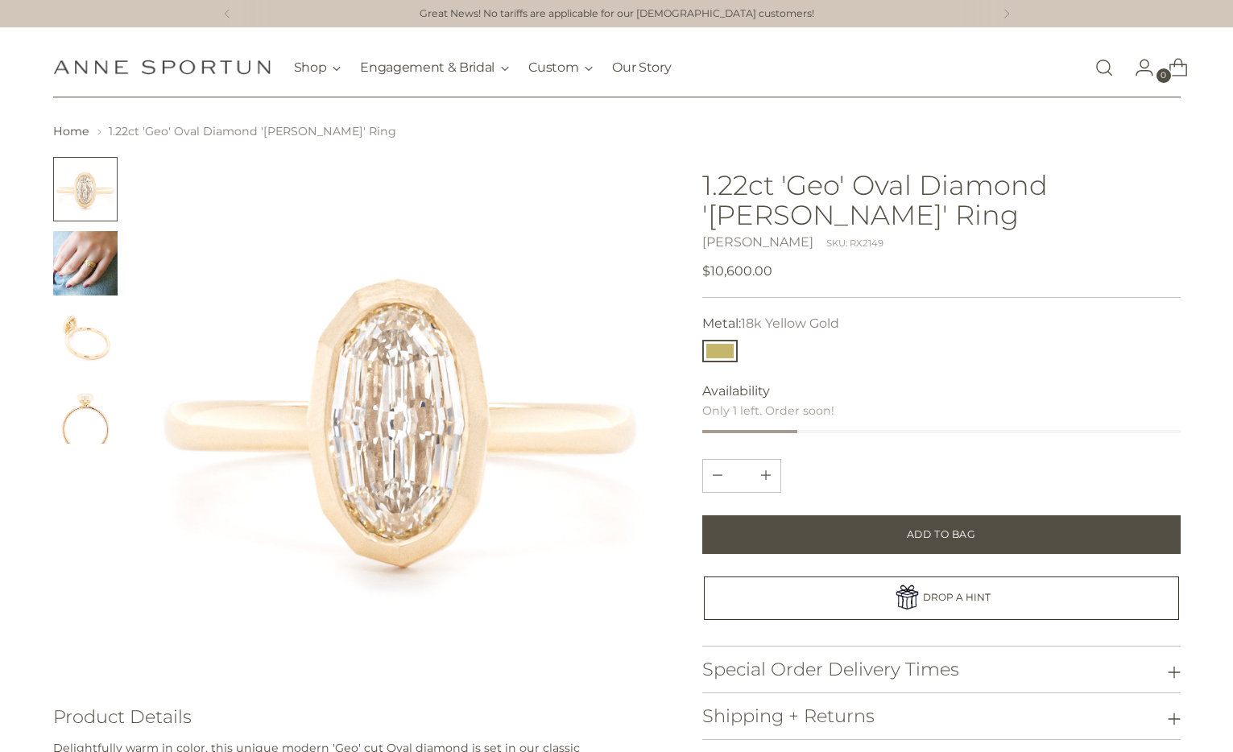
click at [84, 251] on img "Change image to image 2" at bounding box center [85, 263] width 64 height 64
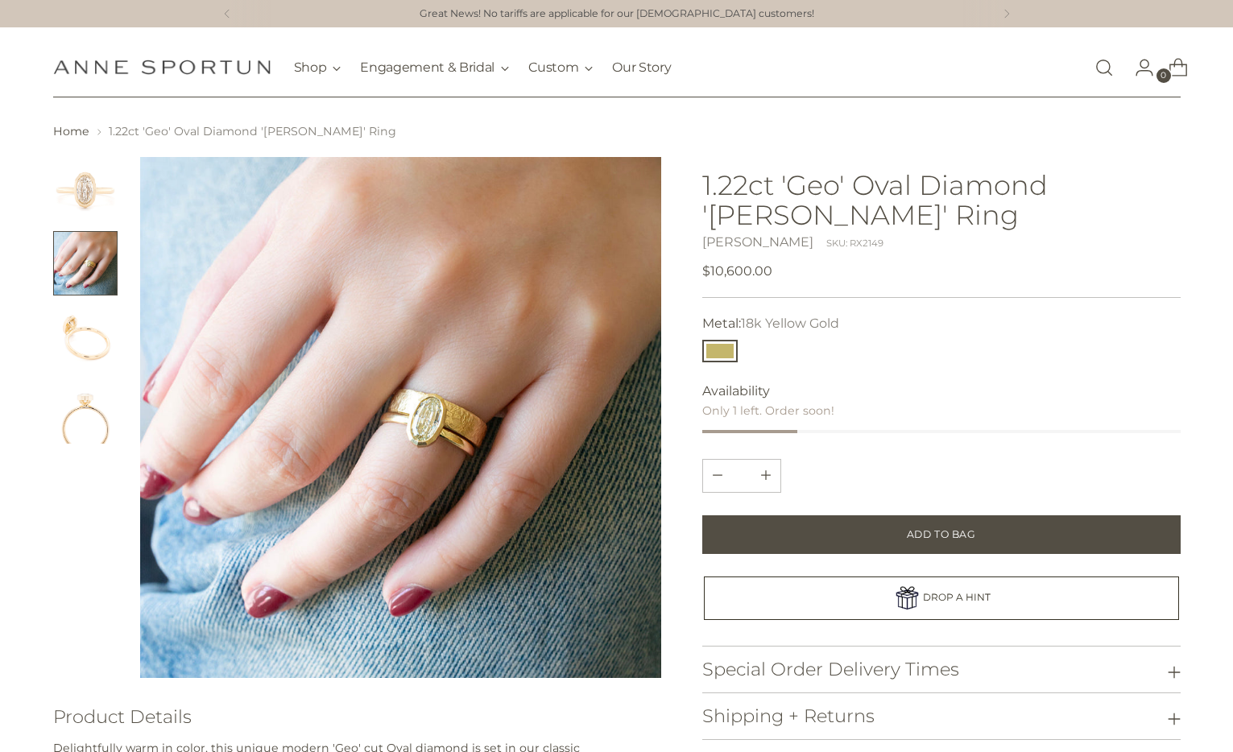
click at [96, 347] on img "Change image to image 3" at bounding box center [85, 337] width 64 height 64
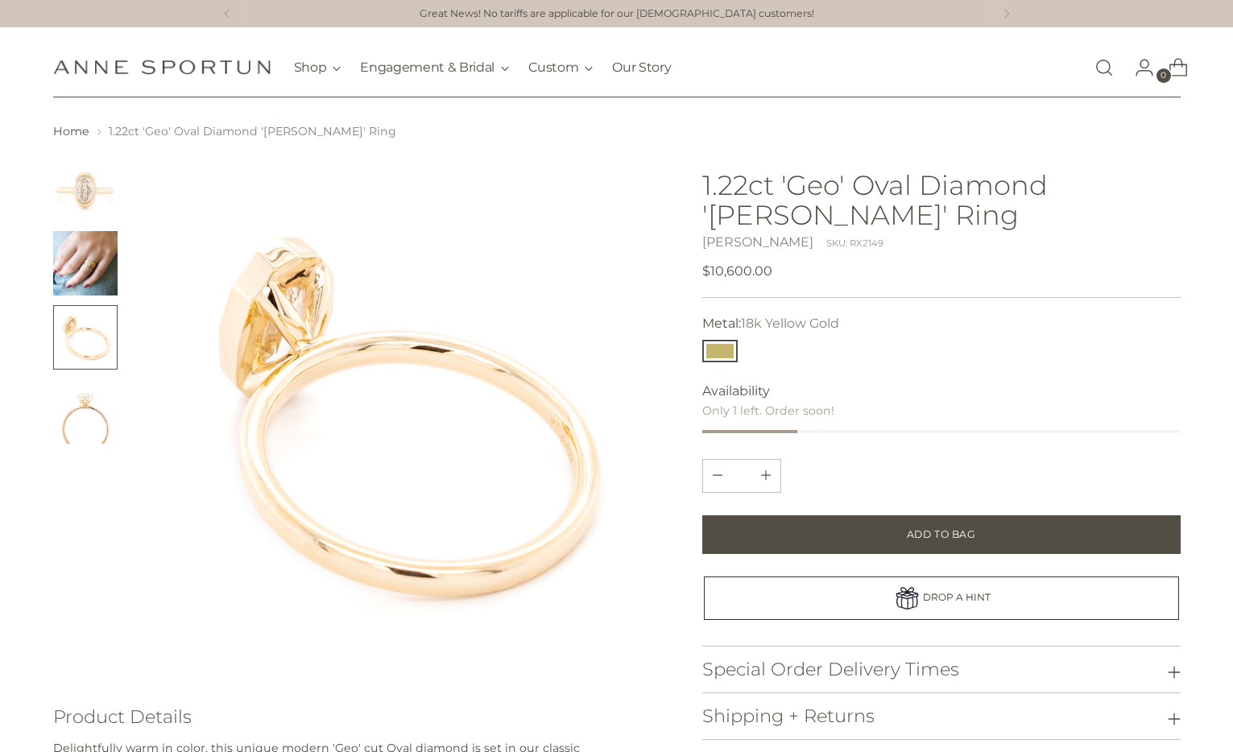
click at [106, 433] on img "Change image to image 4" at bounding box center [85, 411] width 64 height 64
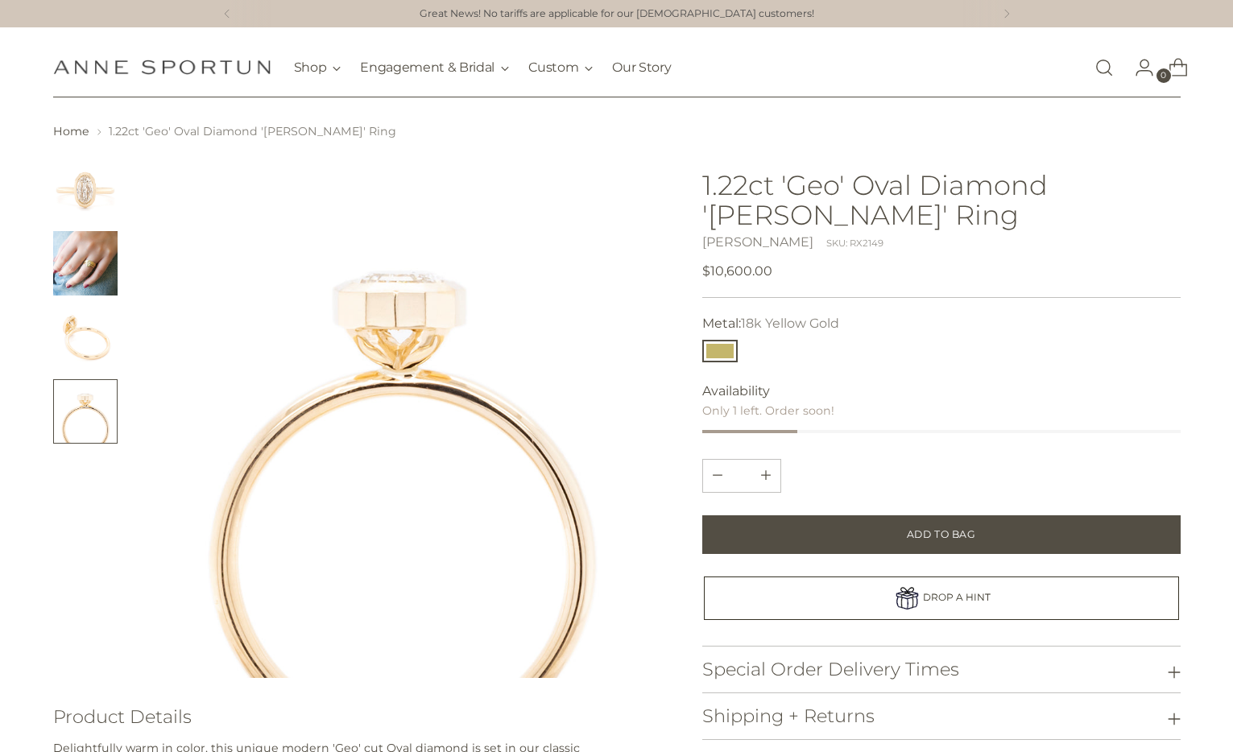
click at [90, 262] on img "Change image to image 2" at bounding box center [85, 263] width 64 height 64
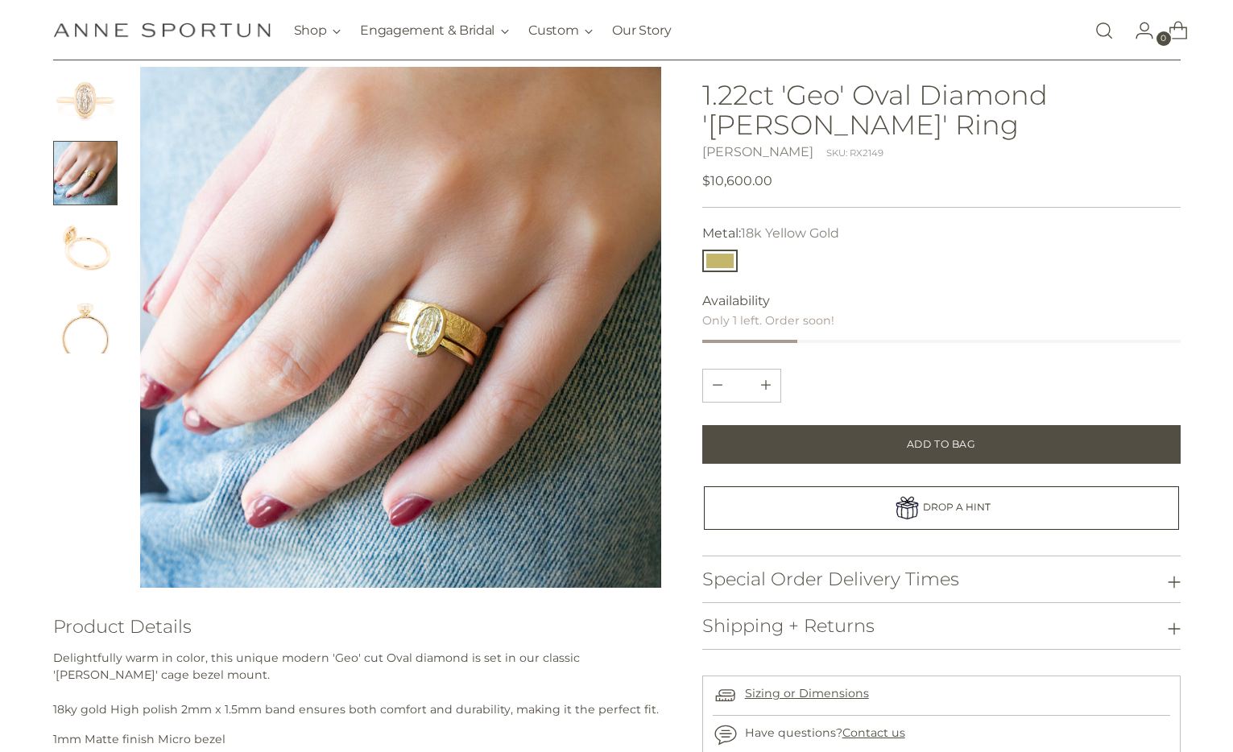
scroll to position [70, 0]
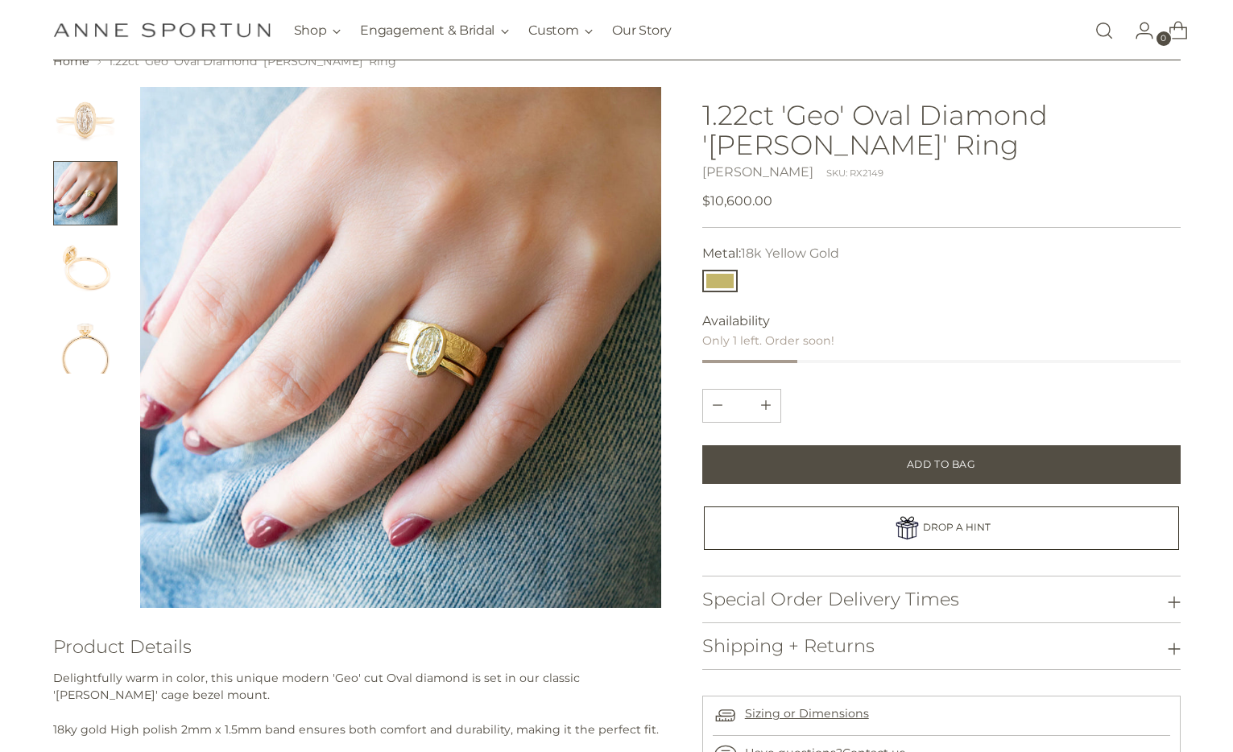
click at [82, 127] on img "Change image to image 1" at bounding box center [85, 119] width 64 height 64
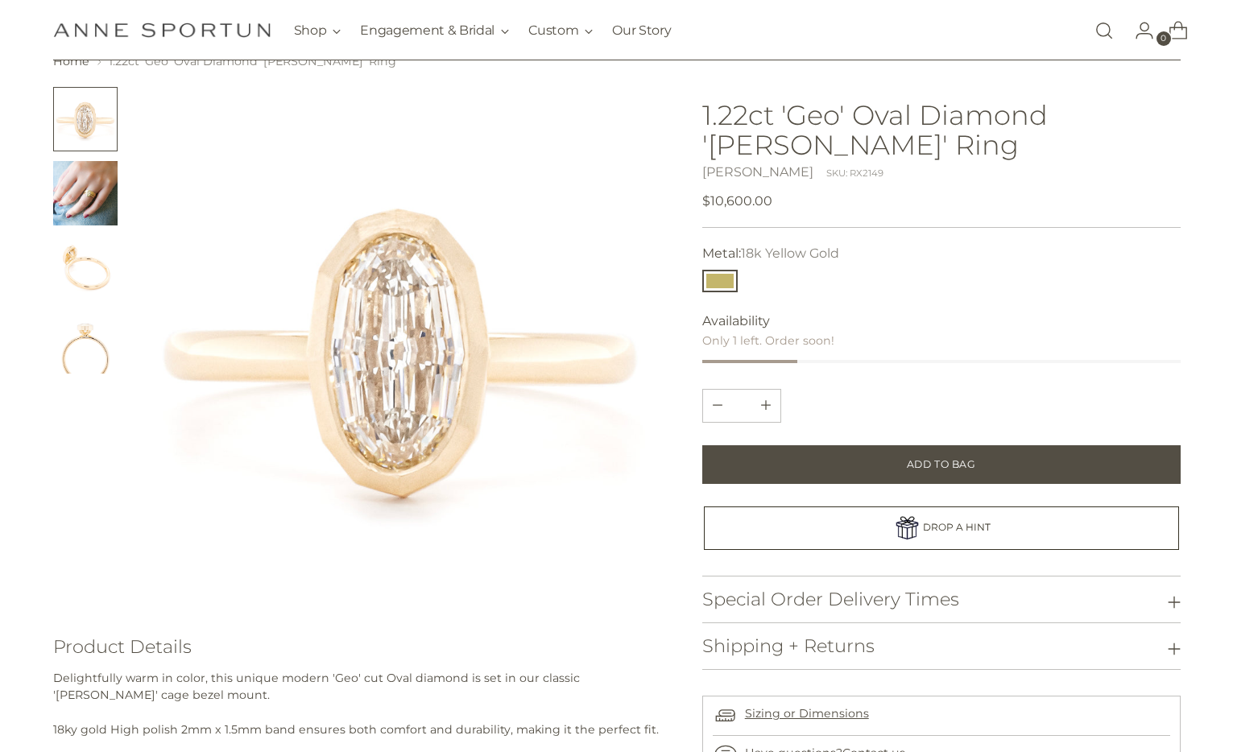
click at [115, 279] on img "Change image to image 3" at bounding box center [85, 267] width 64 height 64
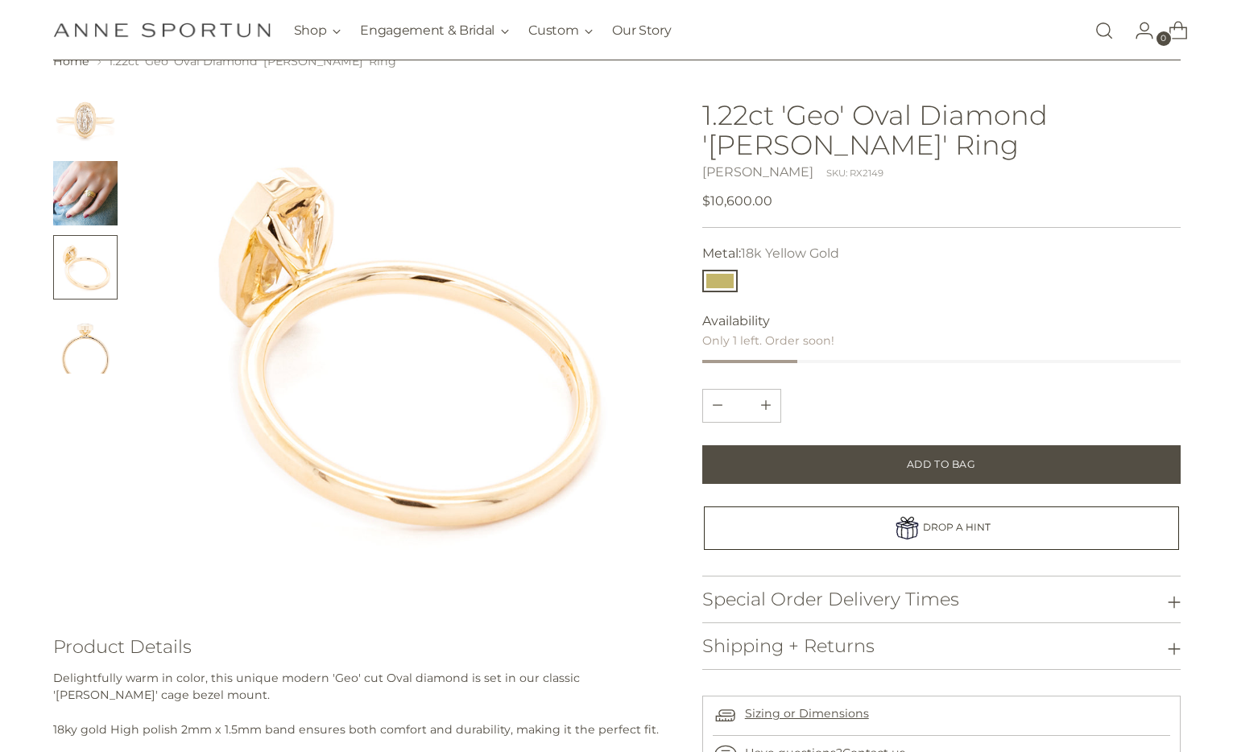
click at [81, 172] on img "Change image to image 2" at bounding box center [85, 193] width 64 height 64
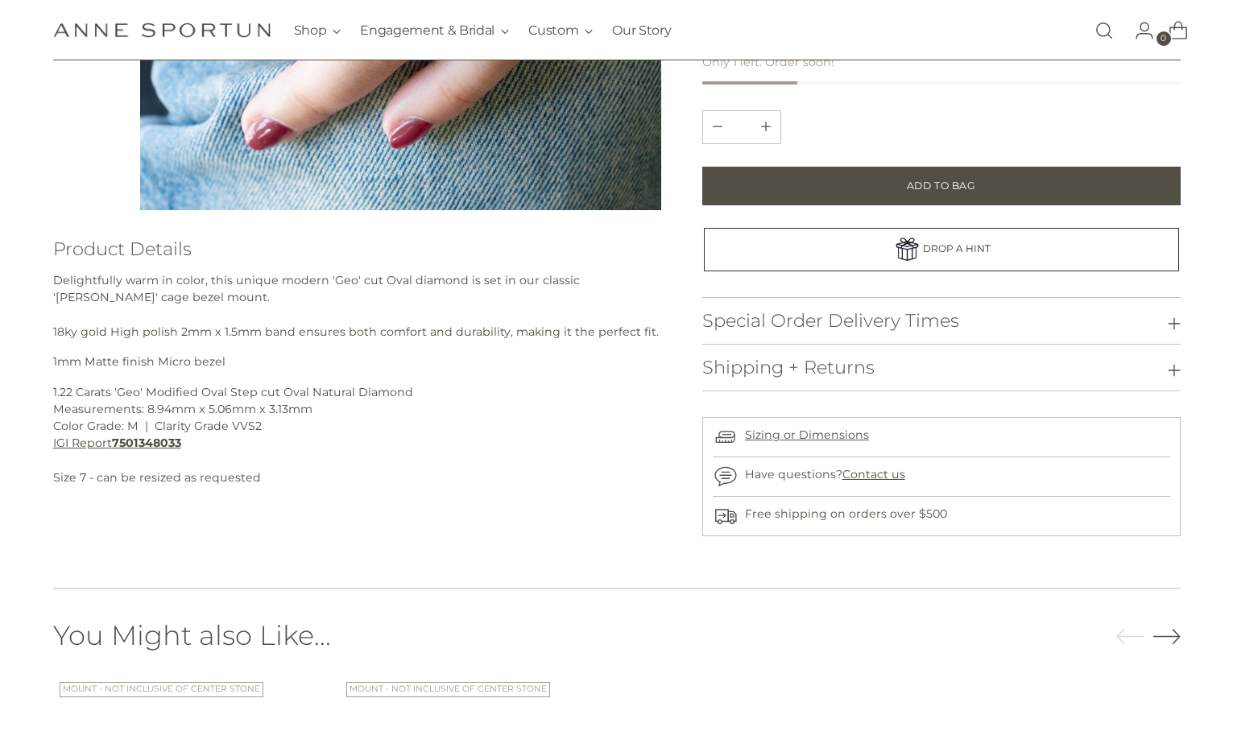
scroll to position [467, 0]
click at [118, 442] on b "7501348033" at bounding box center [146, 443] width 69 height 14
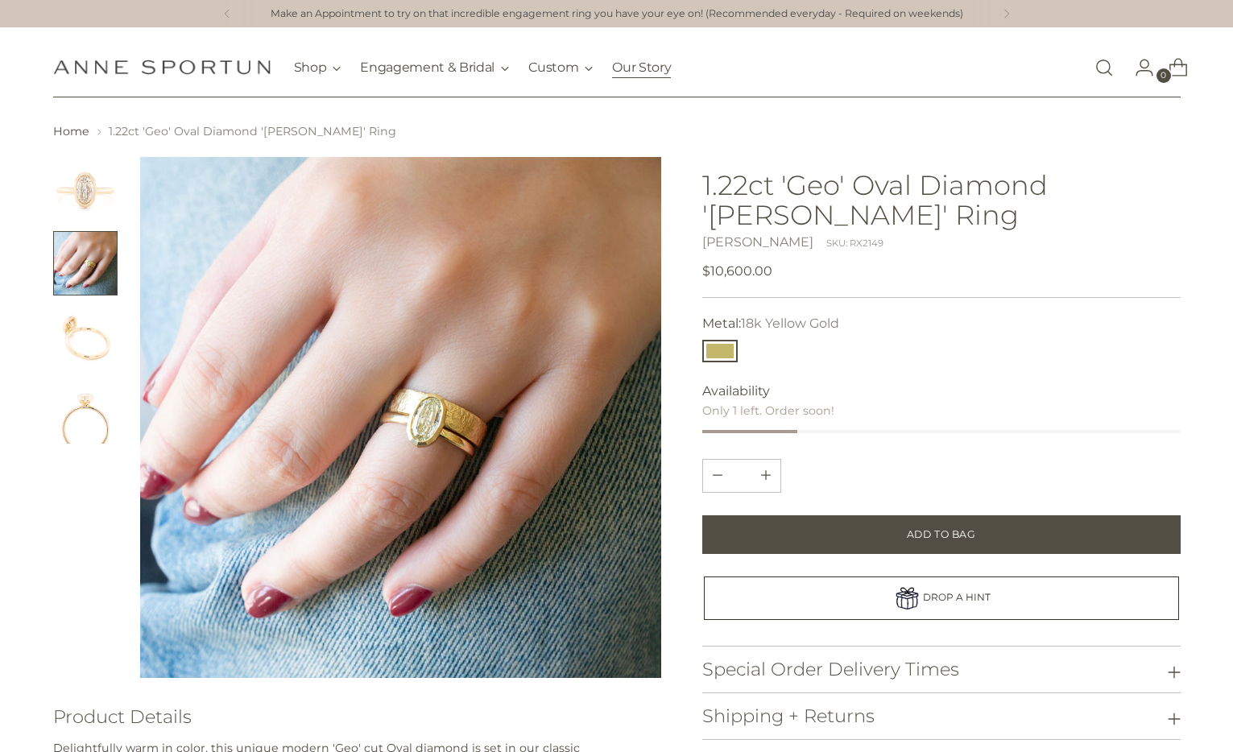
click at [617, 78] on link "Our Story" at bounding box center [641, 67] width 59 height 35
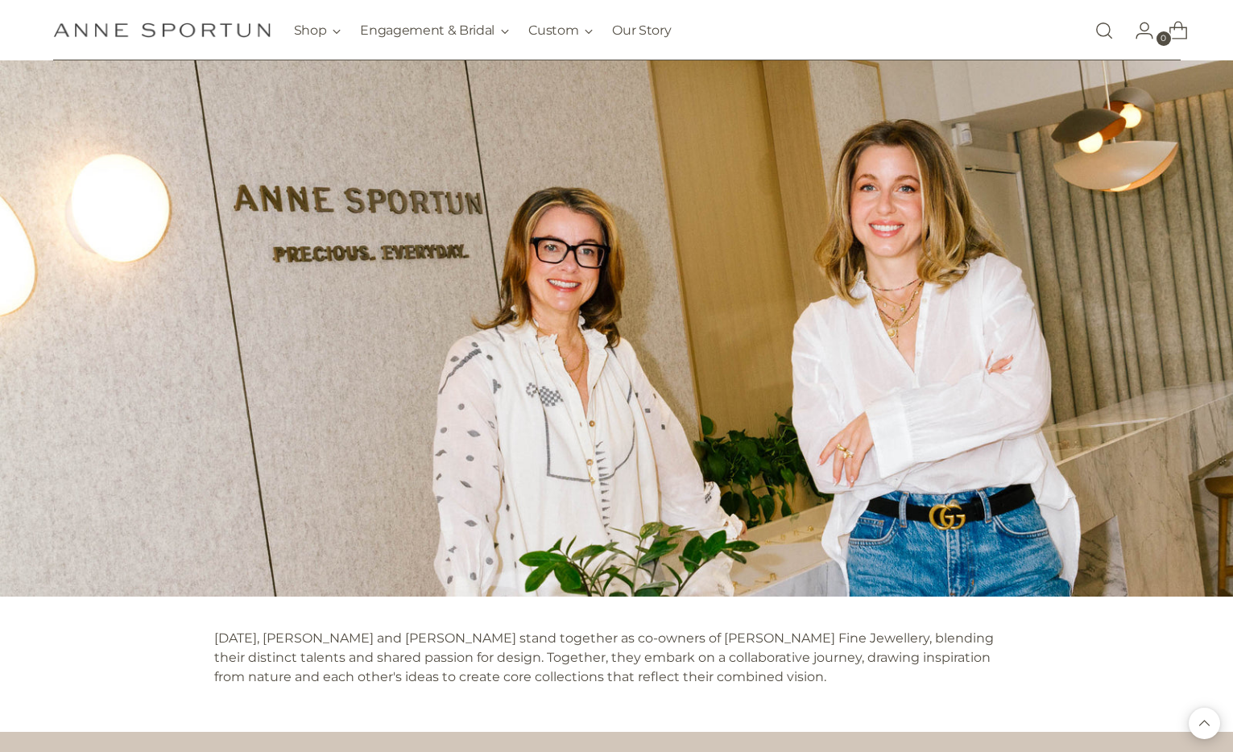
scroll to position [1465, 0]
